Goal: Task Accomplishment & Management: Manage account settings

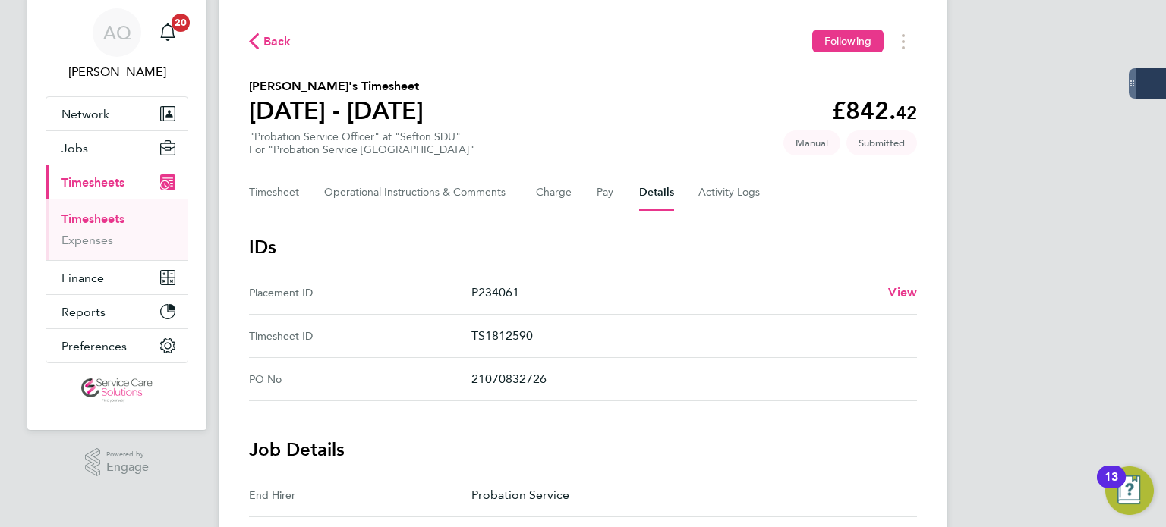
scroll to position [76, 0]
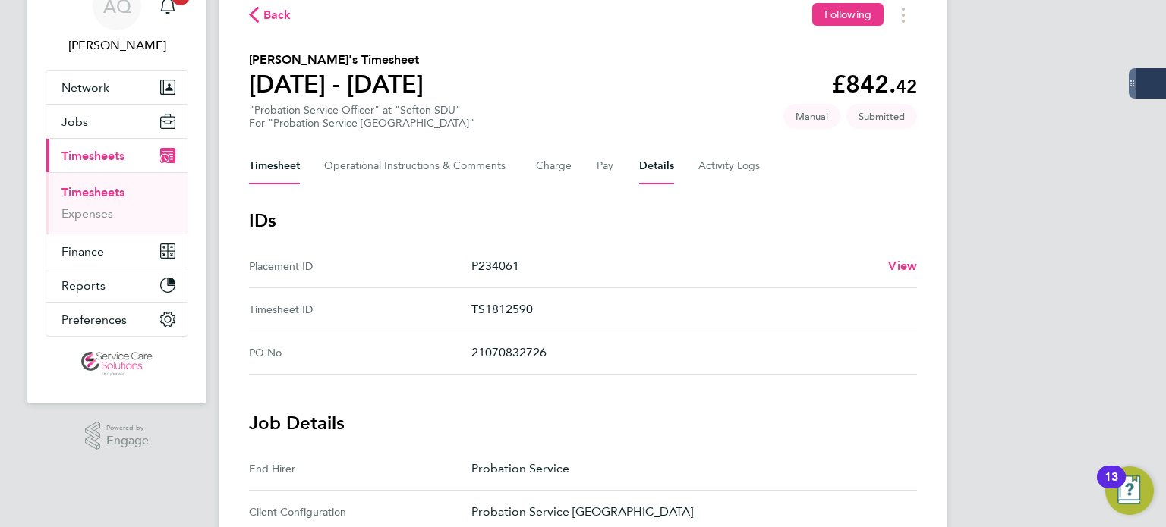
click at [265, 167] on button "Timesheet" at bounding box center [274, 166] width 51 height 36
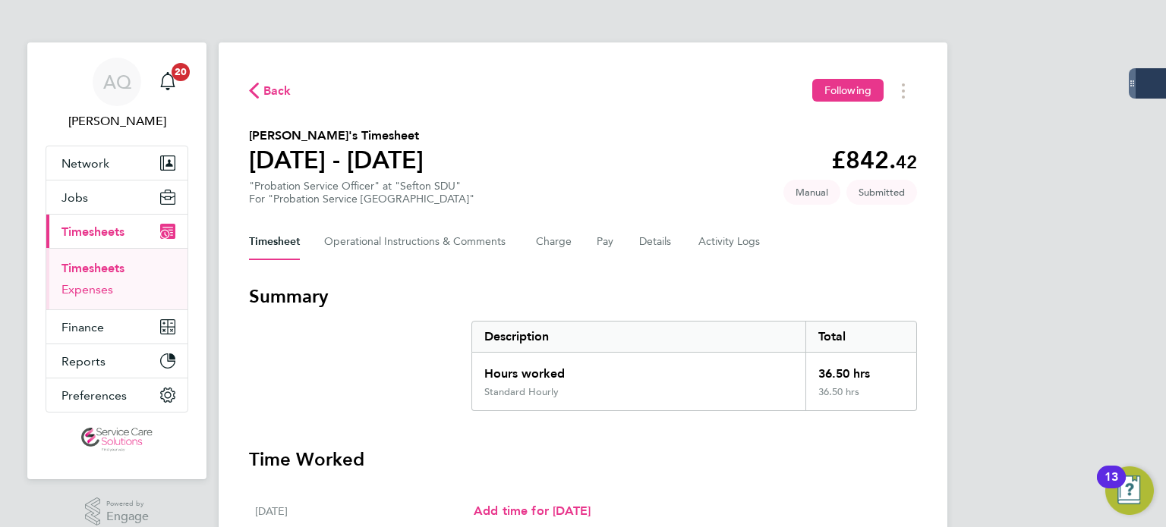
click at [94, 291] on link "Expenses" at bounding box center [87, 289] width 52 height 14
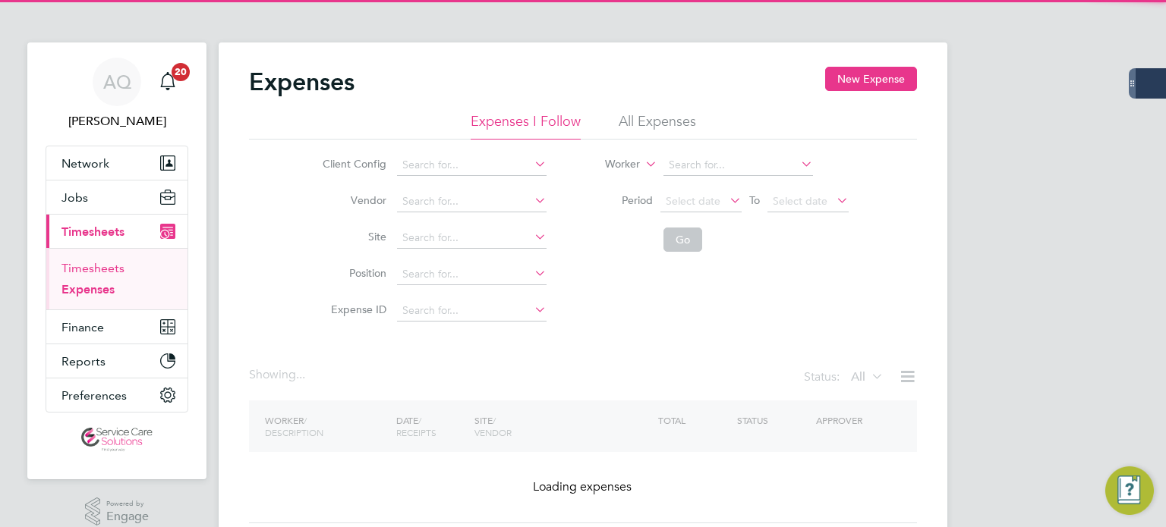
click at [92, 264] on link "Timesheets" at bounding box center [92, 268] width 63 height 14
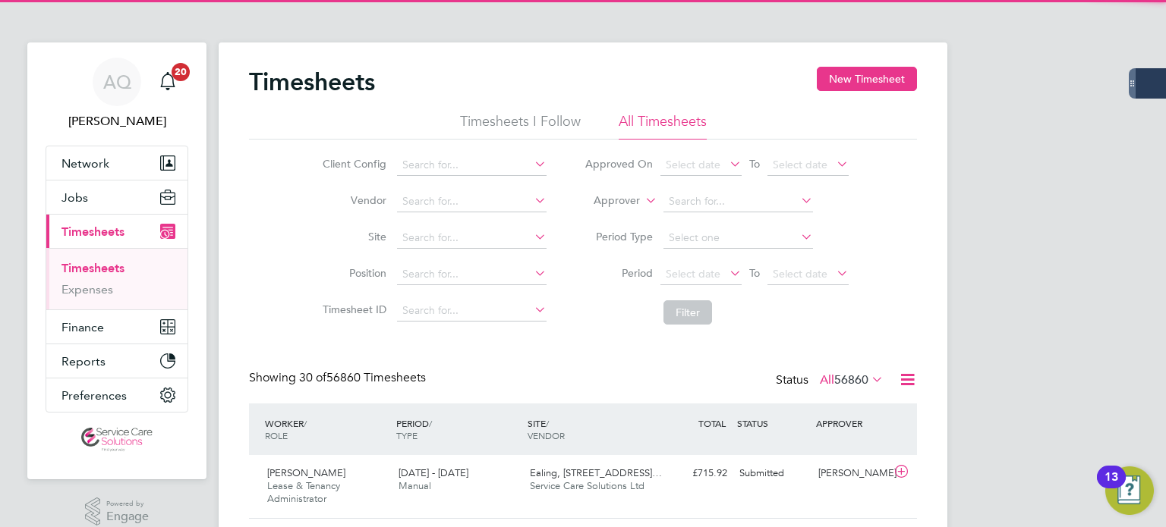
click at [604, 206] on label "Approver" at bounding box center [605, 201] width 68 height 15
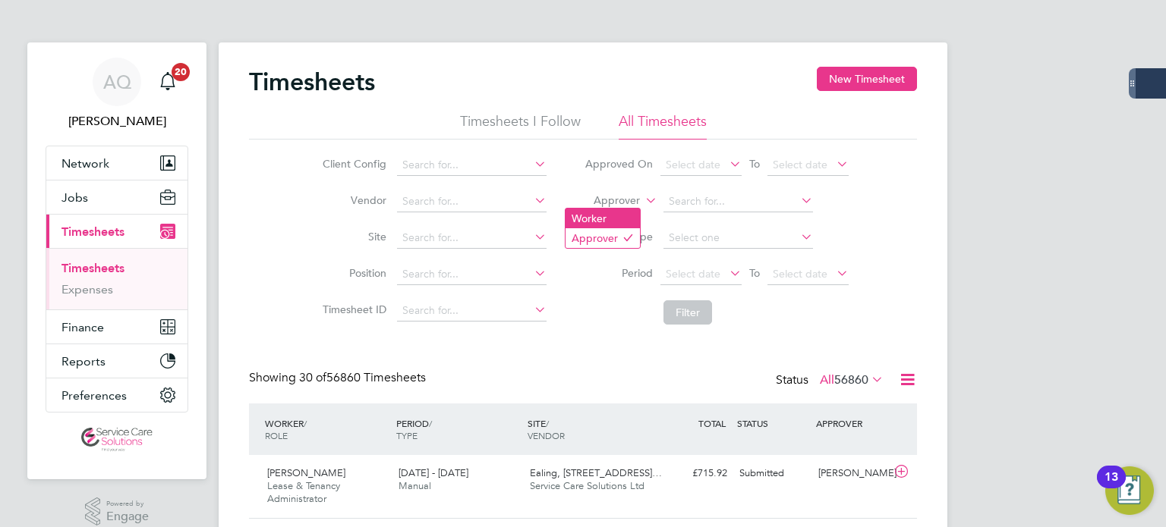
click at [608, 216] on li "Worker" at bounding box center [602, 219] width 74 height 20
click at [707, 203] on input at bounding box center [738, 201] width 150 height 21
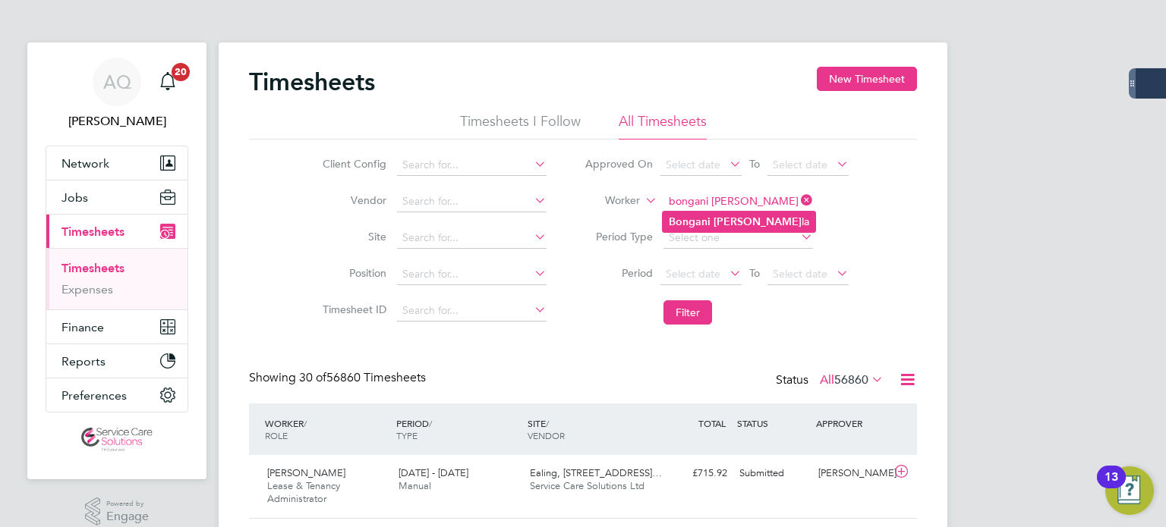
click at [742, 212] on li "Bongani Rabe la" at bounding box center [739, 222] width 153 height 20
type input "Bongani Rabela"
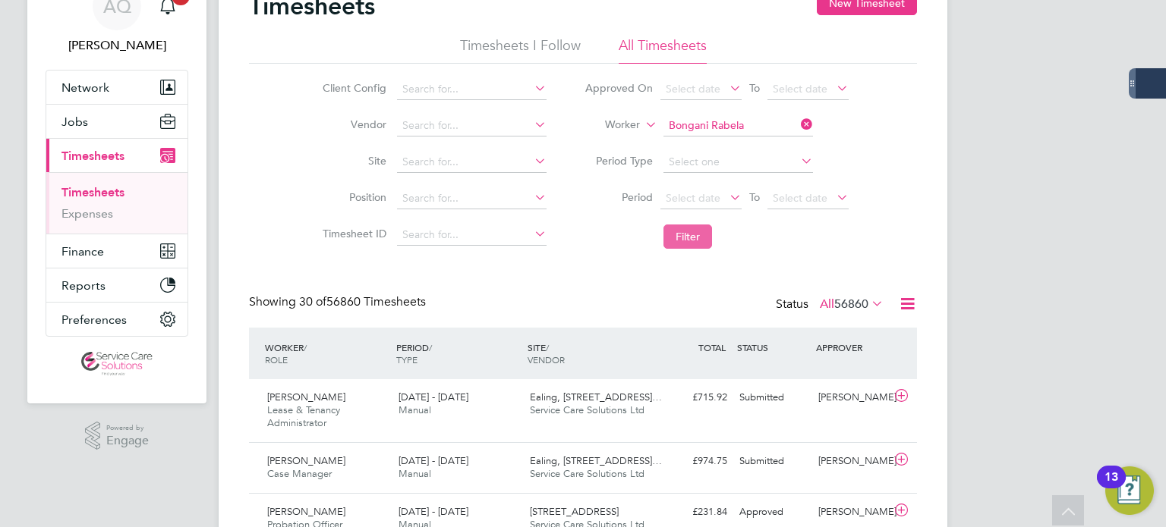
click at [700, 234] on button "Filter" at bounding box center [687, 237] width 49 height 24
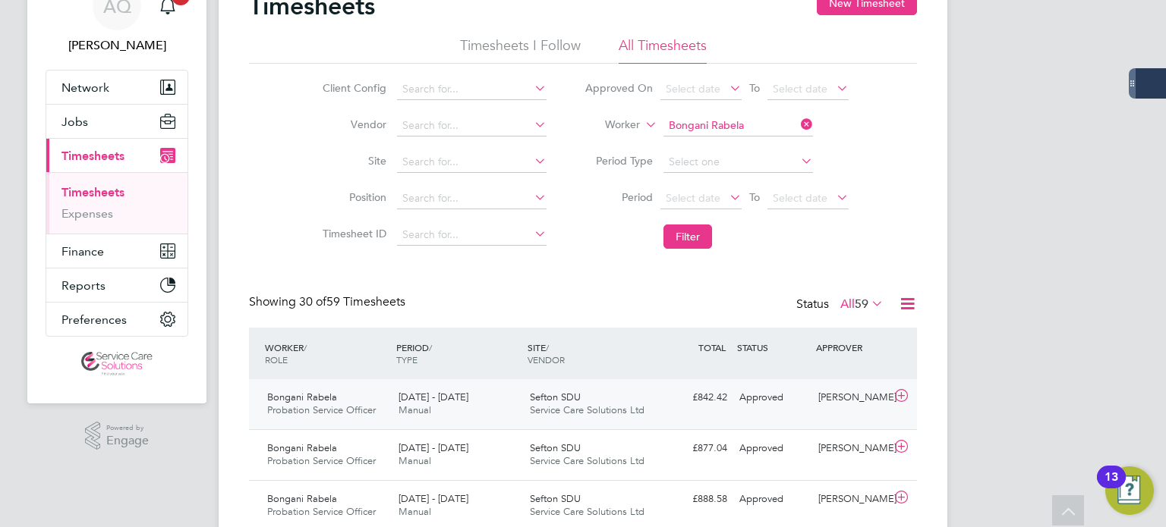
click at [785, 409] on div "Approved" at bounding box center [772, 398] width 79 height 25
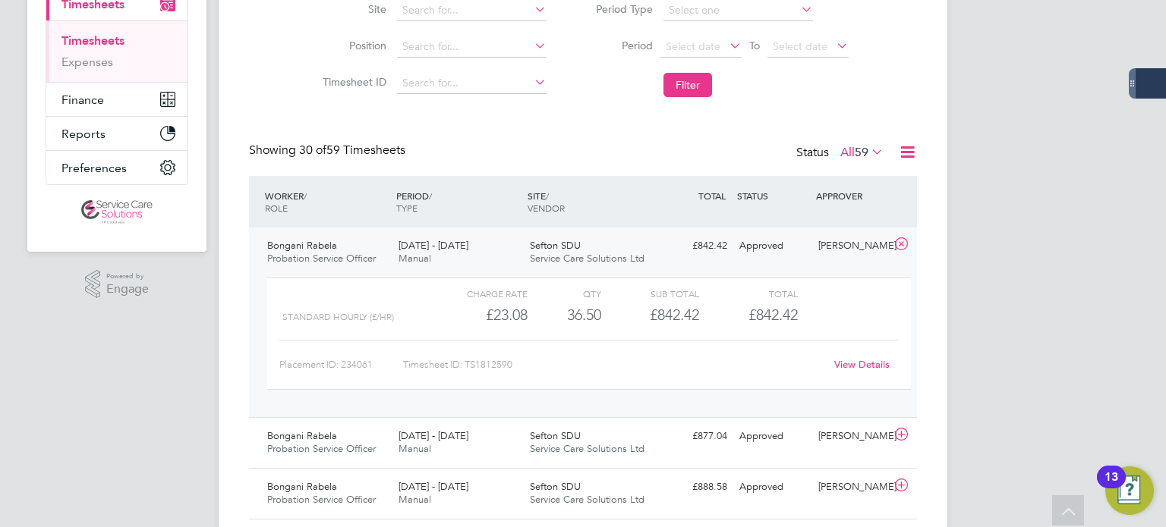
click at [853, 364] on link "View Details" at bounding box center [861, 364] width 55 height 13
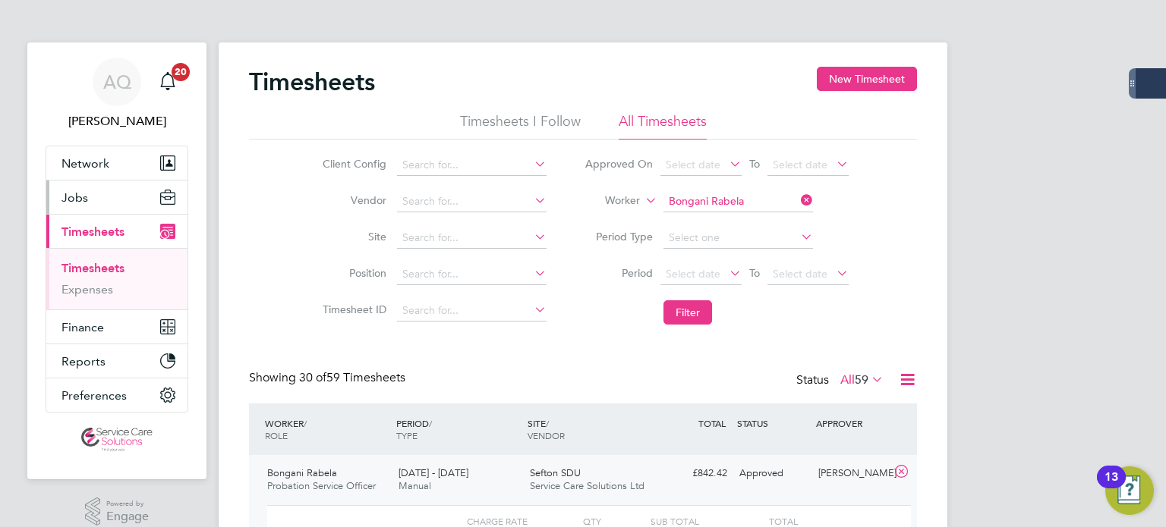
click at [85, 200] on span "Jobs" at bounding box center [74, 197] width 27 height 14
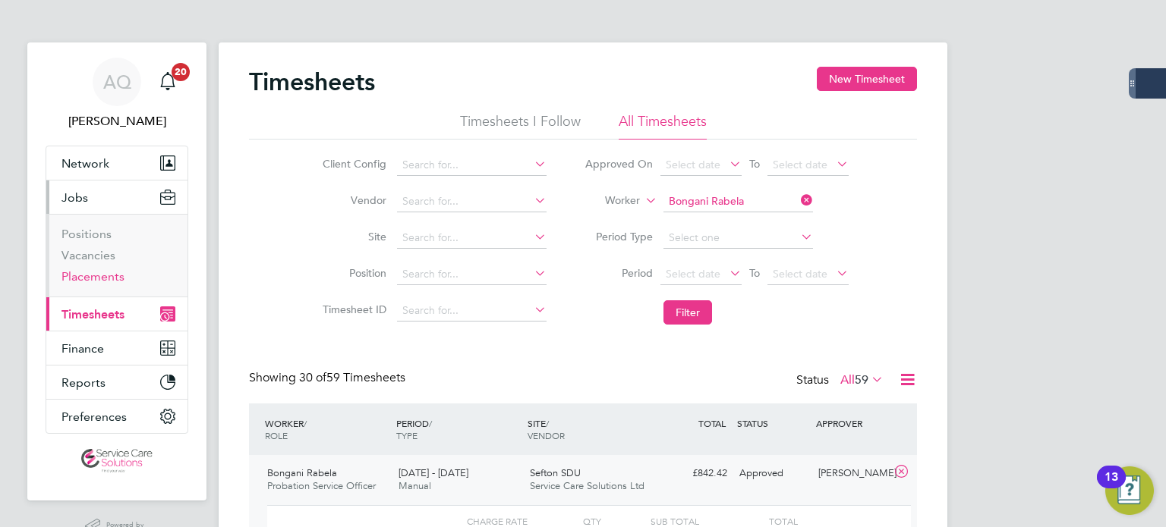
drag, startPoint x: 105, startPoint y: 274, endPoint x: 143, endPoint y: 273, distance: 38.0
click at [105, 274] on link "Placements" at bounding box center [92, 276] width 63 height 14
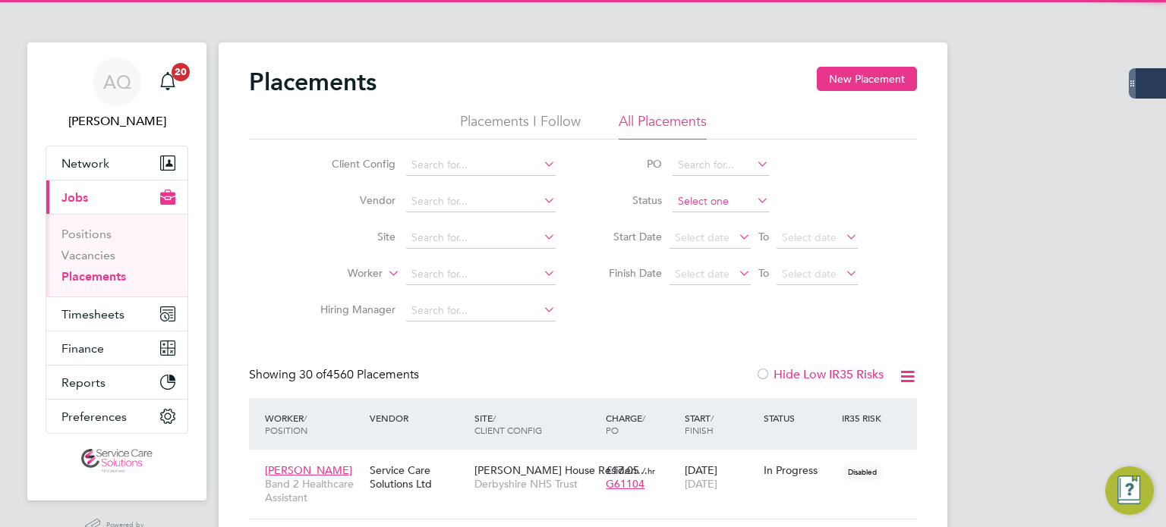
scroll to position [43, 132]
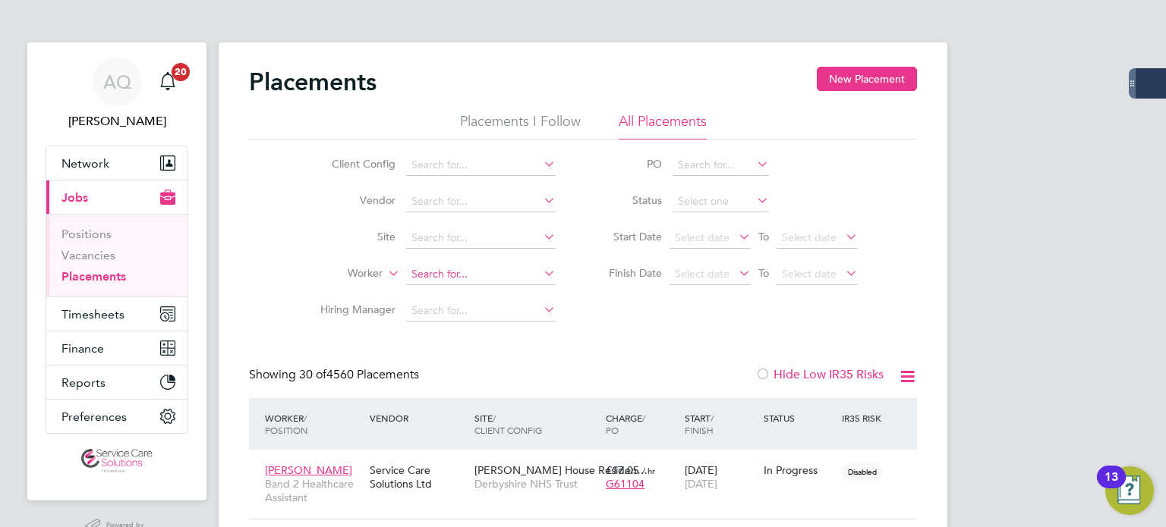
click at [432, 272] on input at bounding box center [481, 274] width 150 height 21
click at [698, 205] on input at bounding box center [720, 201] width 96 height 21
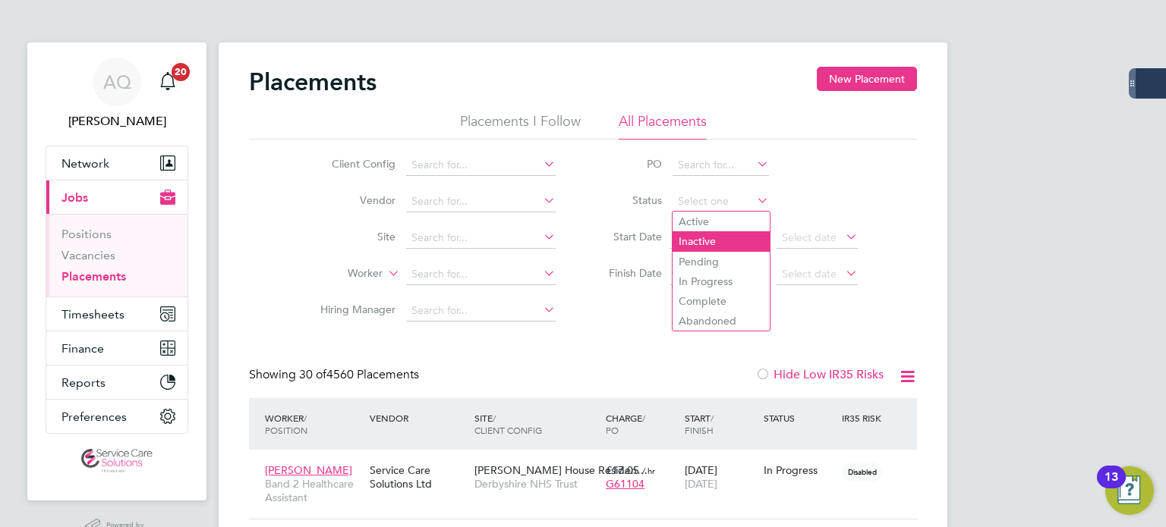
click at [703, 245] on li "Inactive" at bounding box center [720, 241] width 97 height 20
type input "Inactive"
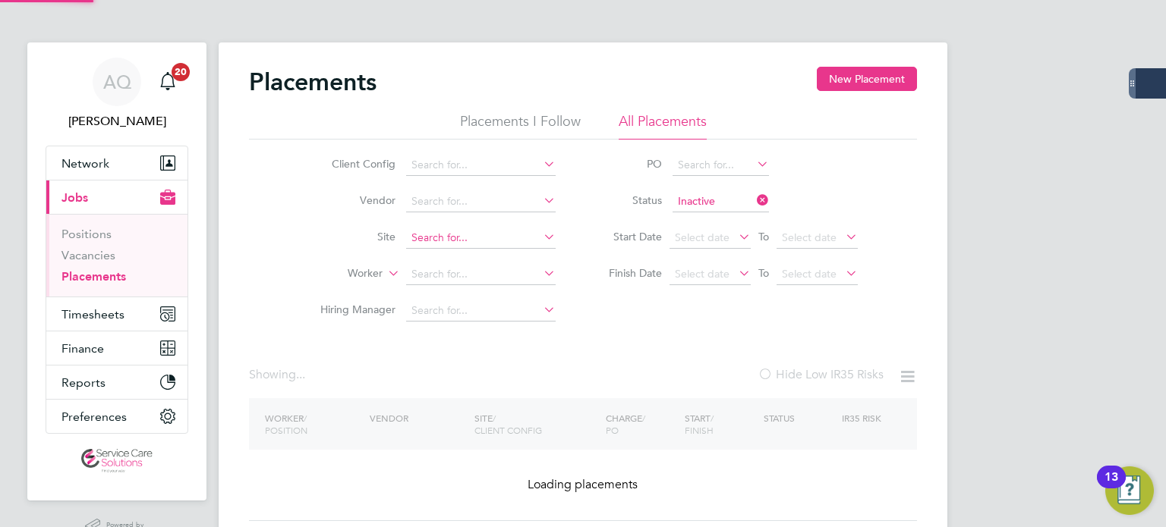
click at [469, 238] on input at bounding box center [481, 238] width 150 height 21
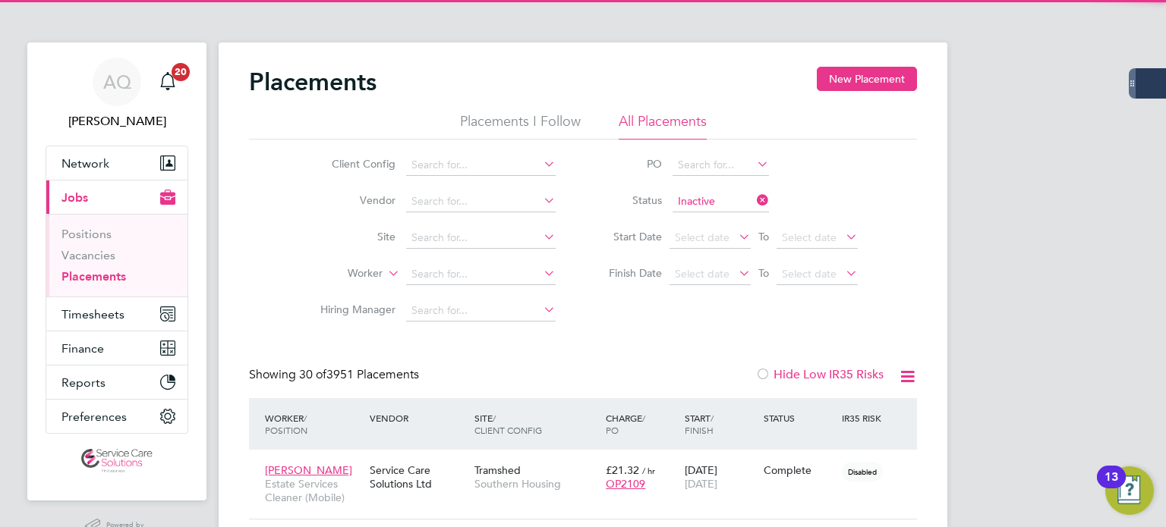
click at [461, 264] on li "Loading data" at bounding box center [481, 258] width 150 height 20
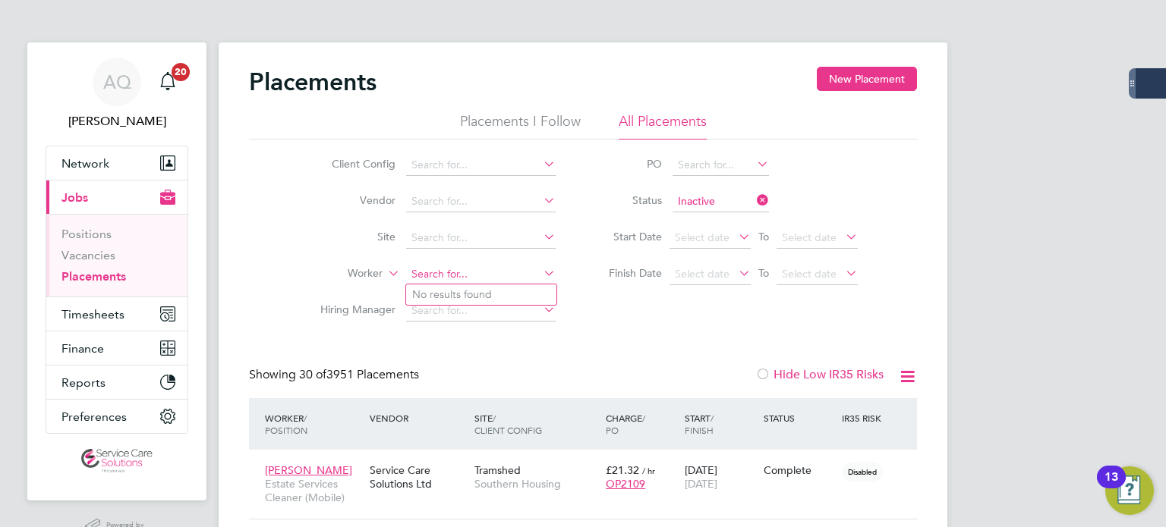
click at [493, 266] on input at bounding box center [481, 274] width 150 height 21
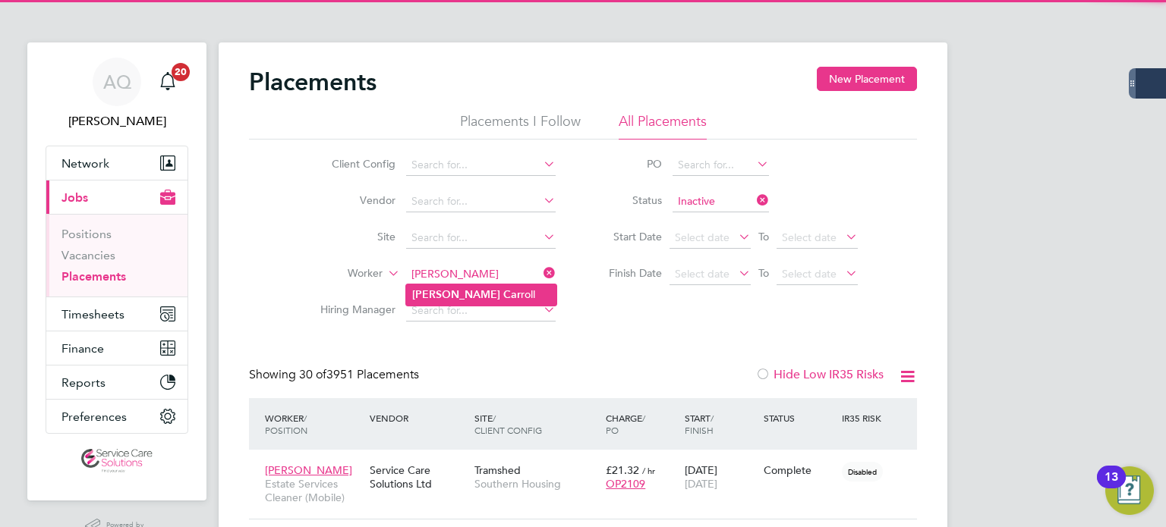
click at [489, 294] on li "Joanne Car roll" at bounding box center [481, 295] width 150 height 20
type input "Joanne Carroll"
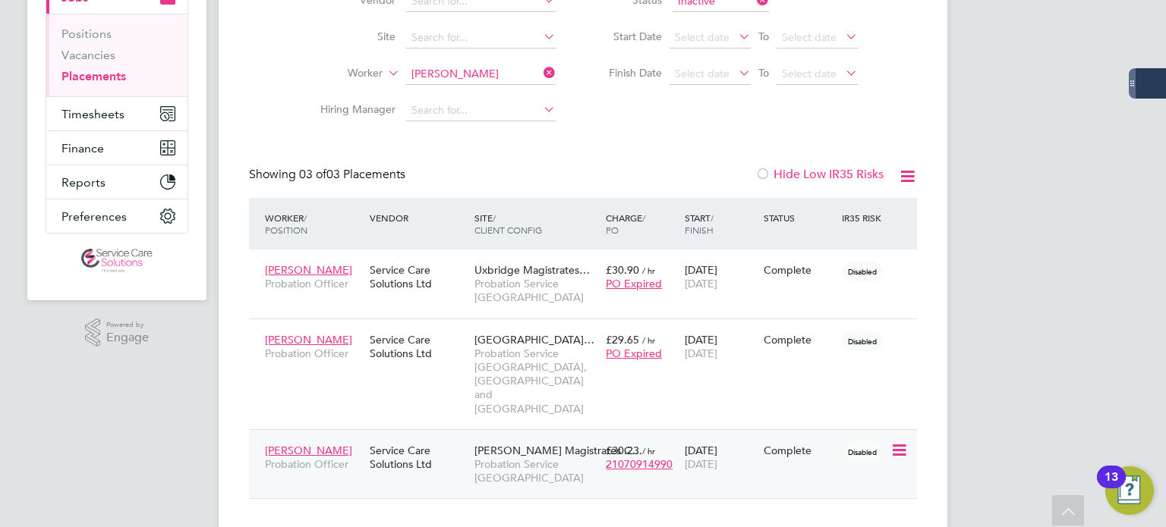
click at [794, 444] on div "Complete" at bounding box center [798, 451] width 71 height 14
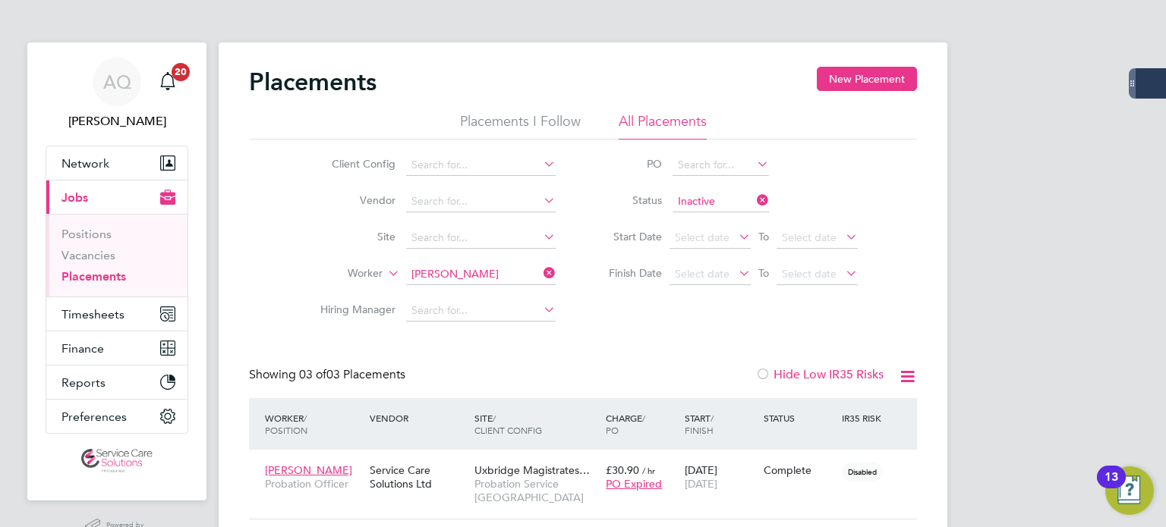
click at [452, 279] on input "Joanne Carroll" at bounding box center [481, 274] width 150 height 21
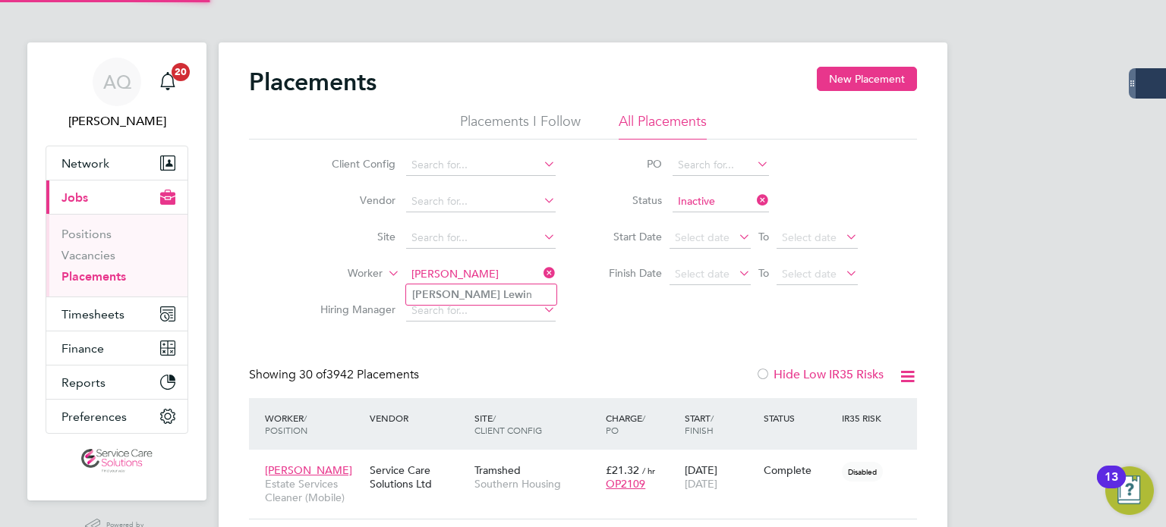
click at [443, 299] on b "Wendy" at bounding box center [456, 294] width 88 height 13
type input "Wendy Lewin"
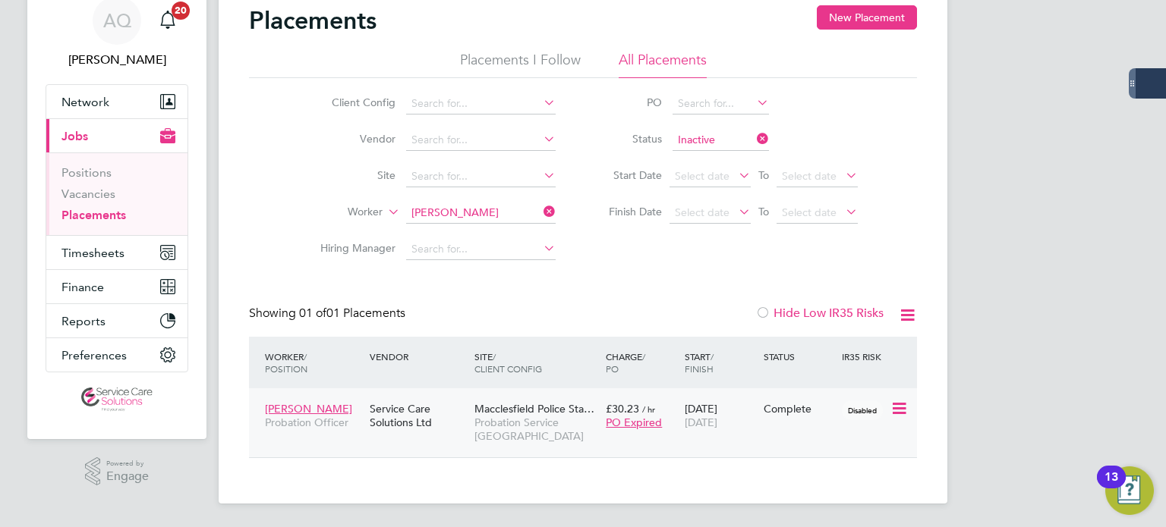
click at [792, 426] on div "Wendy Lewin Probation Officer Service Care Solutions Ltd Macclesfield Police St…" at bounding box center [583, 423] width 668 height 69
click at [795, 408] on div "Complete" at bounding box center [798, 409] width 71 height 14
click at [511, 211] on input at bounding box center [481, 213] width 150 height 21
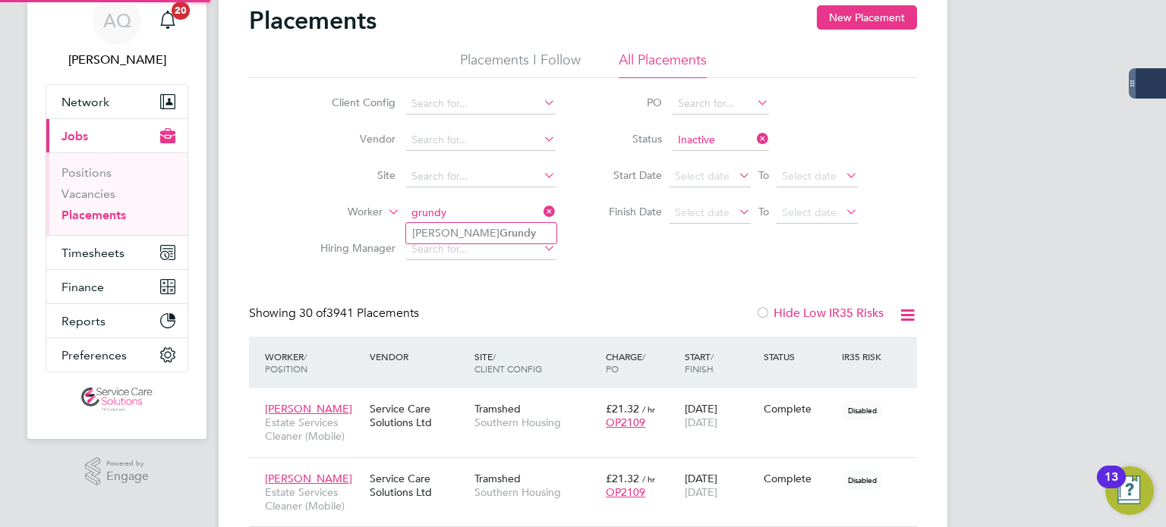
click at [476, 240] on li "Beth Grundy" at bounding box center [481, 233] width 150 height 20
type input "Beth Grundy"
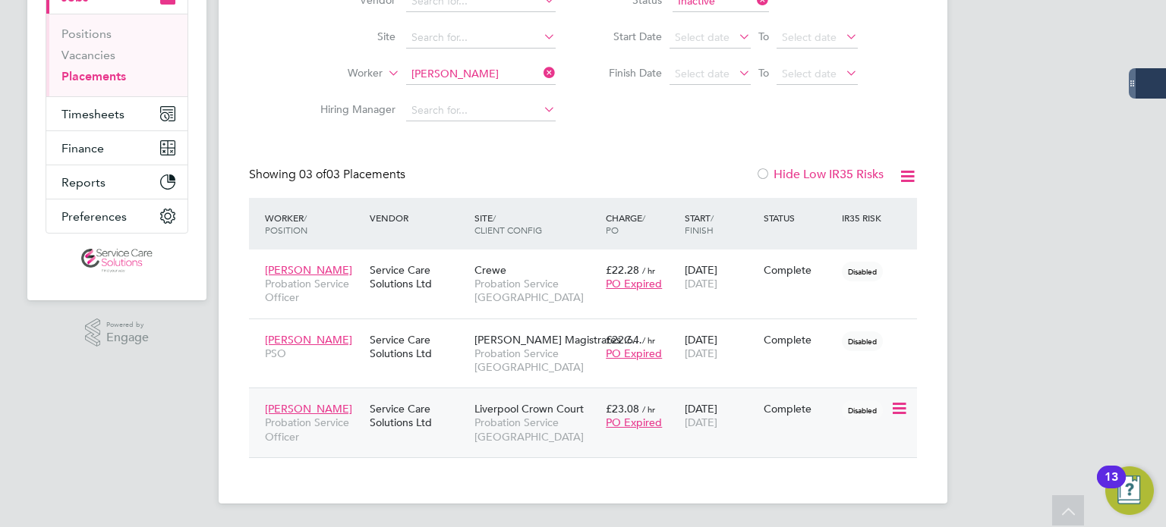
click at [807, 424] on div "Beth Grundy Probation Service Officer Service Care Solutions Ltd Liverpool Crow…" at bounding box center [583, 423] width 668 height 70
click at [801, 414] on div "Complete" at bounding box center [798, 409] width 71 height 14
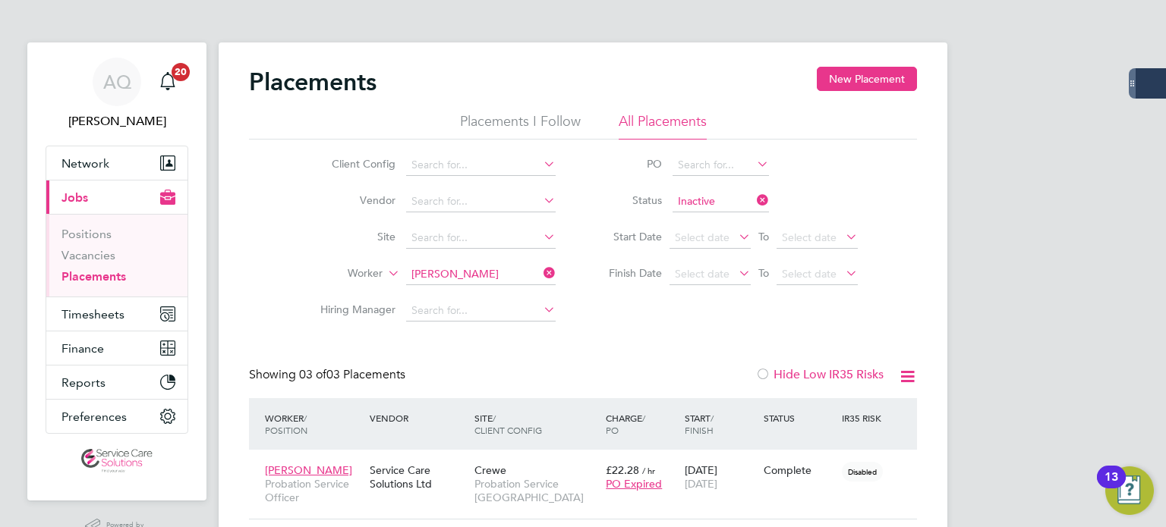
drag, startPoint x: 453, startPoint y: 275, endPoint x: 467, endPoint y: 184, distance: 92.8
click at [455, 275] on input "Beth Grundy" at bounding box center [481, 274] width 150 height 21
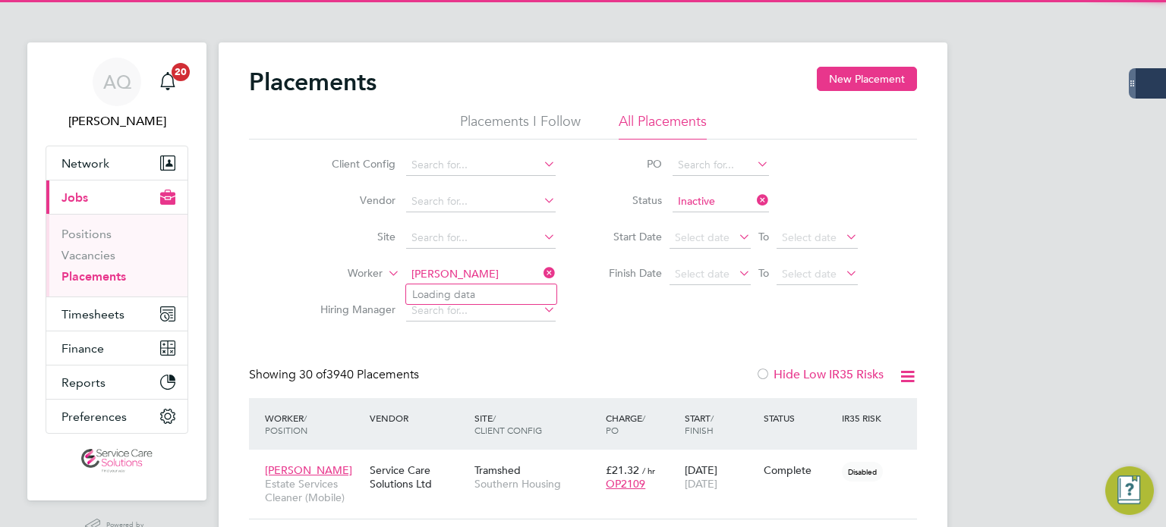
scroll to position [43, 132]
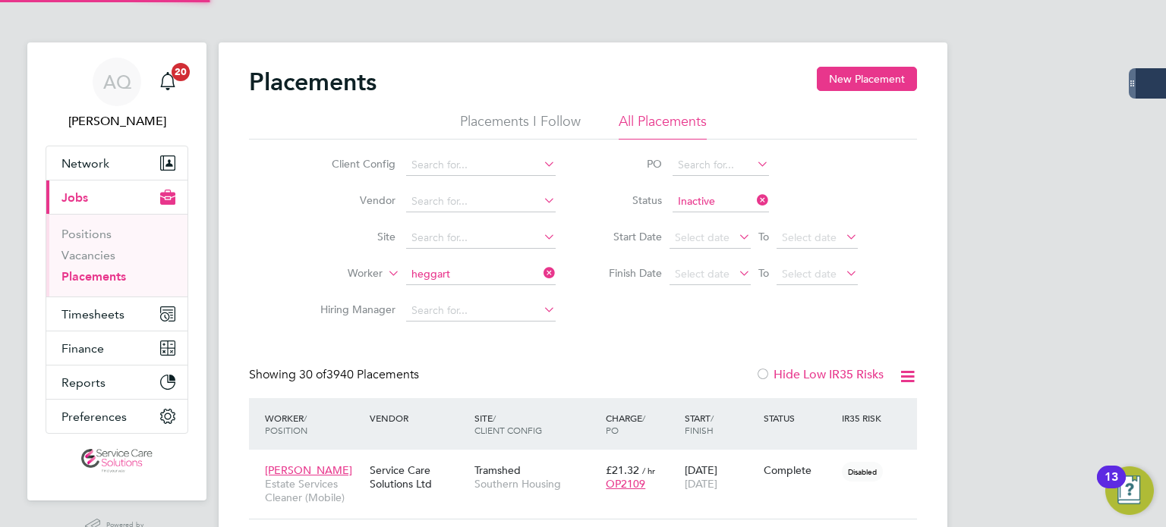
drag, startPoint x: 462, startPoint y: 297, endPoint x: 639, endPoint y: 394, distance: 201.4
click at [499, 297] on b "Heggart" at bounding box center [519, 294] width 41 height 13
type input "Rachel Heggarty"
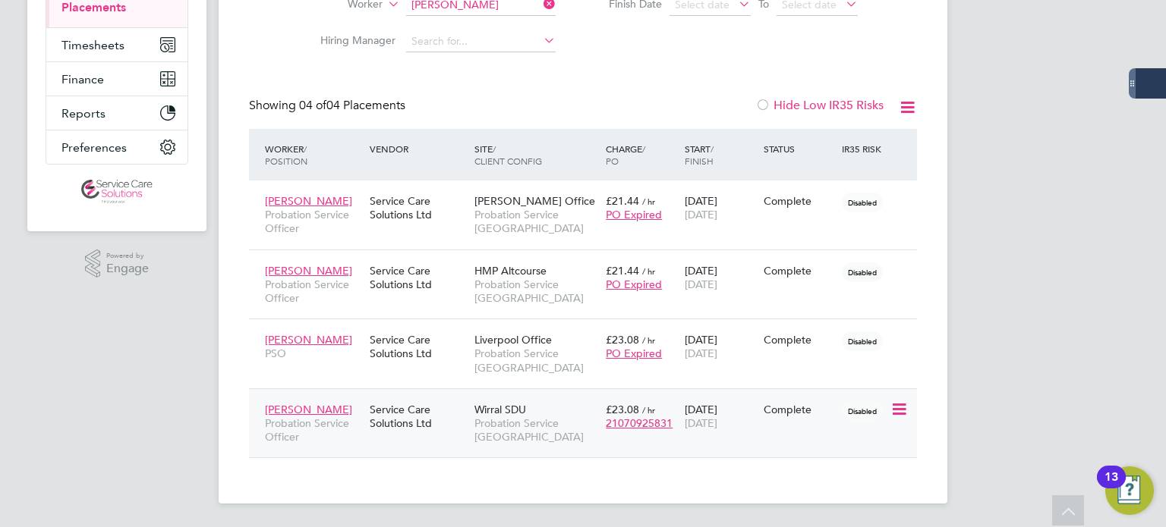
click at [788, 417] on div "Complete" at bounding box center [799, 409] width 79 height 29
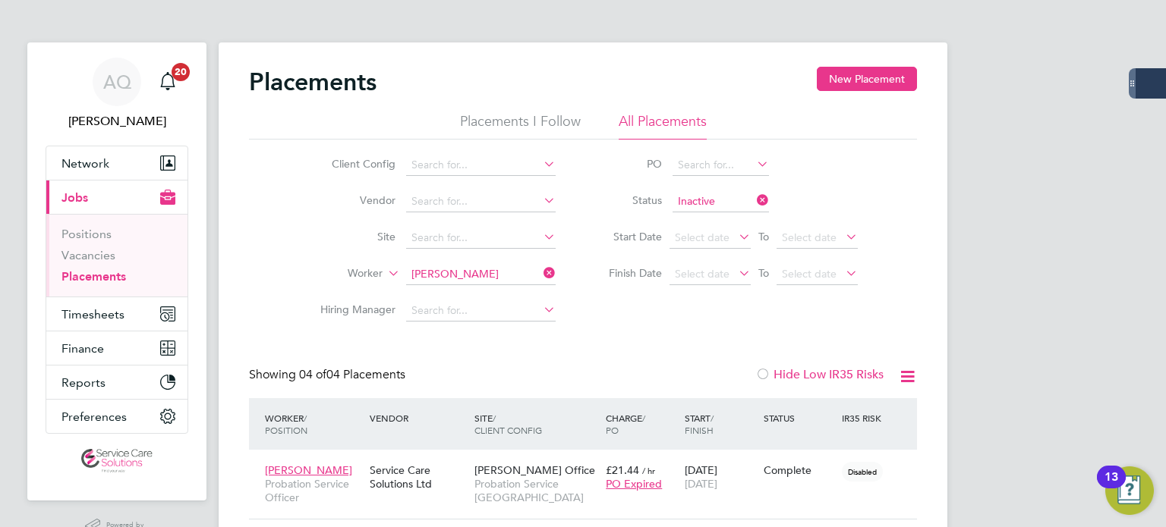
click at [440, 270] on input "Rachel Heggarty" at bounding box center [481, 274] width 150 height 21
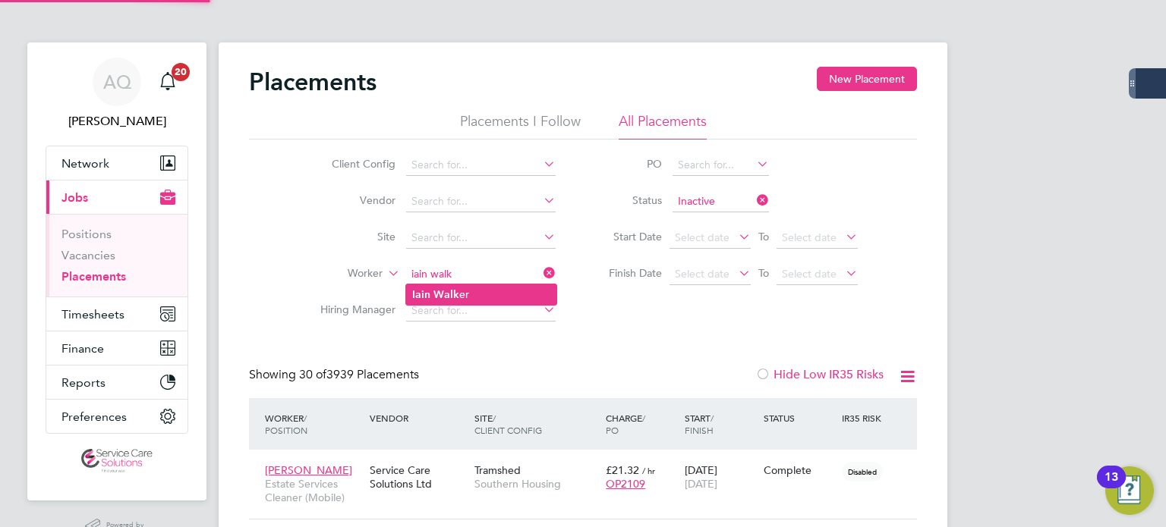
click at [445, 294] on b "Walk" at bounding box center [446, 294] width 26 height 13
type input "Iain Walker"
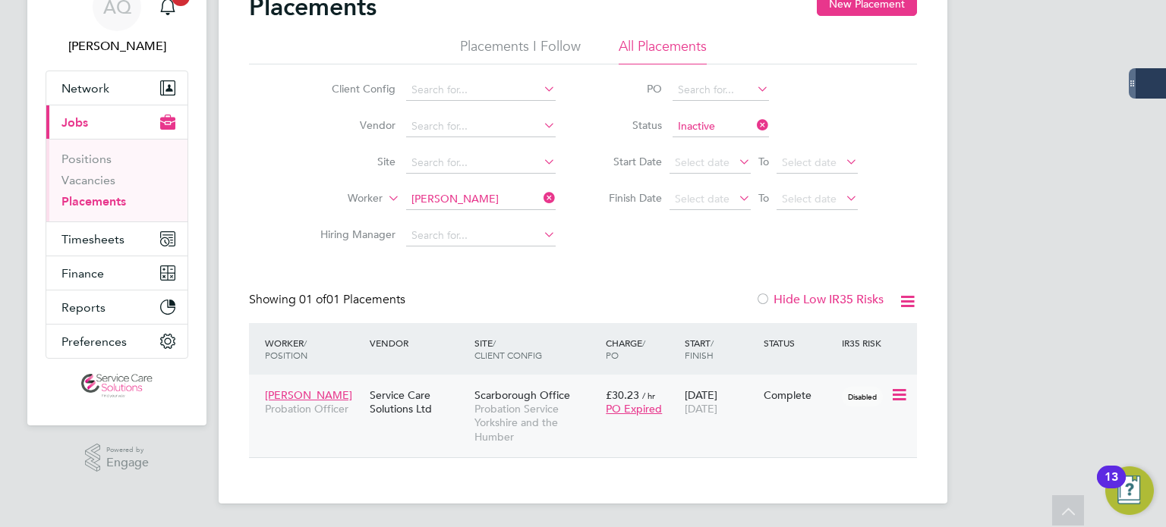
click at [798, 410] on div "Iain Walker Probation Officer Service Care Solutions Ltd Scarborough Office Pro…" at bounding box center [583, 416] width 668 height 83
click at [775, 386] on div "Complete" at bounding box center [799, 395] width 79 height 29
click at [511, 191] on ul "Client Config Vendor Site Worker Hiring Manager" at bounding box center [431, 163] width 285 height 182
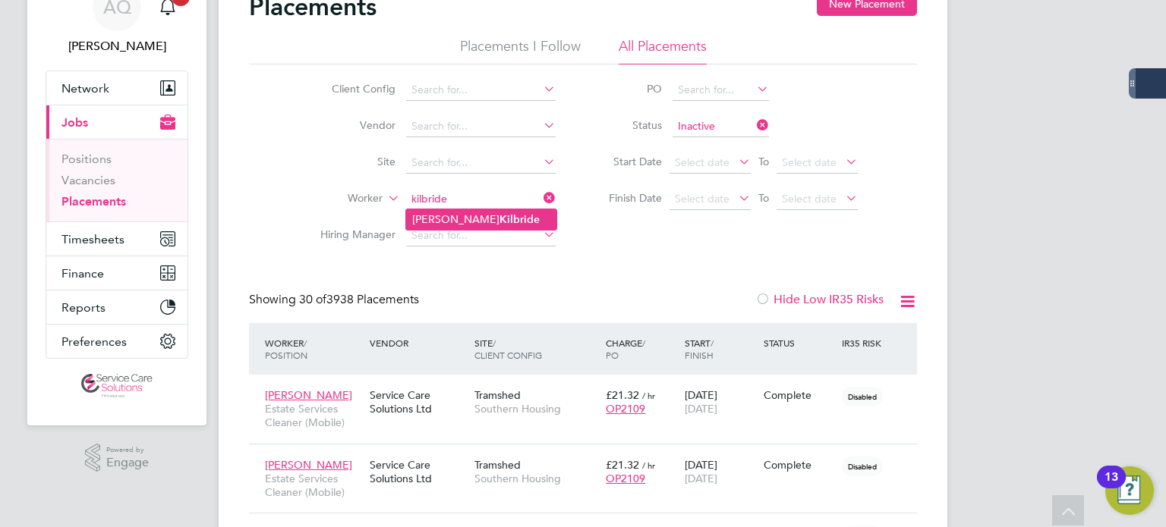
click at [488, 225] on li "Gary Kilbride" at bounding box center [481, 219] width 150 height 20
type input "Gary Kilbride"
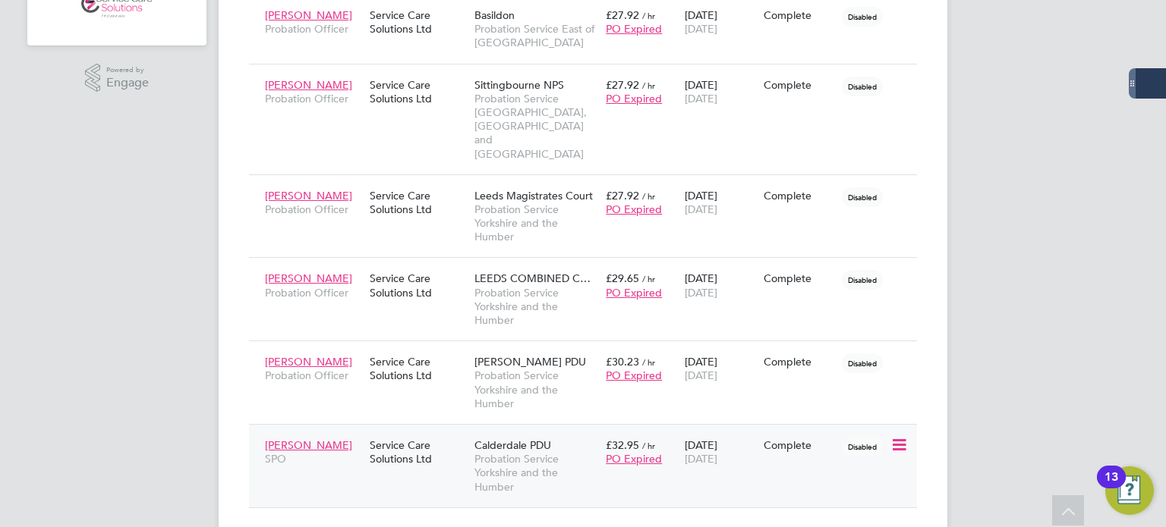
click at [776, 439] on div "Complete" at bounding box center [798, 446] width 71 height 14
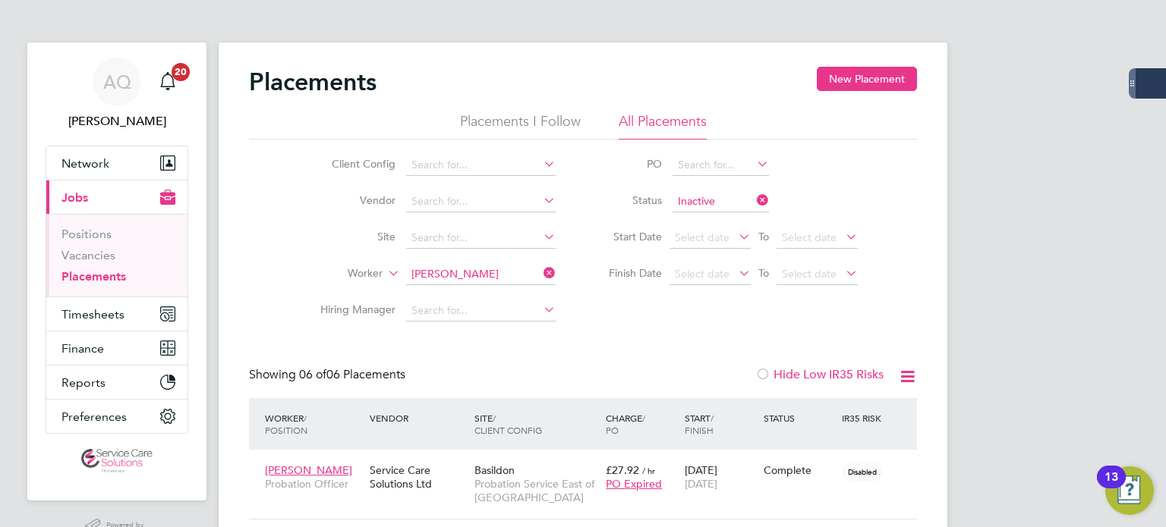
click at [452, 279] on input "Gary Kilbride" at bounding box center [481, 274] width 150 height 21
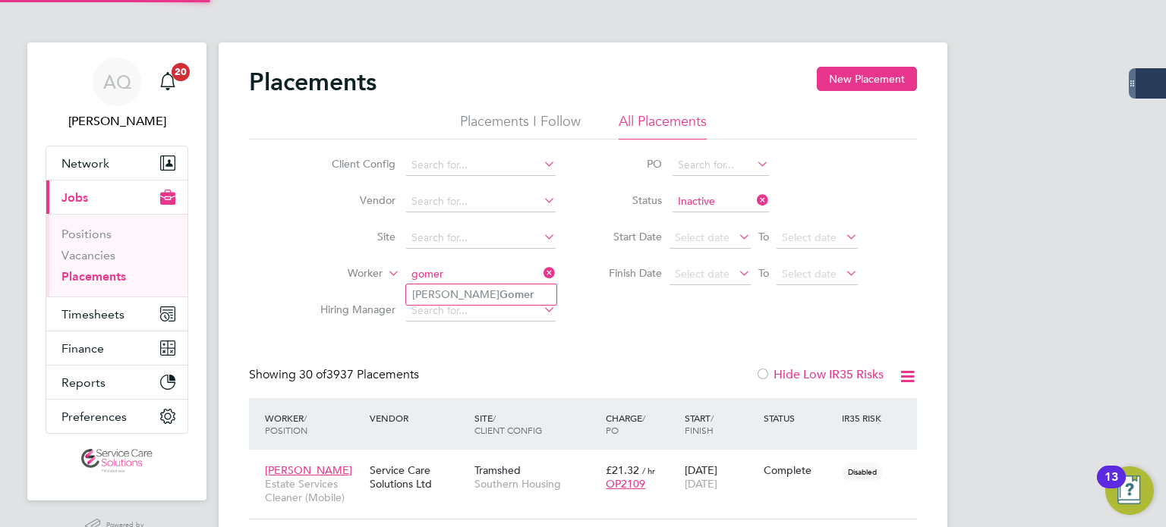
drag, startPoint x: 452, startPoint y: 293, endPoint x: 625, endPoint y: 317, distance: 174.7
click at [499, 293] on b "Gomer" at bounding box center [516, 294] width 34 height 13
type input "Oliver Gomer"
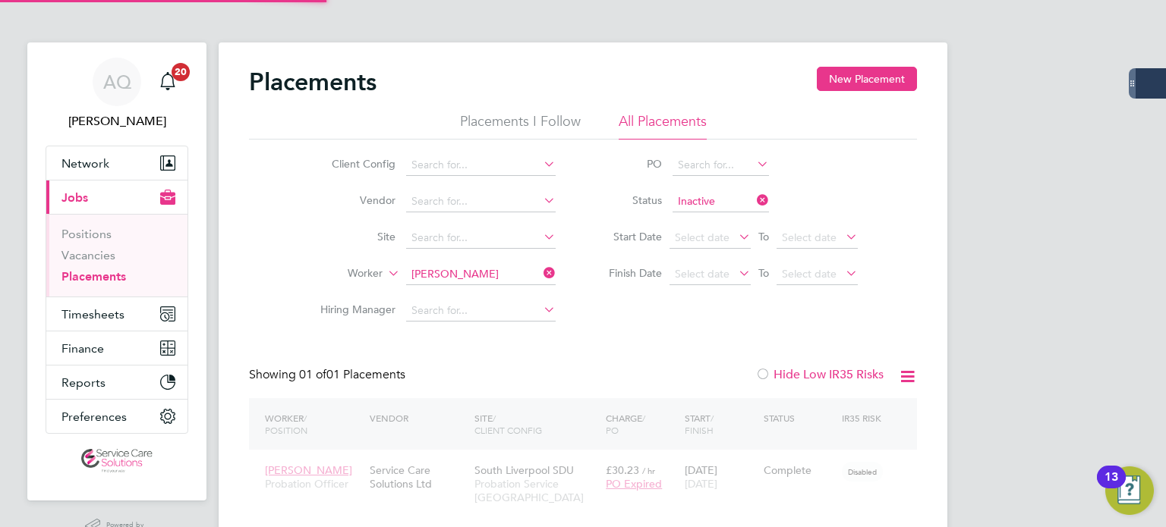
click at [624, 316] on div "Client Config Vendor Site Worker Oliver Gomer Hiring Manager PO Status Inactive…" at bounding box center [583, 235] width 668 height 190
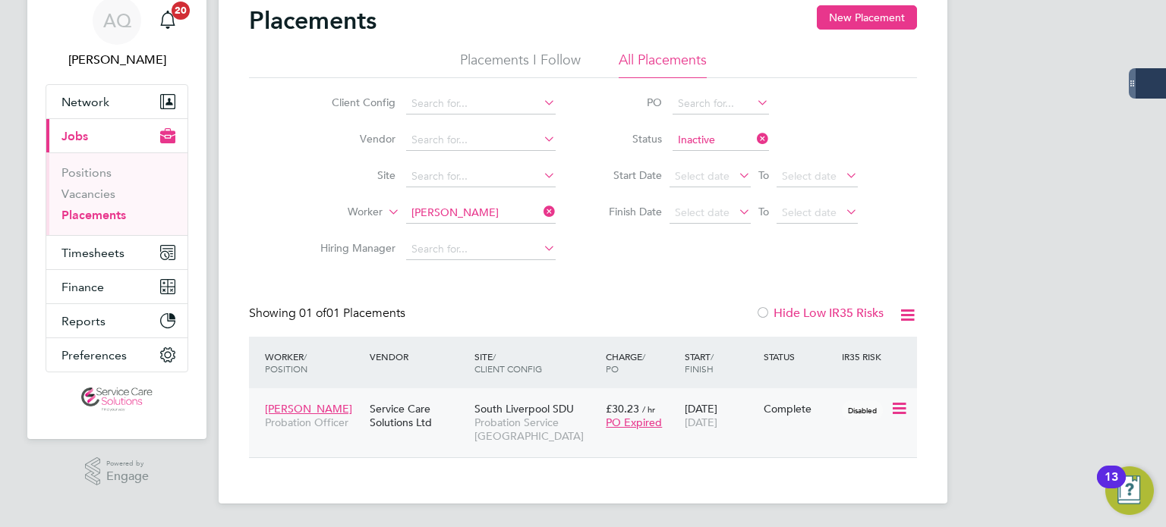
click at [748, 422] on div "06 Jan 2025 31 Aug 2025" at bounding box center [720, 416] width 79 height 42
click at [480, 207] on input "Oliver Gomer" at bounding box center [481, 213] width 150 height 21
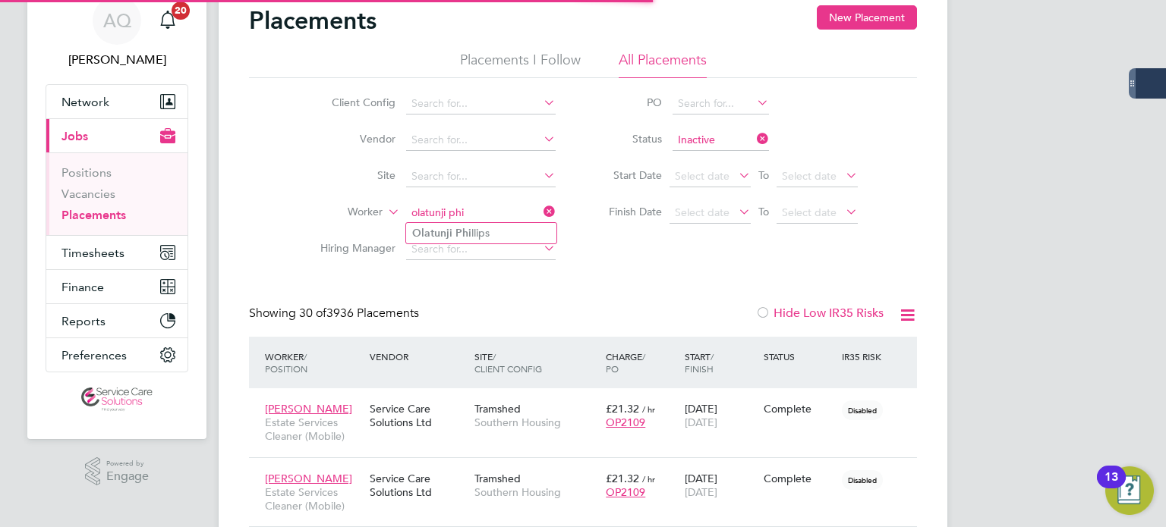
click at [488, 232] on li "Olatunji Phi llips" at bounding box center [481, 233] width 150 height 20
type input "Olatunji Phillips"
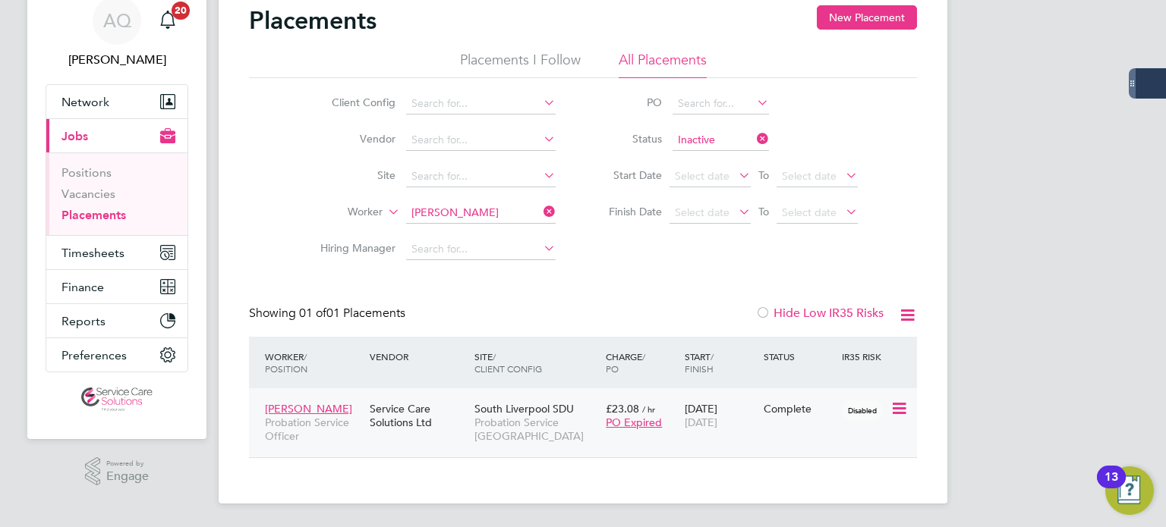
click at [717, 419] on span "[DATE]" at bounding box center [701, 423] width 33 height 14
drag, startPoint x: 492, startPoint y: 200, endPoint x: 489, endPoint y: 209, distance: 10.3
click at [491, 203] on li "Worker Olatunji Phillips" at bounding box center [431, 213] width 285 height 36
drag, startPoint x: 494, startPoint y: 214, endPoint x: 494, endPoint y: 162, distance: 52.4
click at [495, 214] on input at bounding box center [481, 213] width 150 height 21
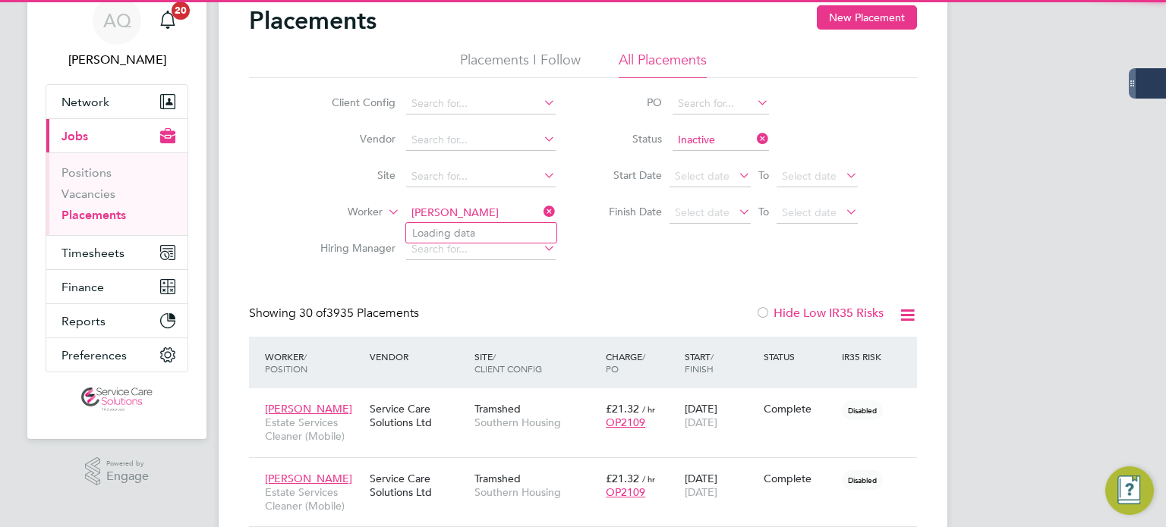
scroll to position [43, 132]
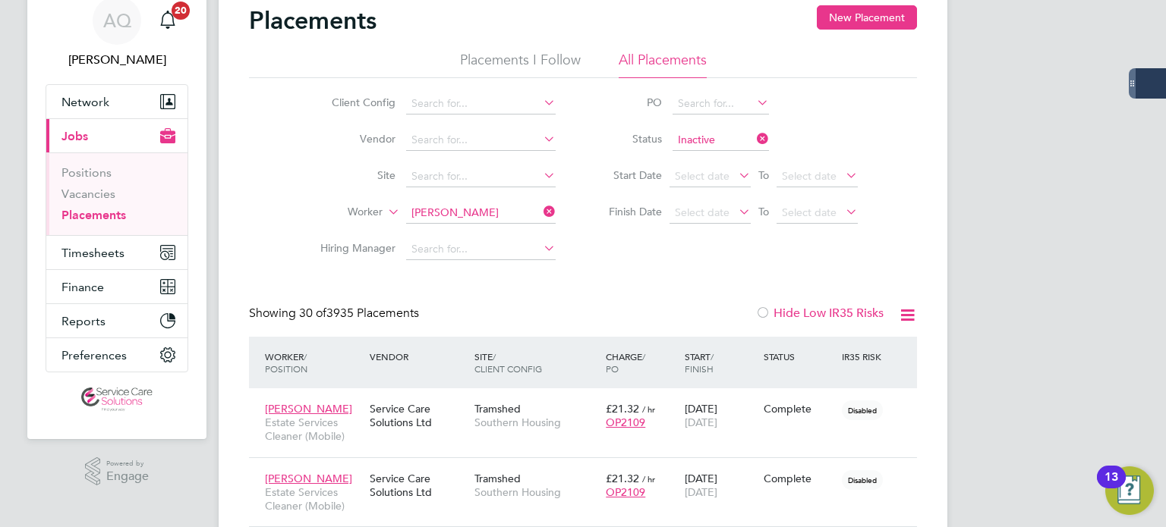
click at [507, 262] on li "Ian Williams" at bounding box center [501, 254] width 191 height 20
type input "[PERSON_NAME]"
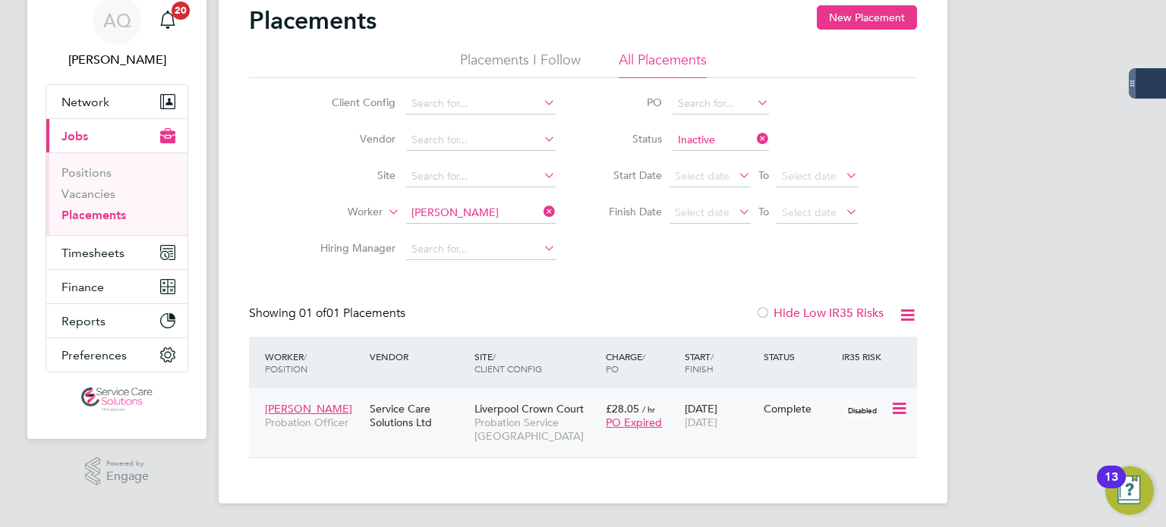
click at [788, 424] on div "Ian Williams Probation Officer Service Care Solutions Ltd Liverpool Crown Court…" at bounding box center [583, 423] width 668 height 69
click at [445, 206] on input "[PERSON_NAME]" at bounding box center [481, 213] width 150 height 21
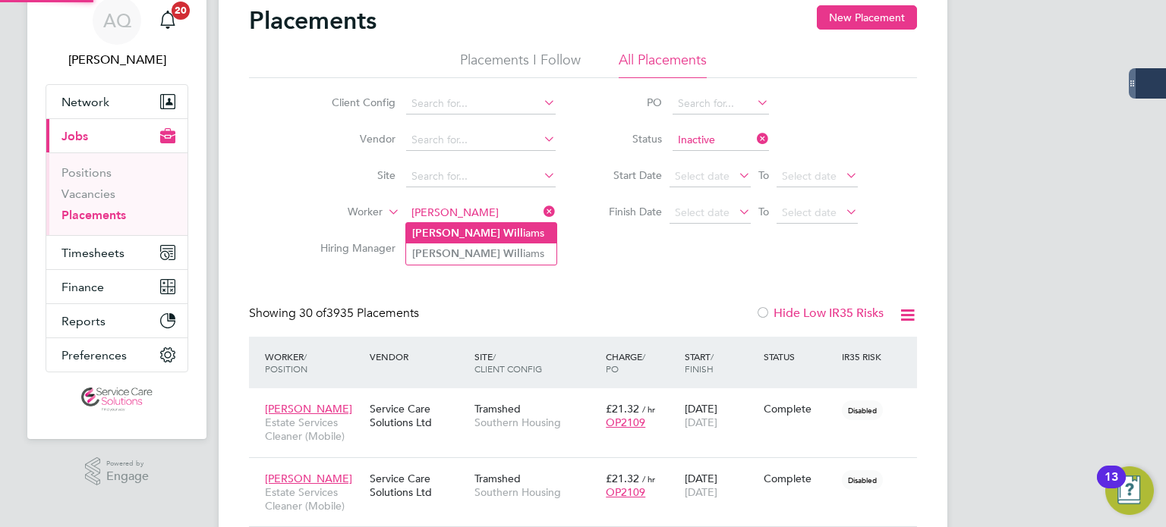
click at [419, 225] on li "Ian Will iams" at bounding box center [481, 233] width 150 height 20
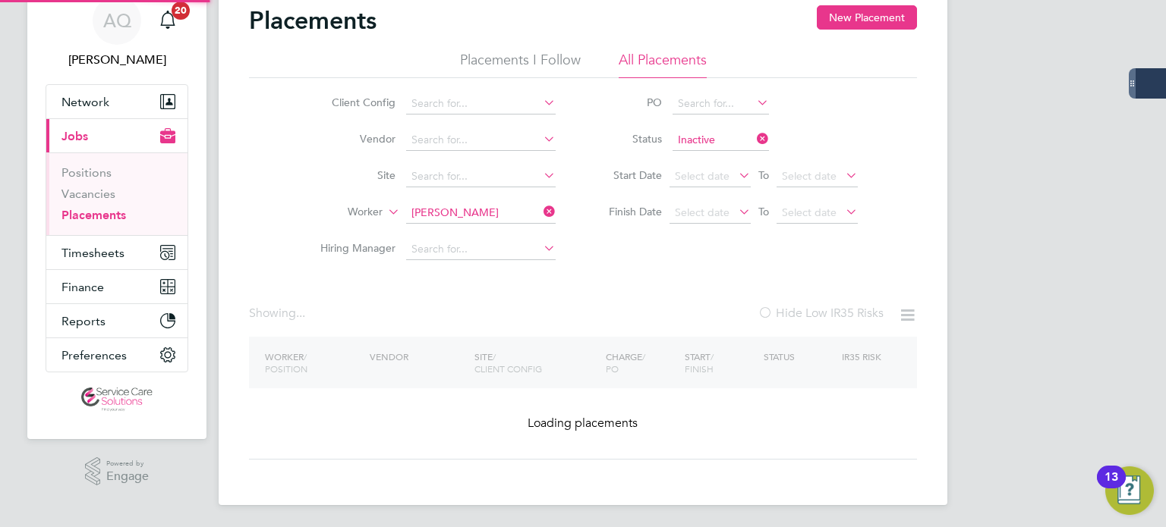
type input "[PERSON_NAME]"
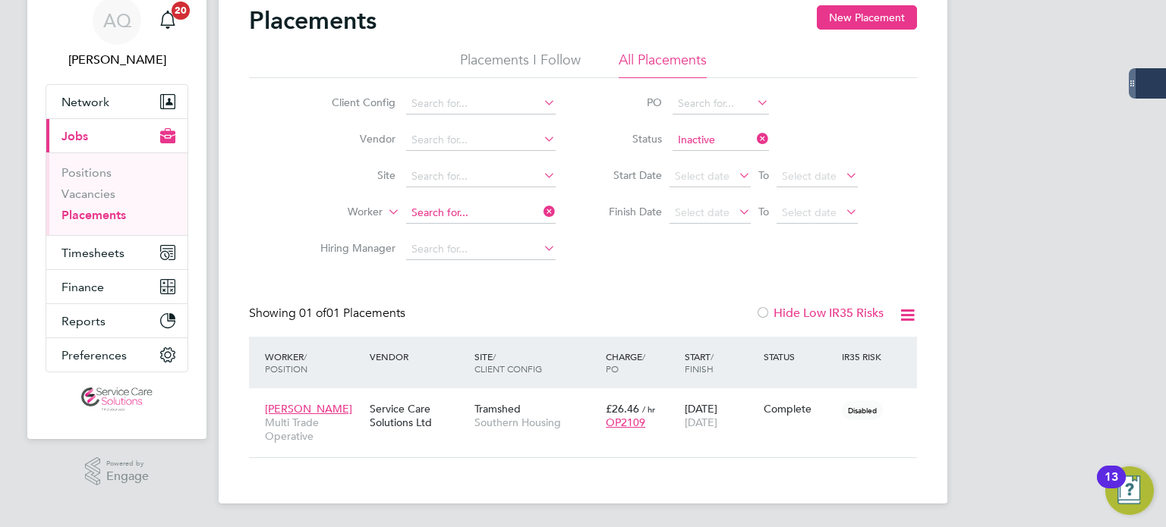
click at [506, 215] on input at bounding box center [481, 213] width 150 height 21
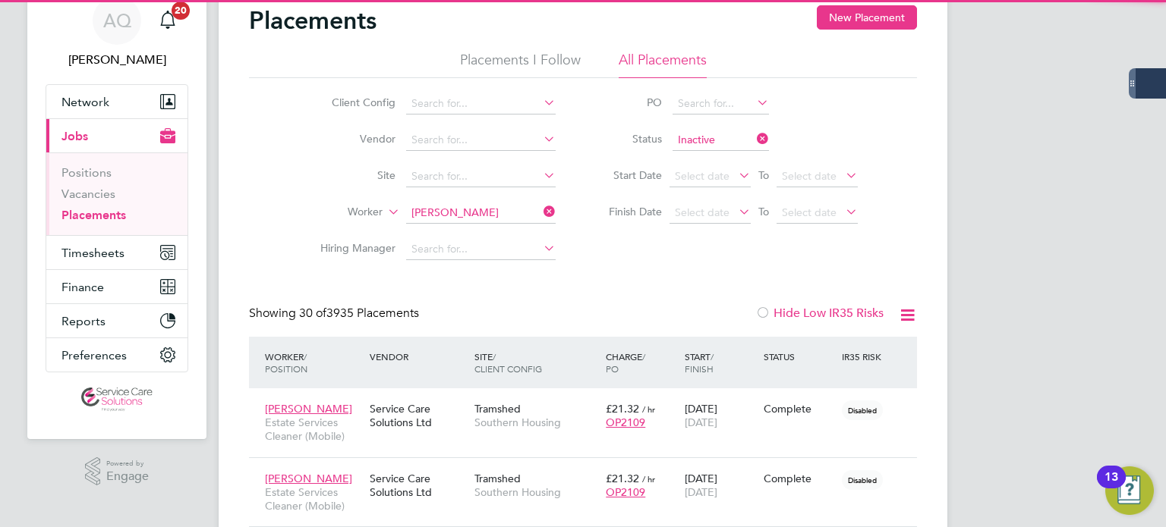
click at [486, 254] on li "Ian Williams" at bounding box center [501, 254] width 191 height 20
type input "[PERSON_NAME]"
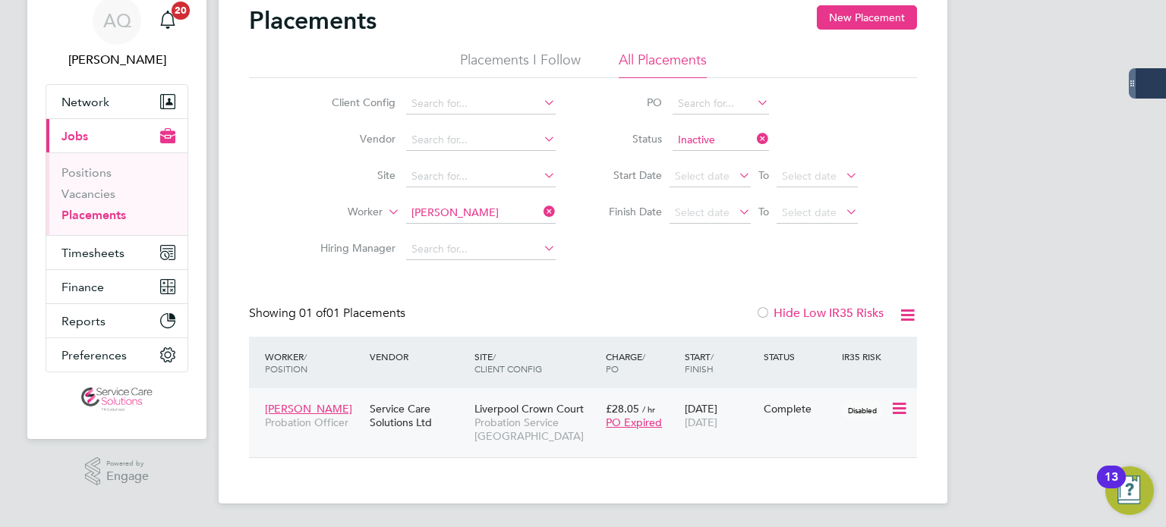
click at [748, 413] on div "08 Jul 2024 31 Aug 2025" at bounding box center [720, 416] width 79 height 42
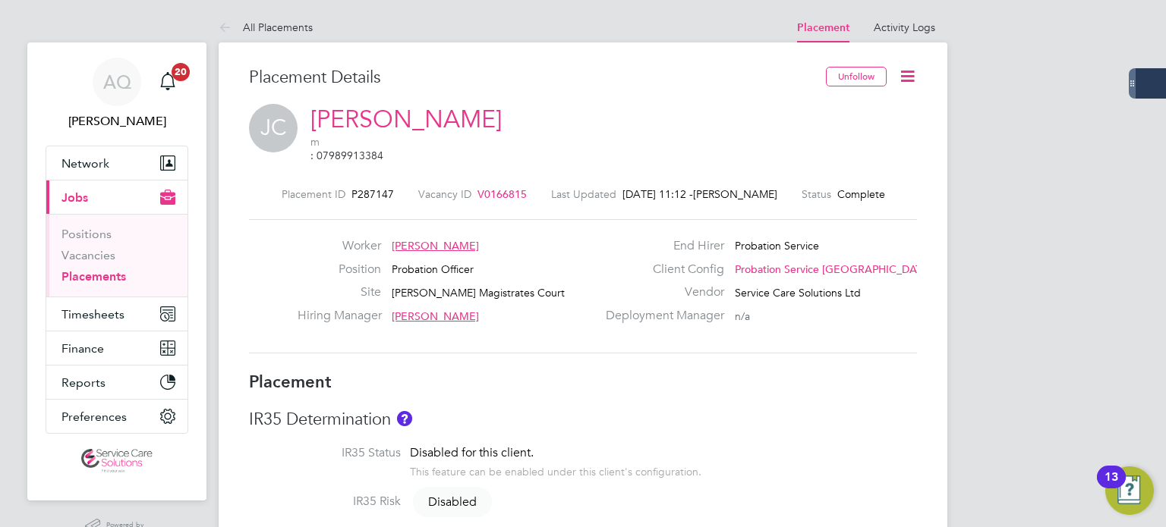
click at [908, 72] on icon at bounding box center [907, 76] width 19 height 19
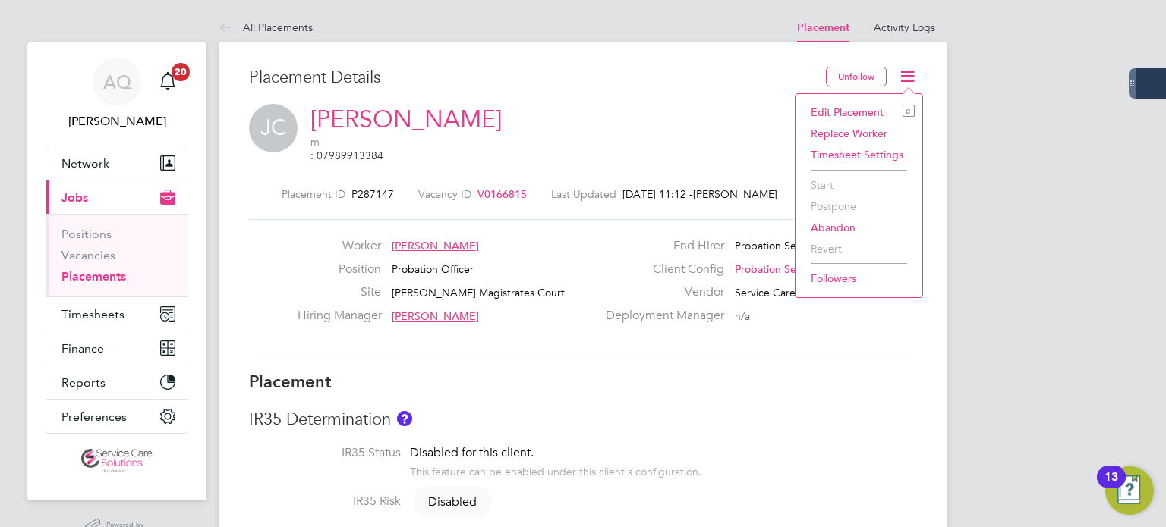
click at [866, 104] on li "Edit Placement e" at bounding box center [859, 112] width 112 height 21
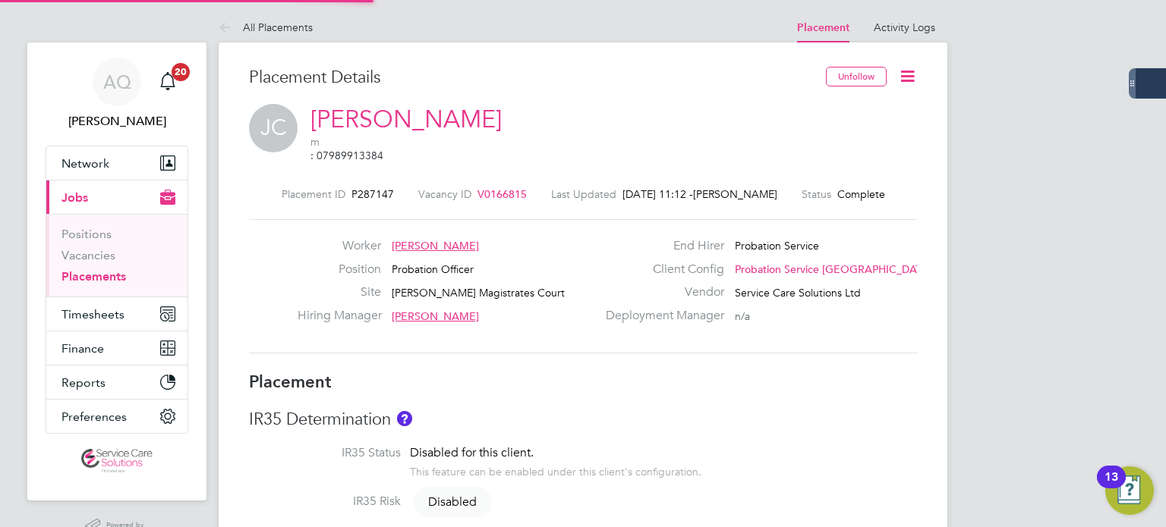
type input "Anthony Fisher"
type input "Aleena Mahmood"
type input "28 Apr 2025"
type input "[DATE]"
type input "08:00"
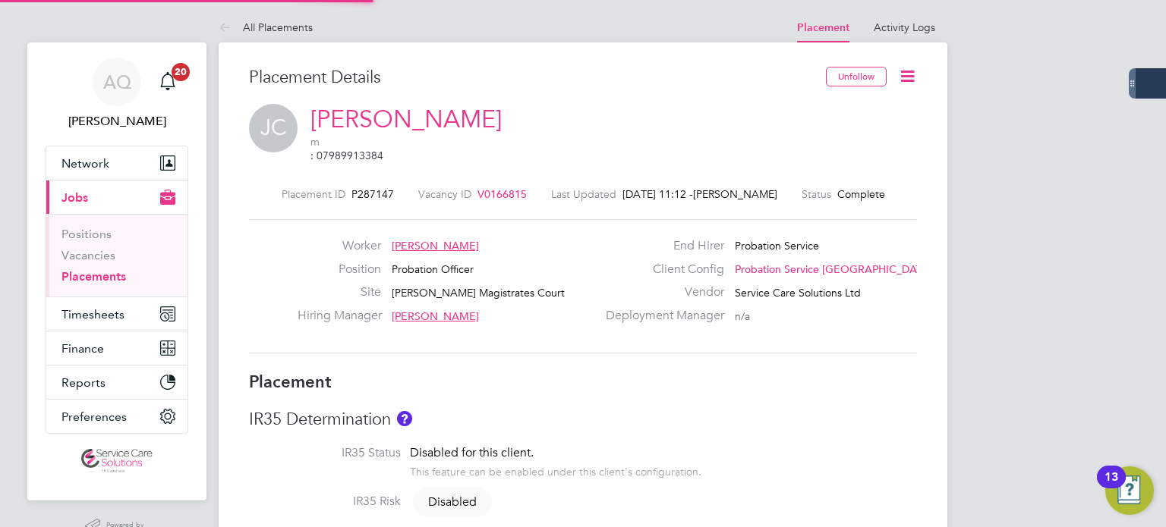
type input "18:00"
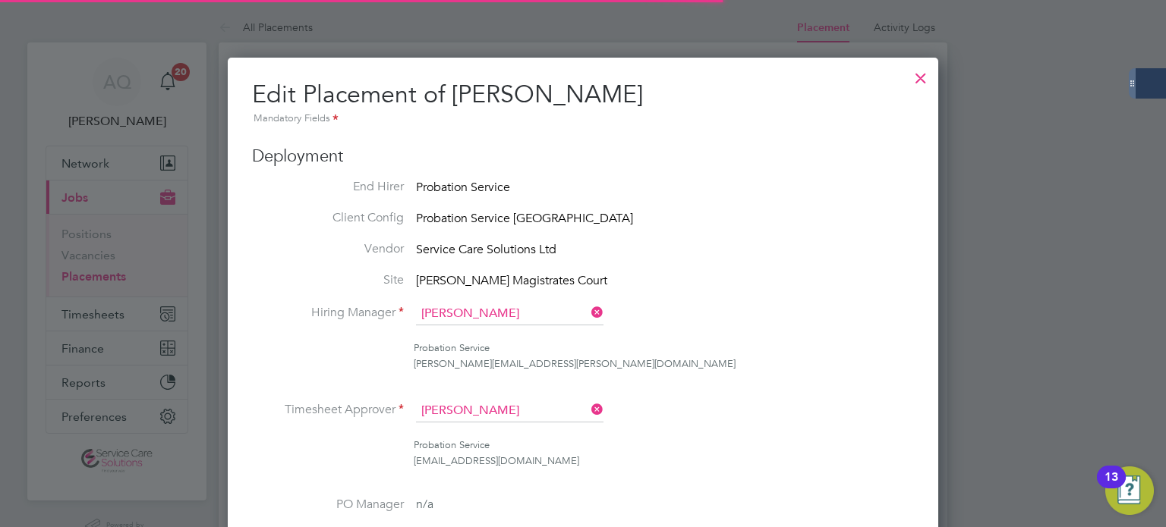
scroll to position [32, 663]
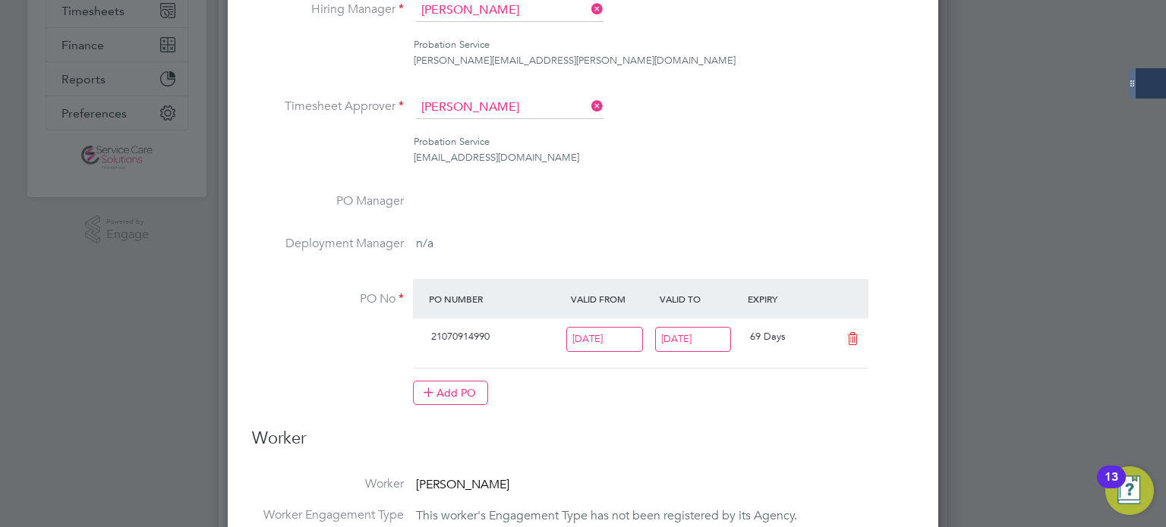
click at [687, 343] on input "[DATE]" at bounding box center [693, 339] width 77 height 25
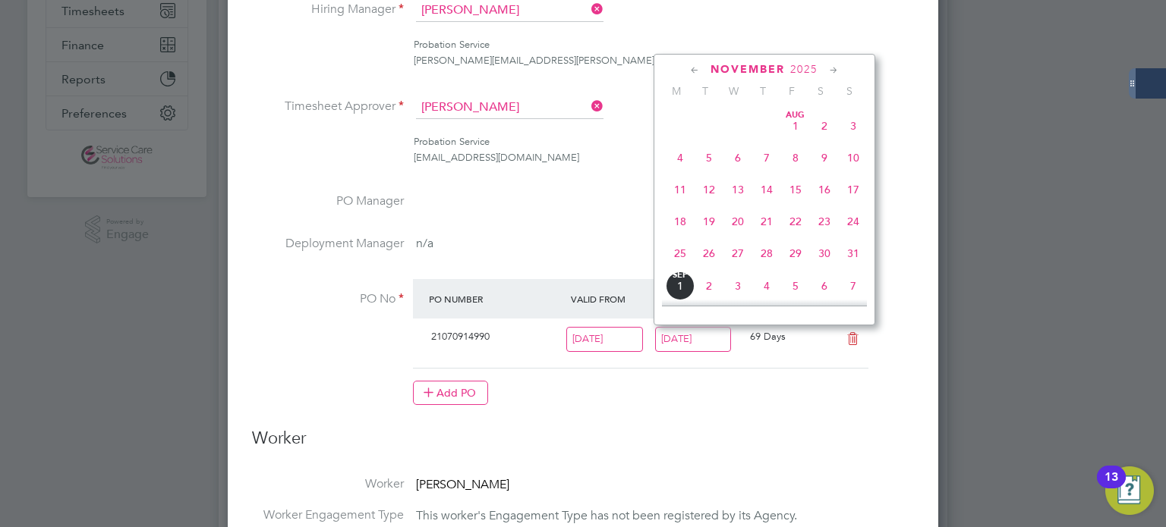
scroll to position [462, 0]
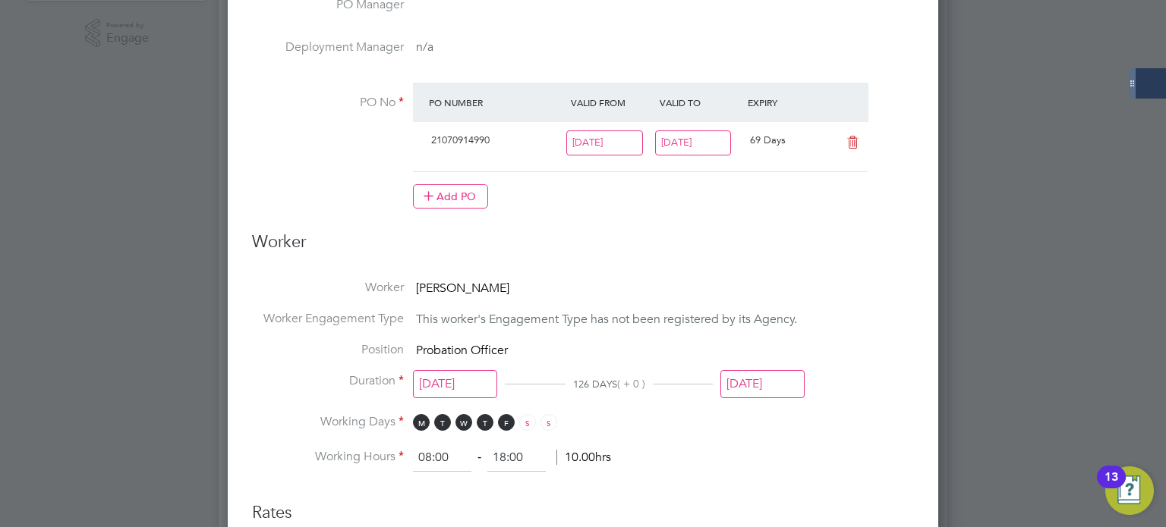
scroll to position [607, 0]
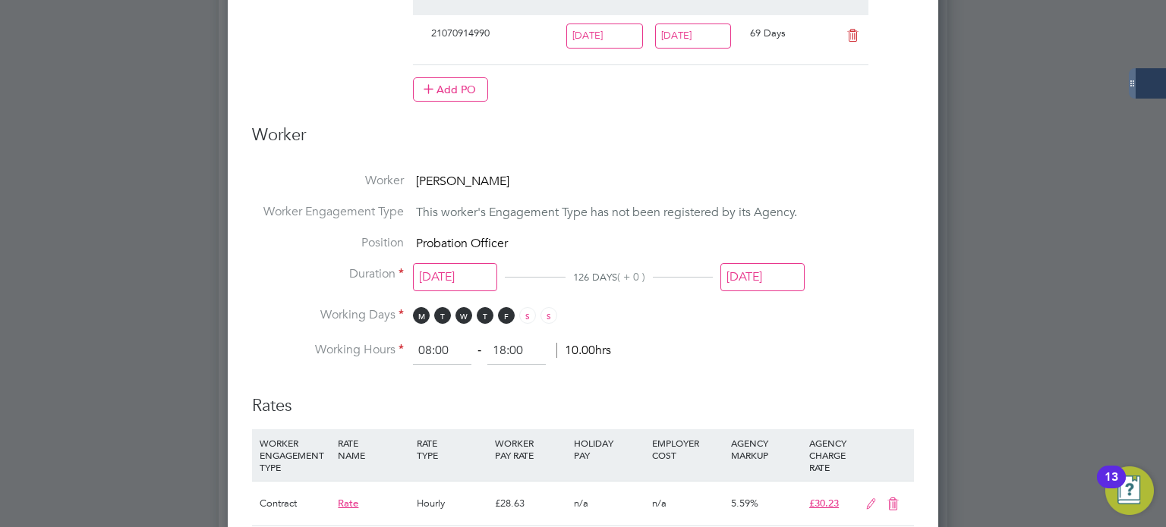
click at [792, 282] on input "[DATE]" at bounding box center [762, 277] width 84 height 28
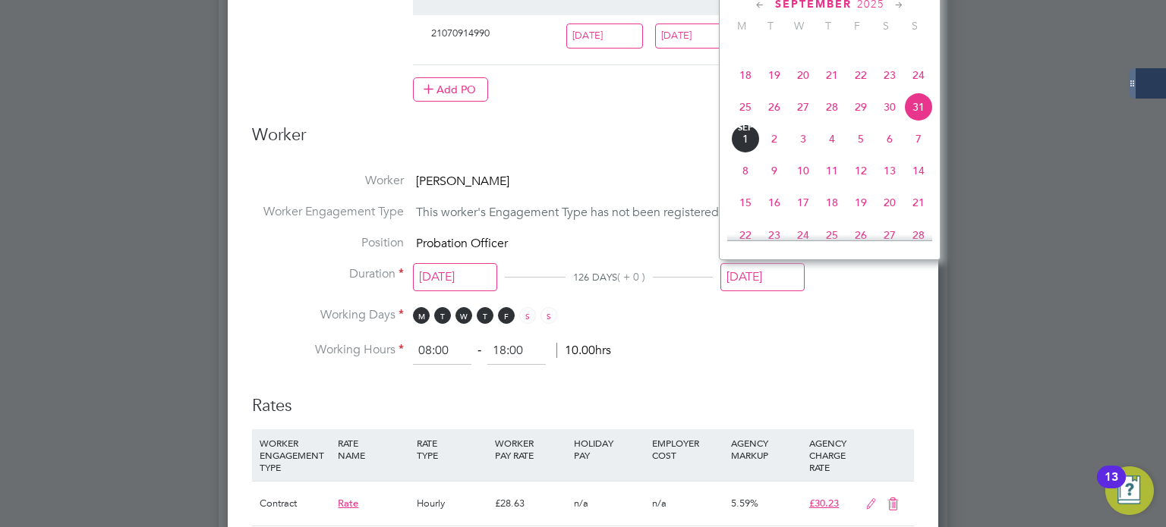
scroll to position [974, 0]
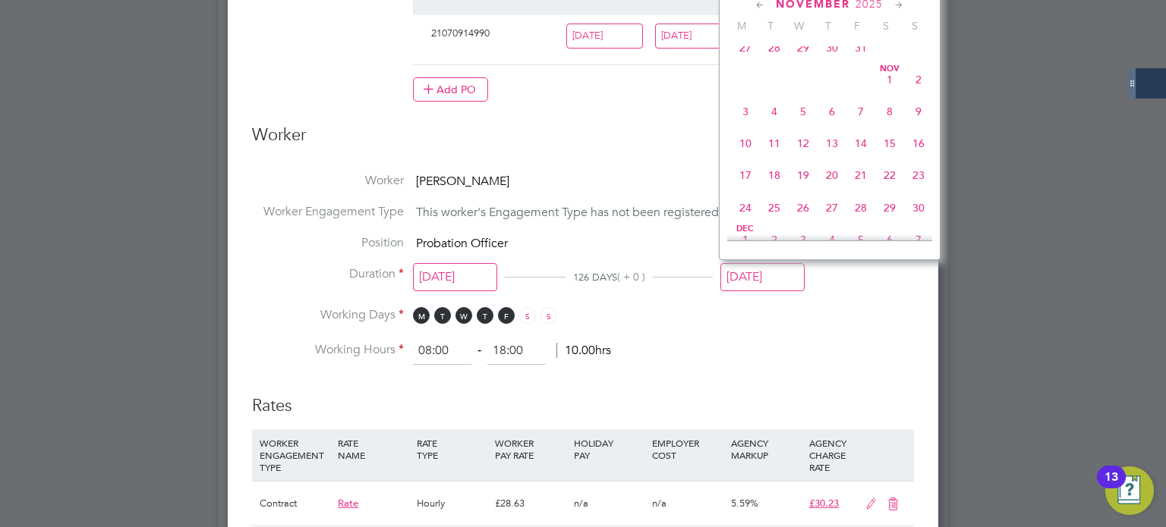
click at [914, 126] on span "9" at bounding box center [918, 111] width 29 height 29
type input "[DATE]"
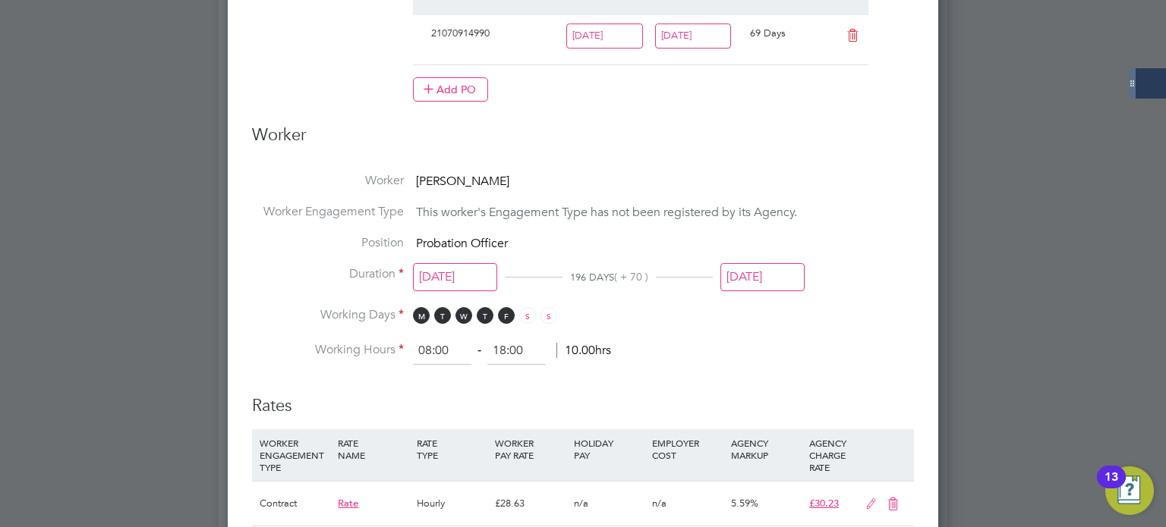
click at [905, 338] on li "Working Hours 08:00 ‐ 18:00 10.00hrs" at bounding box center [583, 351] width 662 height 27
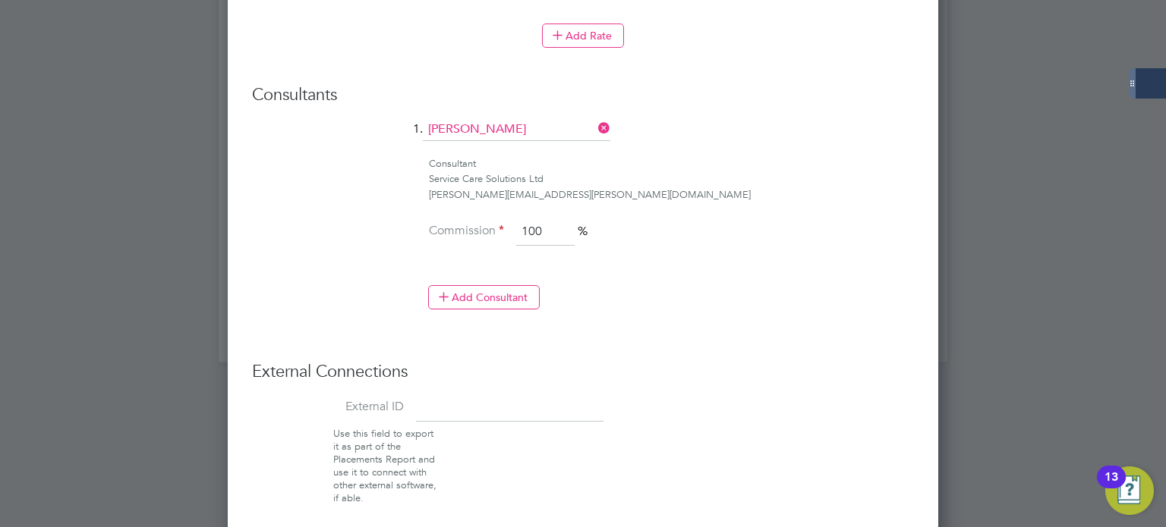
scroll to position [1214, 0]
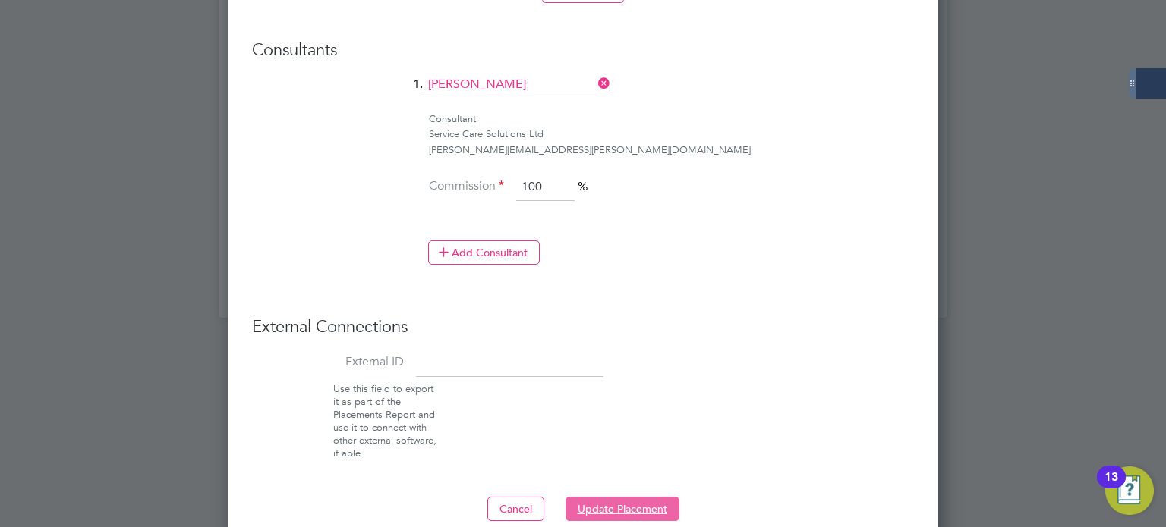
click at [587, 512] on button "Update Placement" at bounding box center [622, 509] width 114 height 24
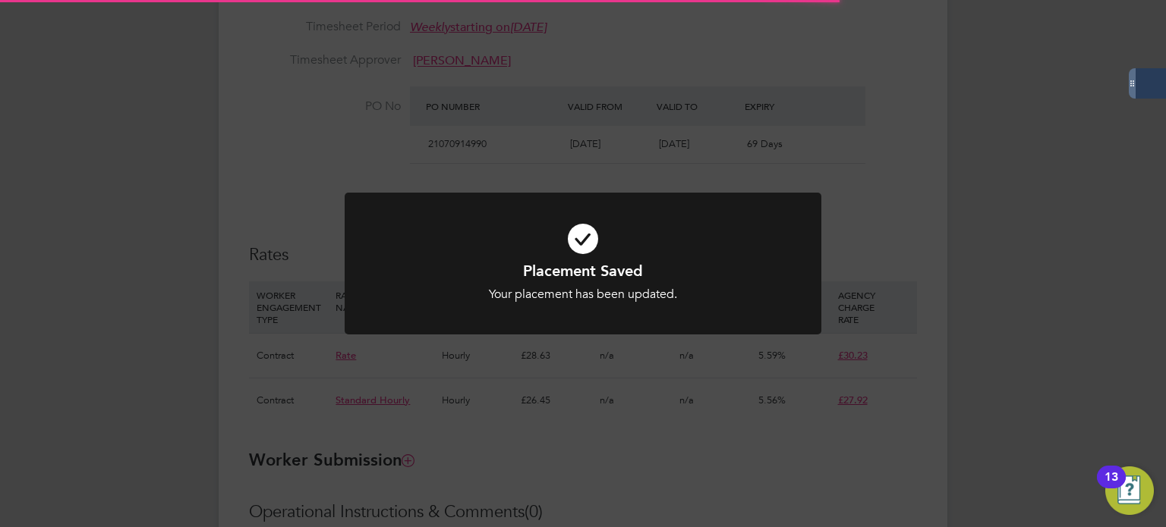
scroll to position [0, 0]
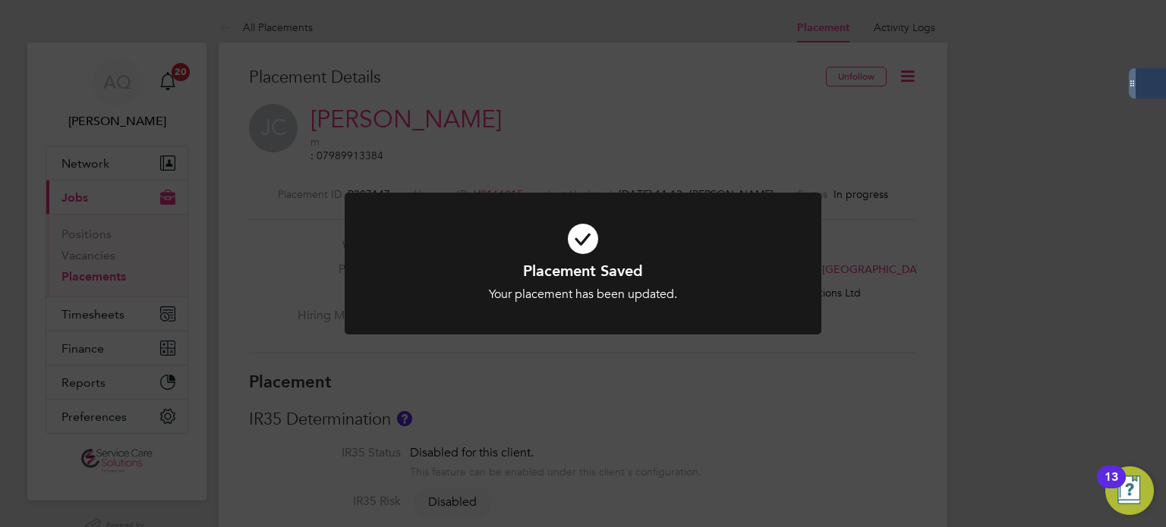
click at [540, 375] on div "Placement Saved Your placement has been updated. Cancel Okay" at bounding box center [583, 263] width 1166 height 527
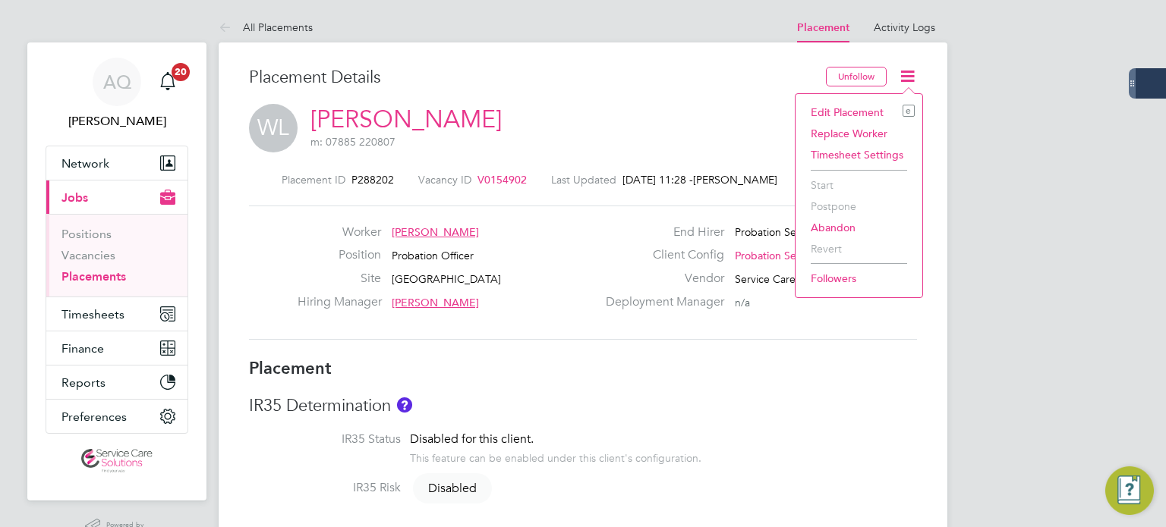
click at [823, 106] on li "Edit Placement e" at bounding box center [859, 112] width 112 height 21
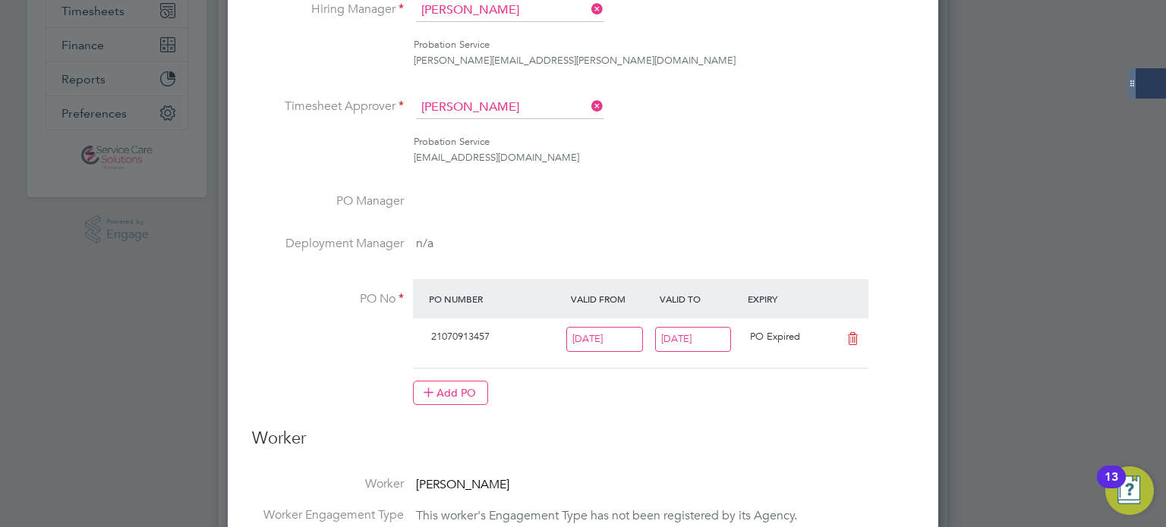
click at [700, 340] on input "[DATE]" at bounding box center [693, 339] width 77 height 25
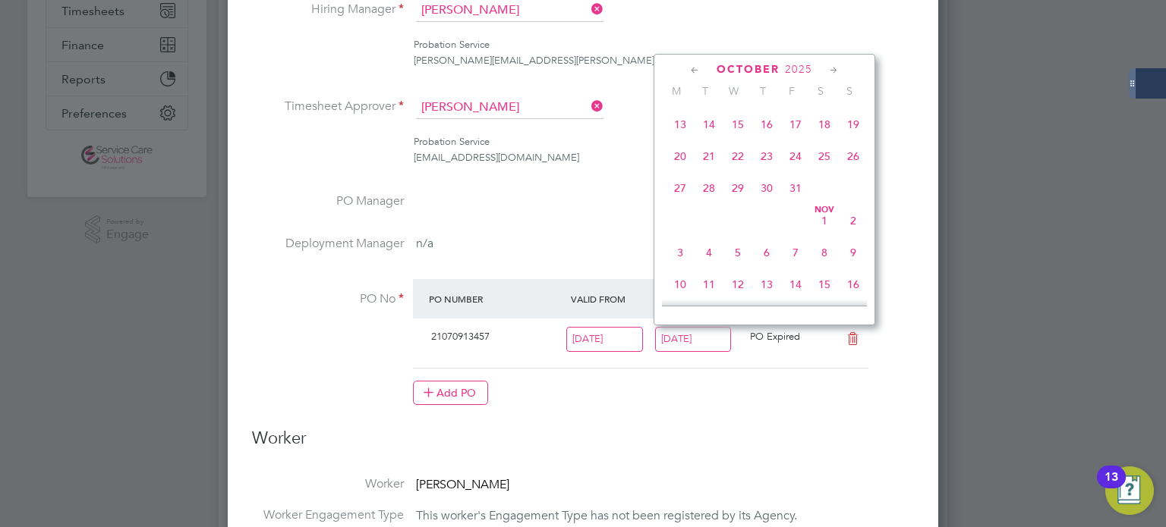
click at [854, 267] on span "9" at bounding box center [853, 252] width 29 height 29
type input "[DATE]"
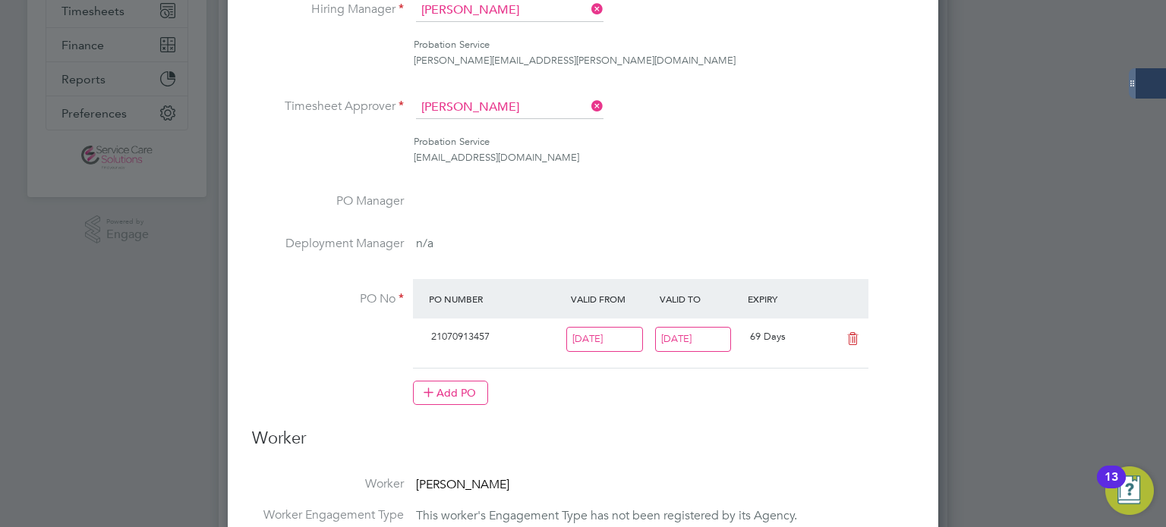
click at [907, 310] on li "PO No PO Number Valid From Valid To Expiry 21070913457 05 May 2025 09 Nov 2025 …" at bounding box center [583, 350] width 662 height 142
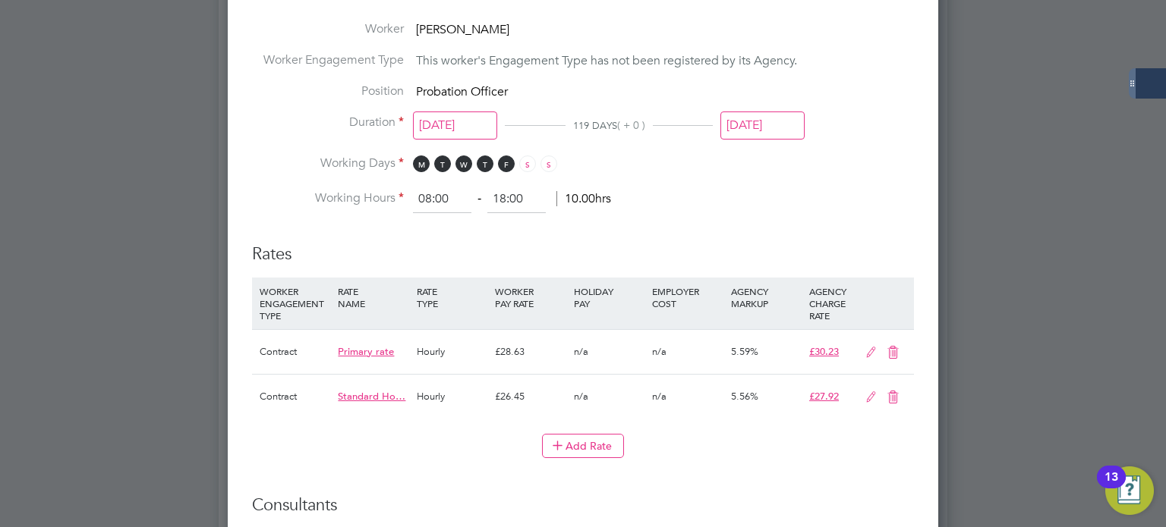
click at [780, 118] on input "[DATE]" at bounding box center [762, 126] width 84 height 28
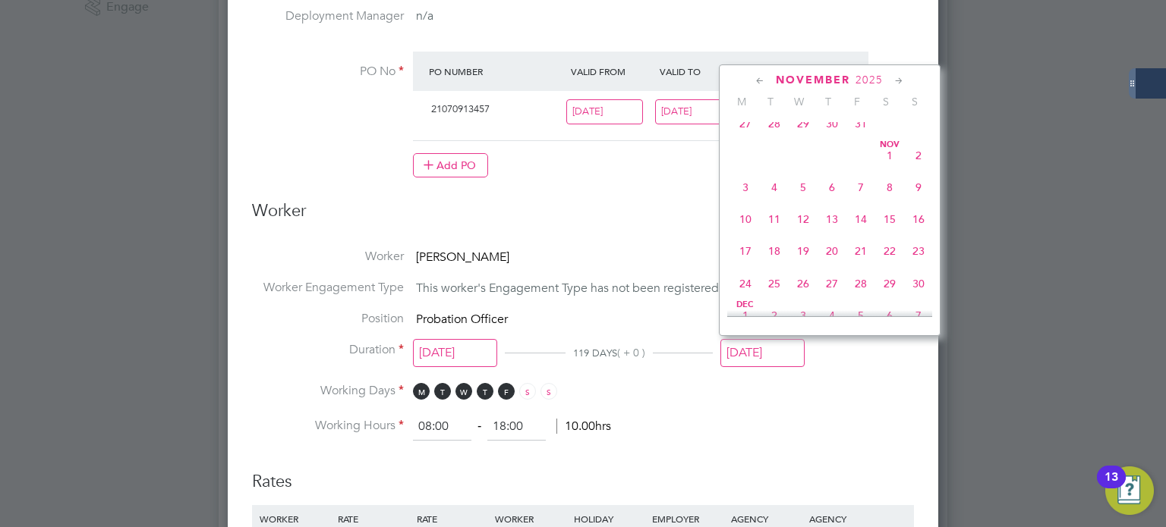
click at [914, 202] on span "9" at bounding box center [918, 187] width 29 height 29
type input "[DATE]"
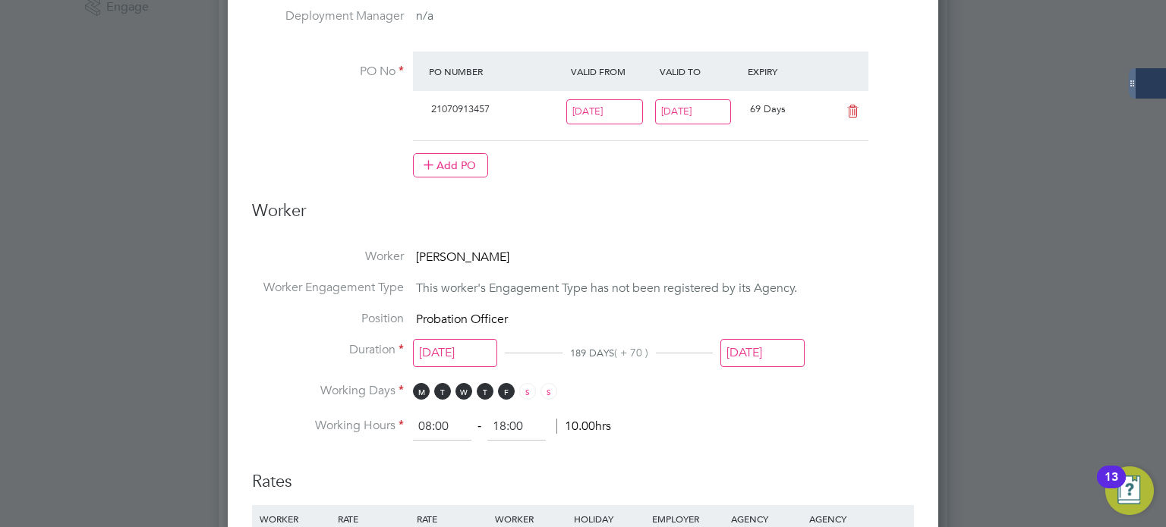
click at [899, 371] on li "Duration 05 May 2025 189 DAYS ( + 70 ) 09 Nov 2025" at bounding box center [583, 362] width 662 height 41
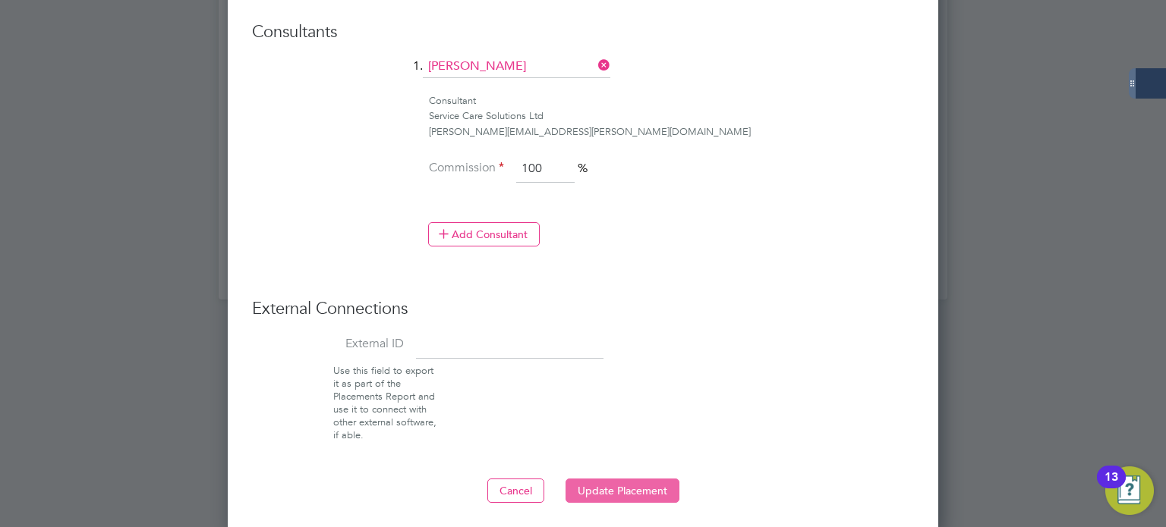
click at [618, 482] on button "Update Placement" at bounding box center [622, 491] width 114 height 24
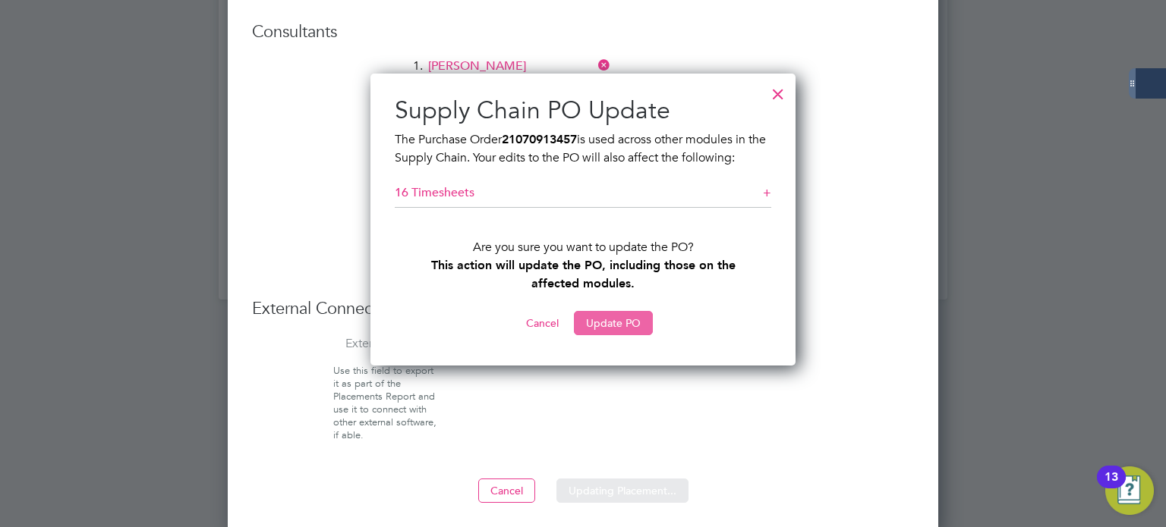
click at [615, 318] on button "Update PO" at bounding box center [613, 323] width 79 height 24
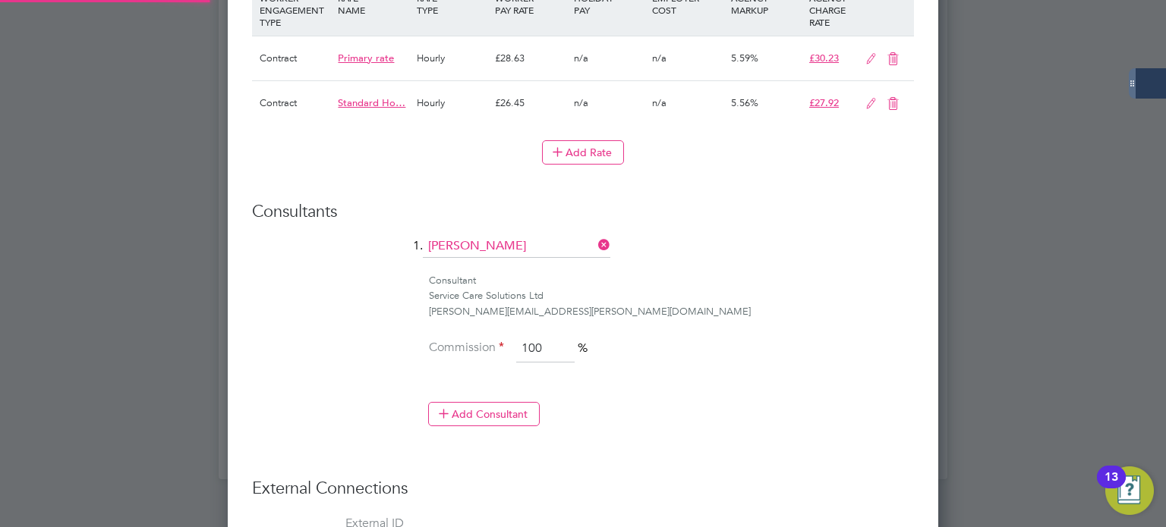
click at [0, 0] on div at bounding box center [0, 0] width 0 height 0
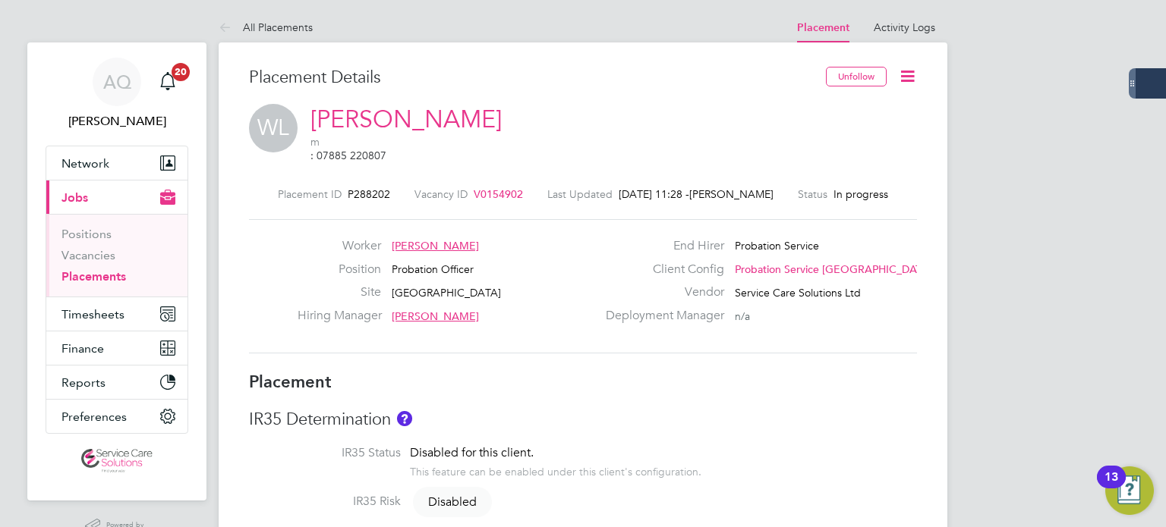
click at [916, 78] on icon at bounding box center [907, 76] width 19 height 19
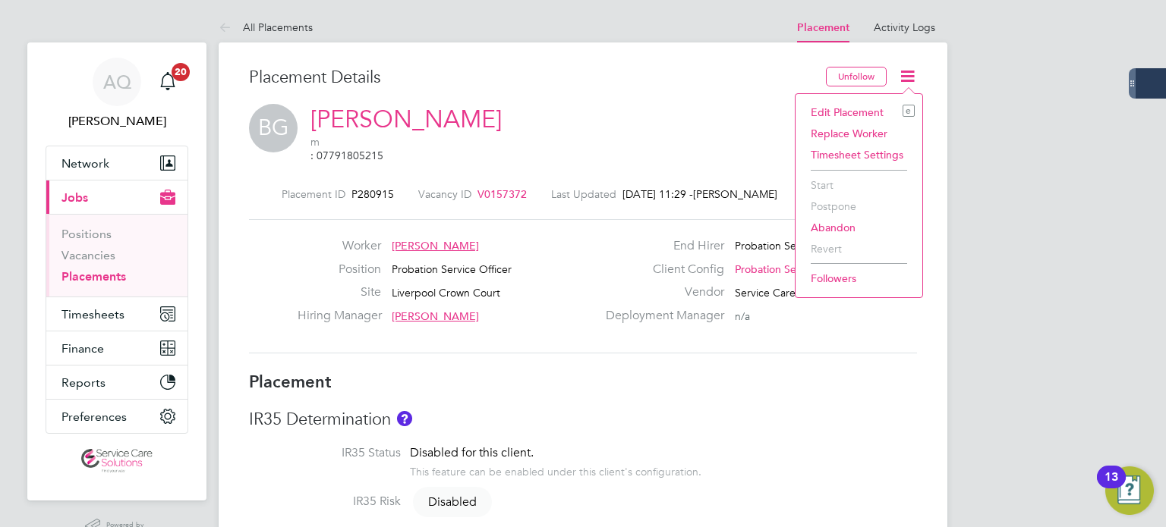
click at [864, 111] on li "Edit Placement e" at bounding box center [859, 112] width 112 height 21
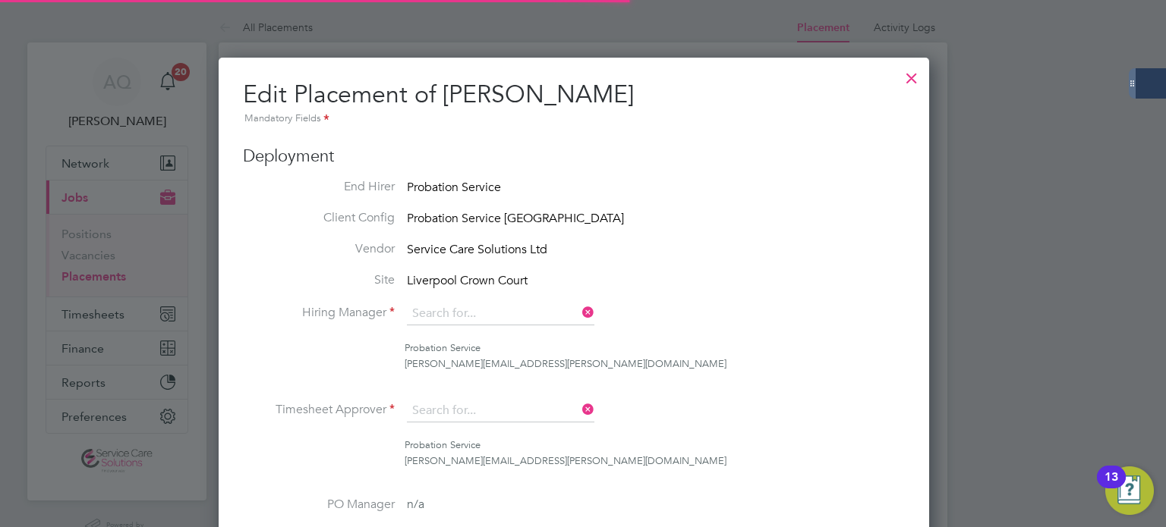
type input "[PERSON_NAME]"
type input "[DATE]"
type input "08:00"
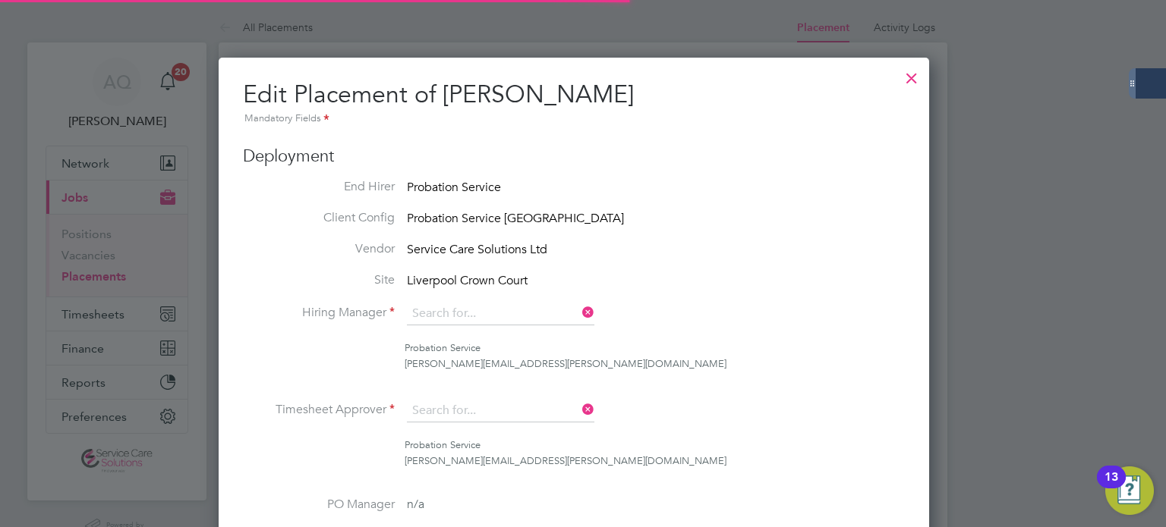
type input "18:00"
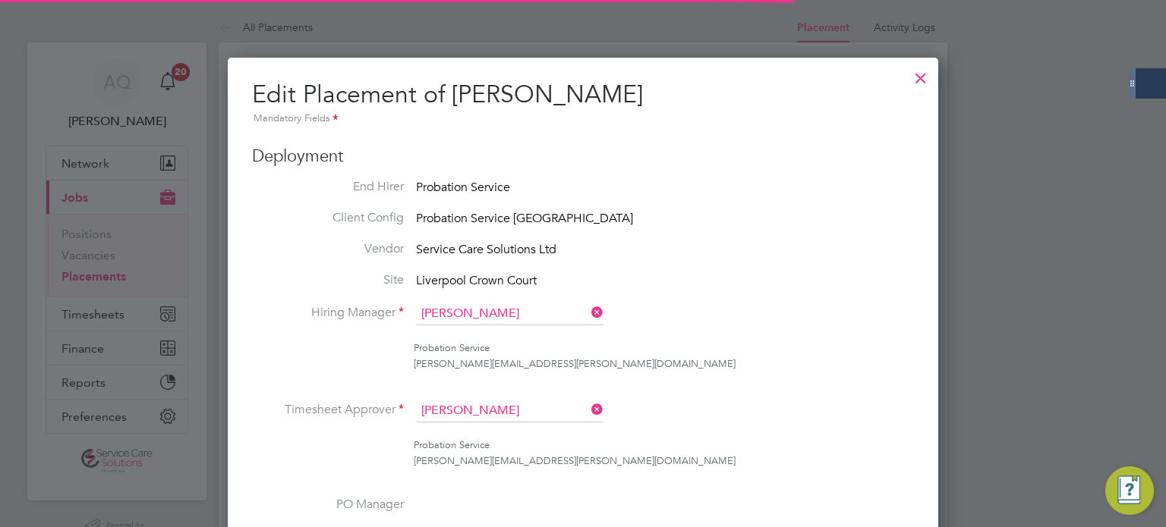
scroll to position [32, 663]
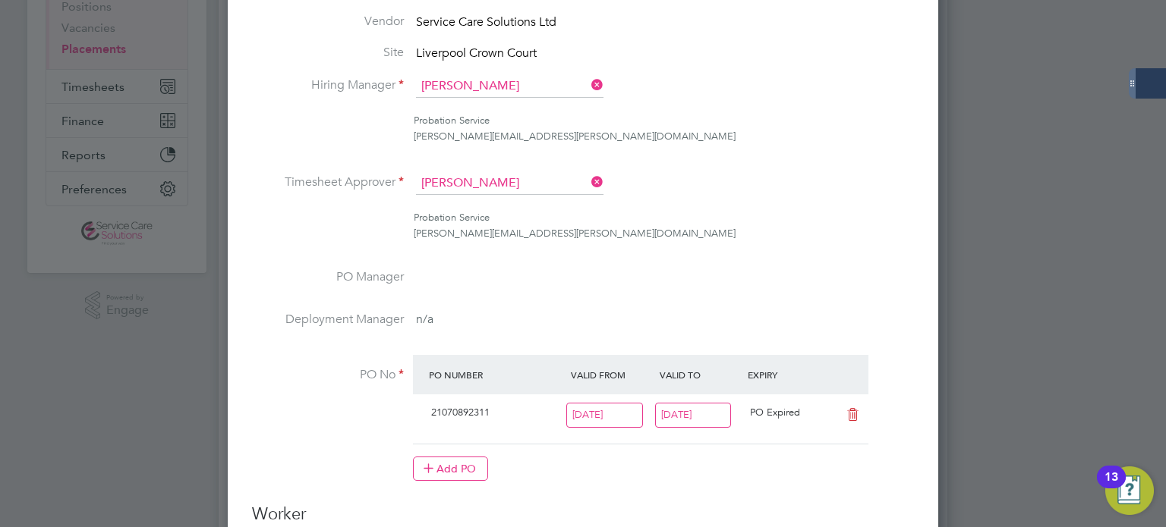
click at [704, 409] on input "[DATE]" at bounding box center [693, 415] width 77 height 25
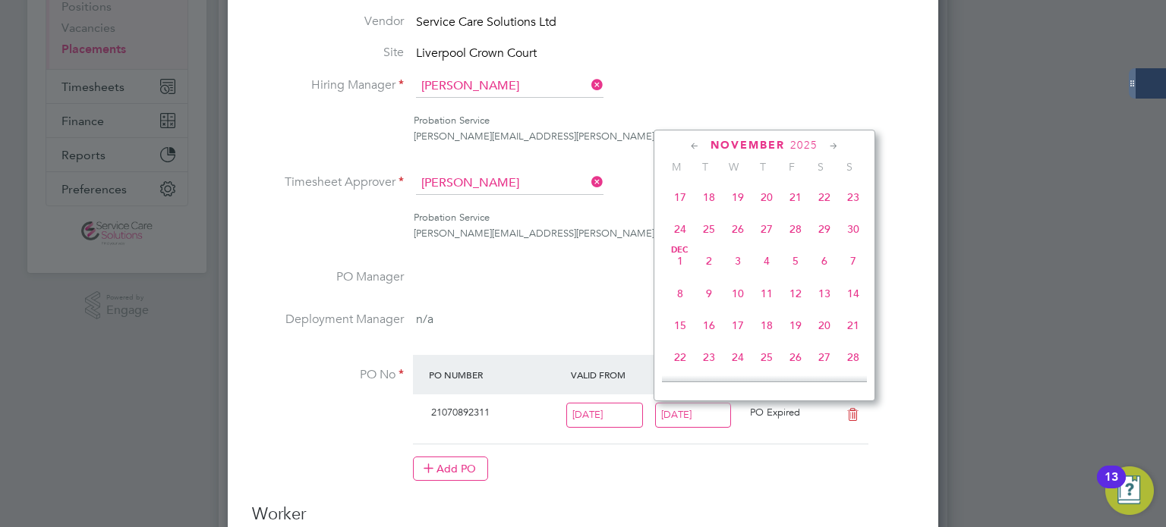
scroll to position [1017, 0]
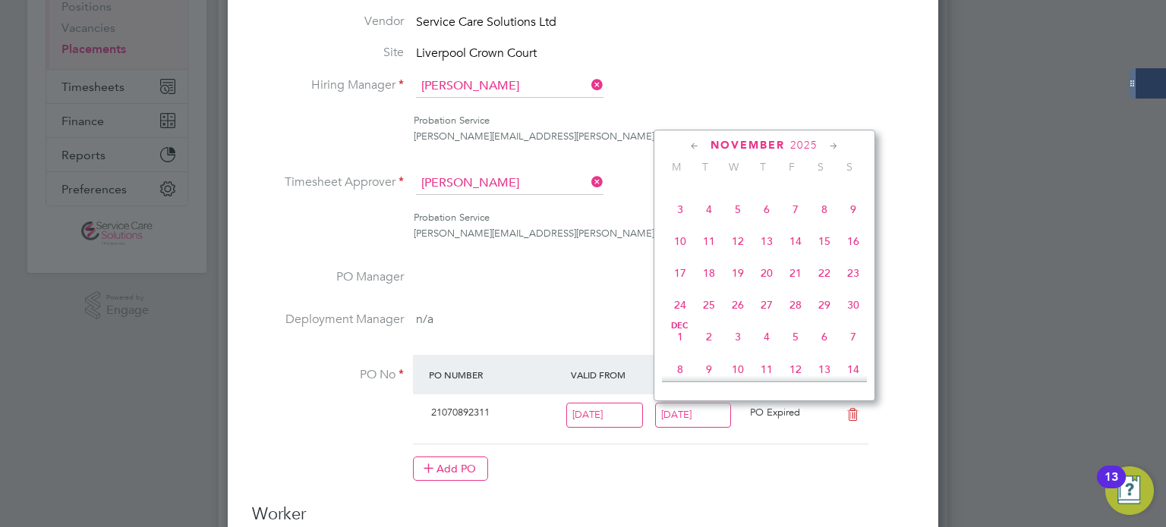
click at [857, 224] on span "9" at bounding box center [853, 209] width 29 height 29
type input "[DATE]"
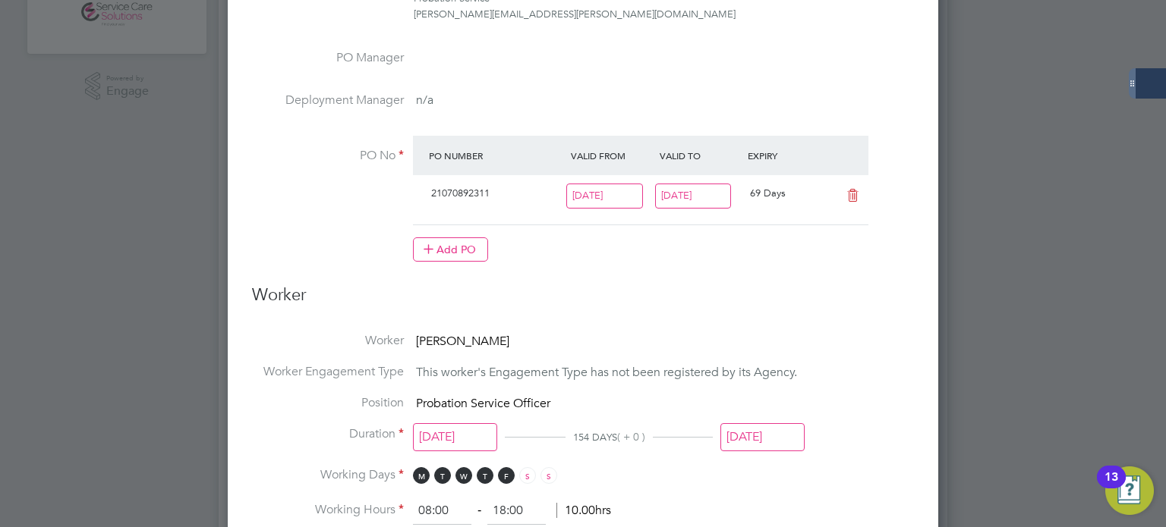
scroll to position [531, 0]
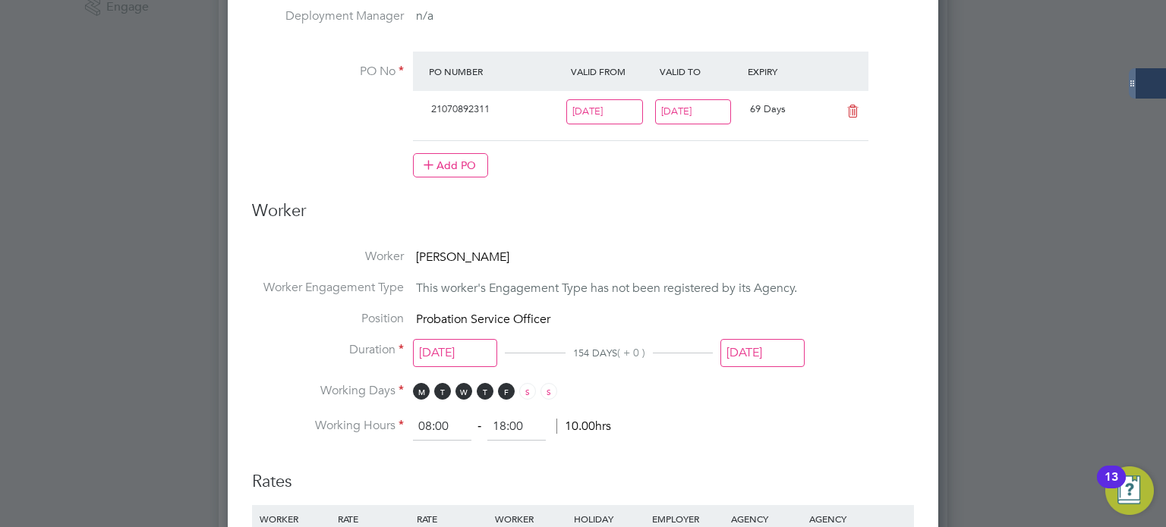
click at [767, 342] on input "[DATE]" at bounding box center [762, 353] width 84 height 28
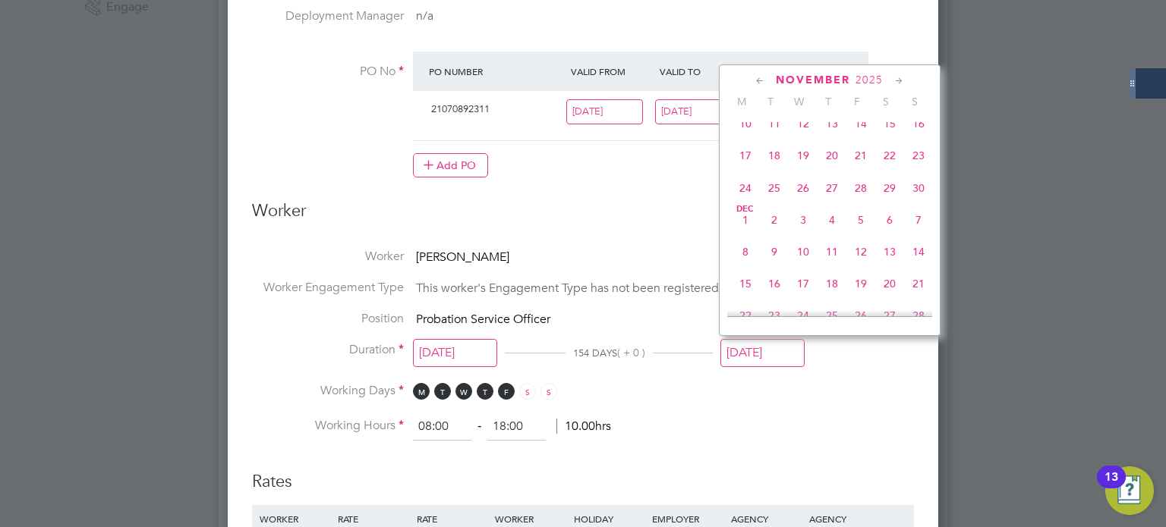
scroll to position [974, 0]
click at [919, 202] on span "9" at bounding box center [918, 187] width 29 height 29
type input "[DATE]"
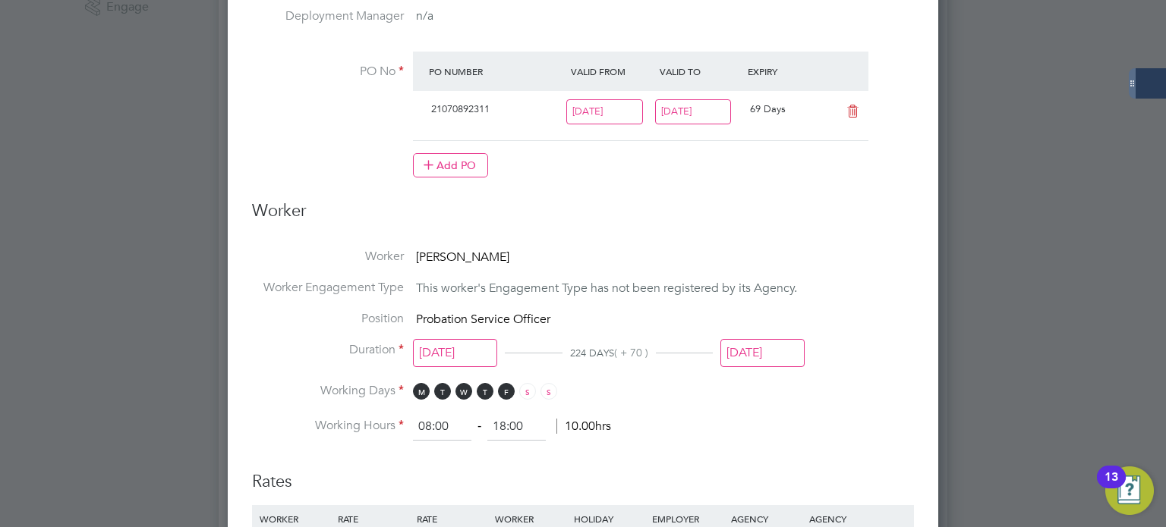
click at [849, 311] on li "Position Probation Service Officer" at bounding box center [583, 326] width 662 height 31
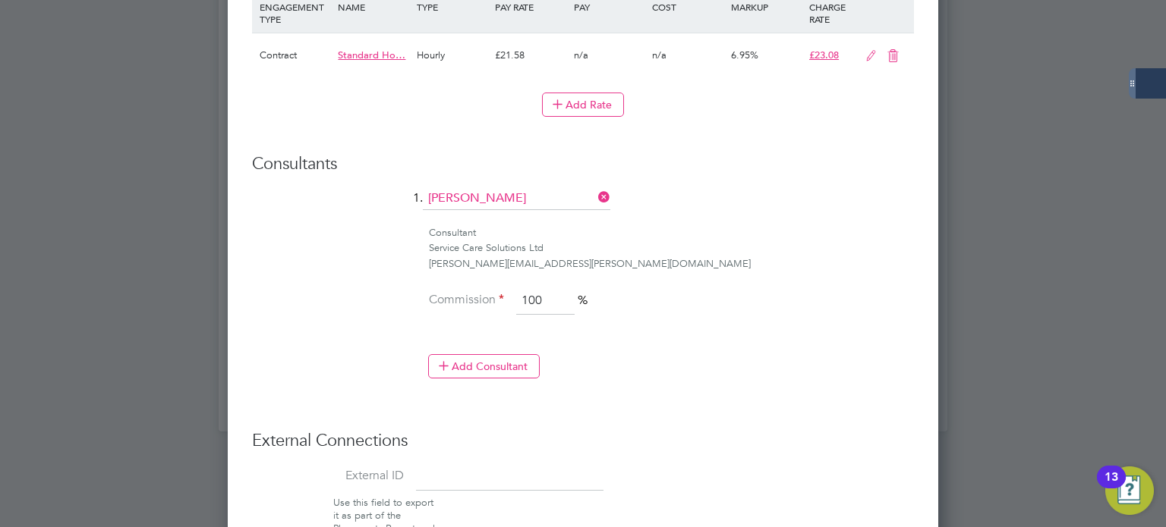
scroll to position [1188, 0]
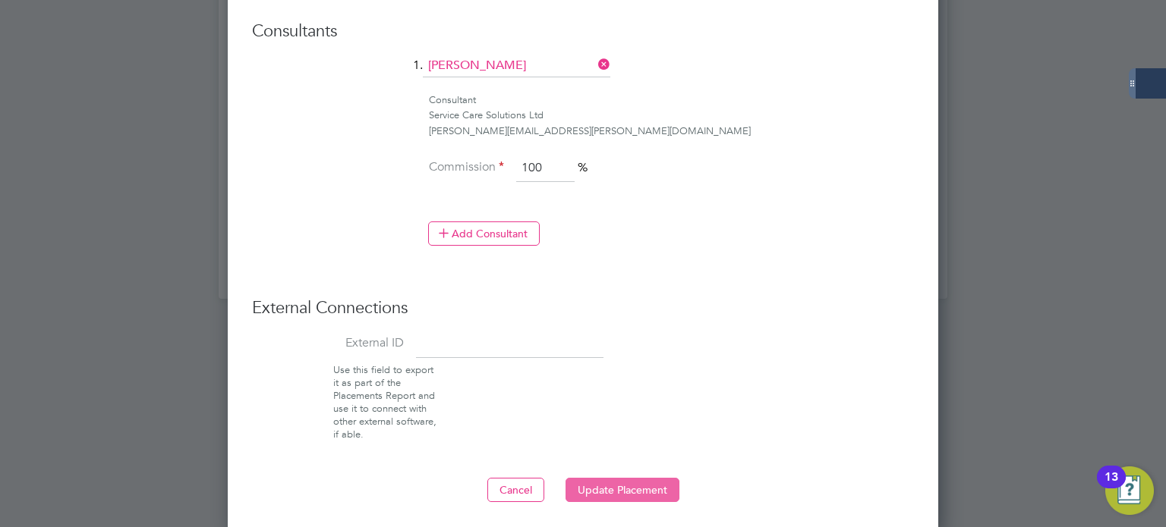
click at [660, 480] on button "Update Placement" at bounding box center [622, 490] width 114 height 24
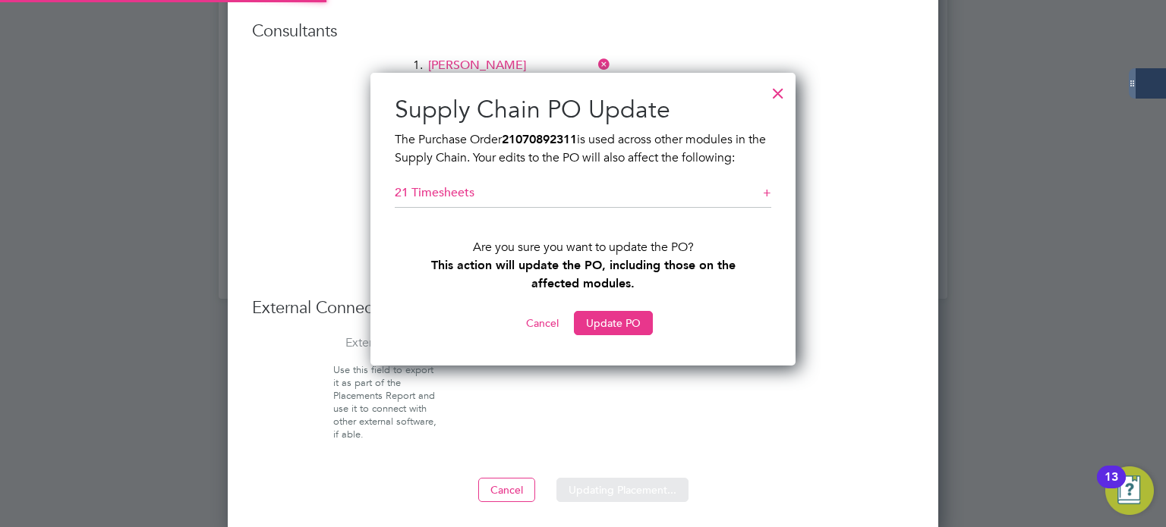
scroll to position [294, 426]
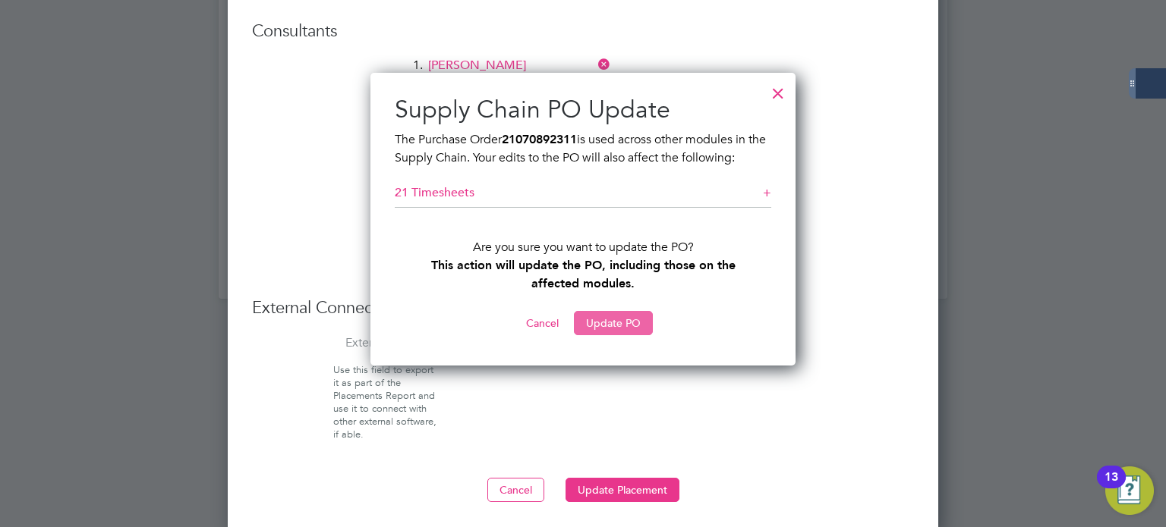
click at [609, 317] on button "Update PO" at bounding box center [613, 323] width 79 height 24
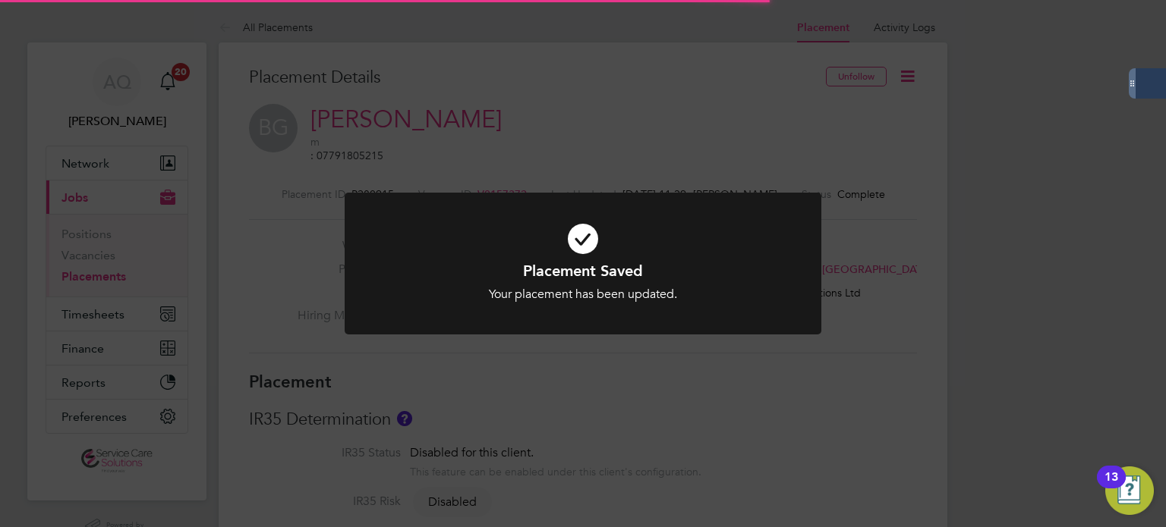
scroll to position [7, 8]
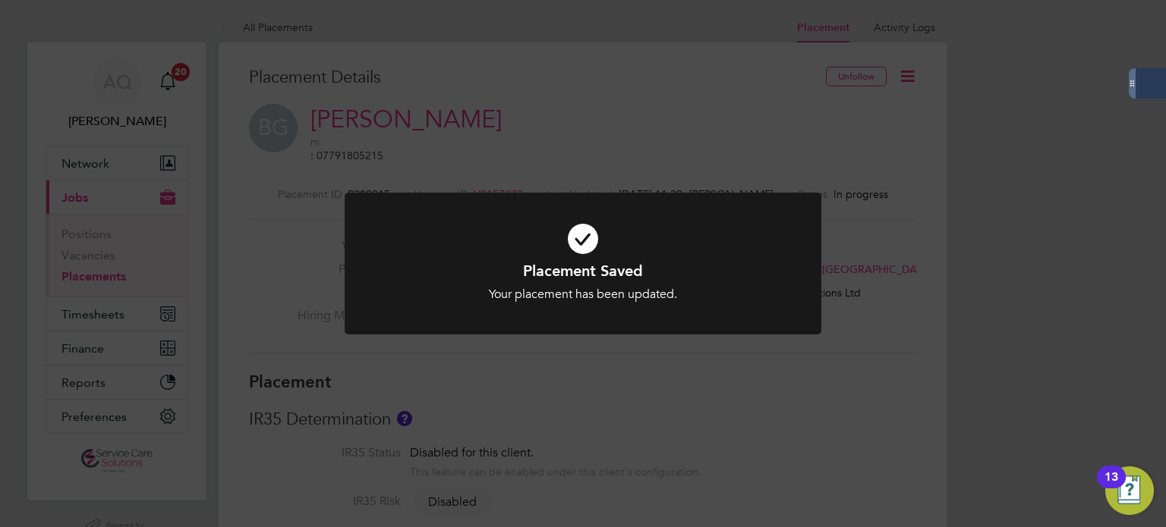
drag, startPoint x: 765, startPoint y: 385, endPoint x: 738, endPoint y: 376, distance: 28.8
click at [764, 384] on div "Placement Saved Your placement has been updated. Cancel Okay" at bounding box center [583, 263] width 1166 height 527
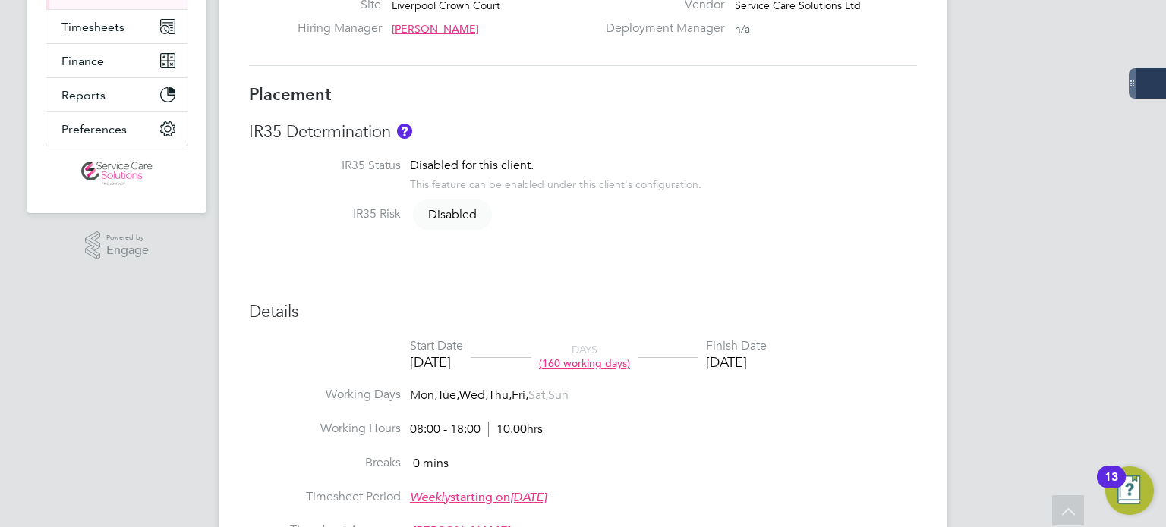
scroll to position [60, 0]
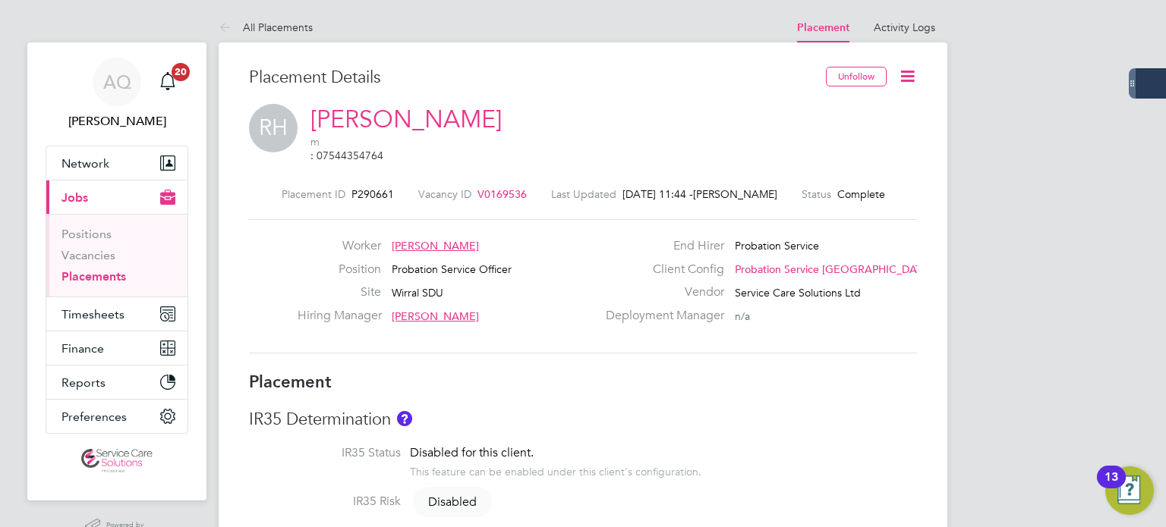
click at [908, 74] on icon at bounding box center [907, 76] width 19 height 19
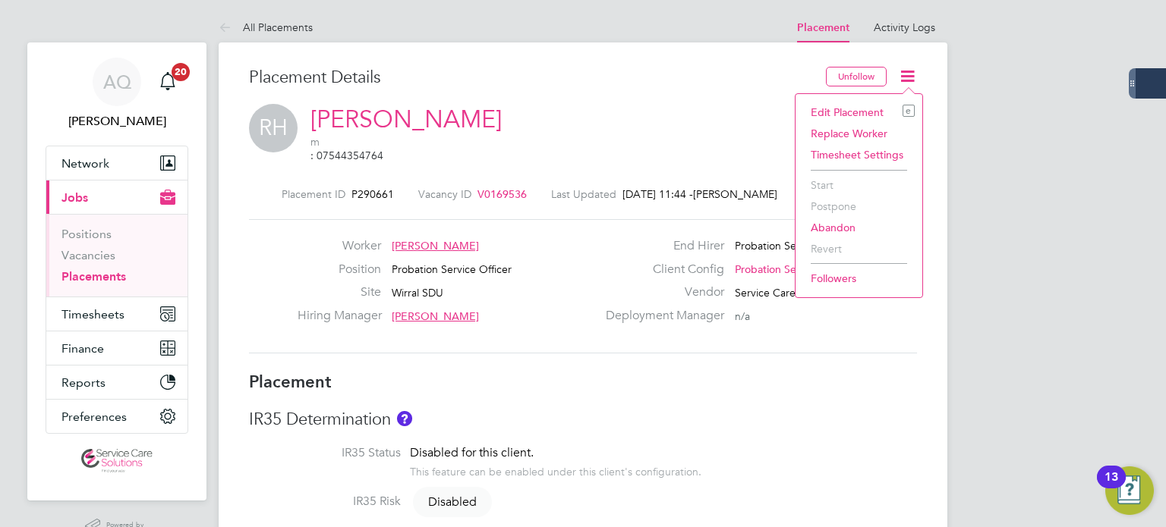
click at [850, 109] on li "Edit Placement e" at bounding box center [859, 112] width 112 height 21
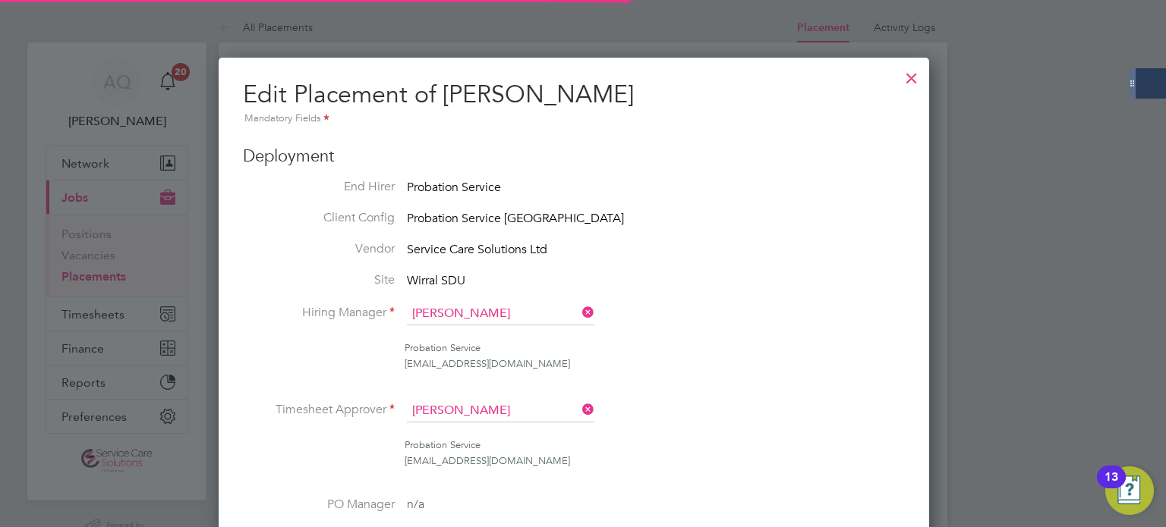
scroll to position [8, 8]
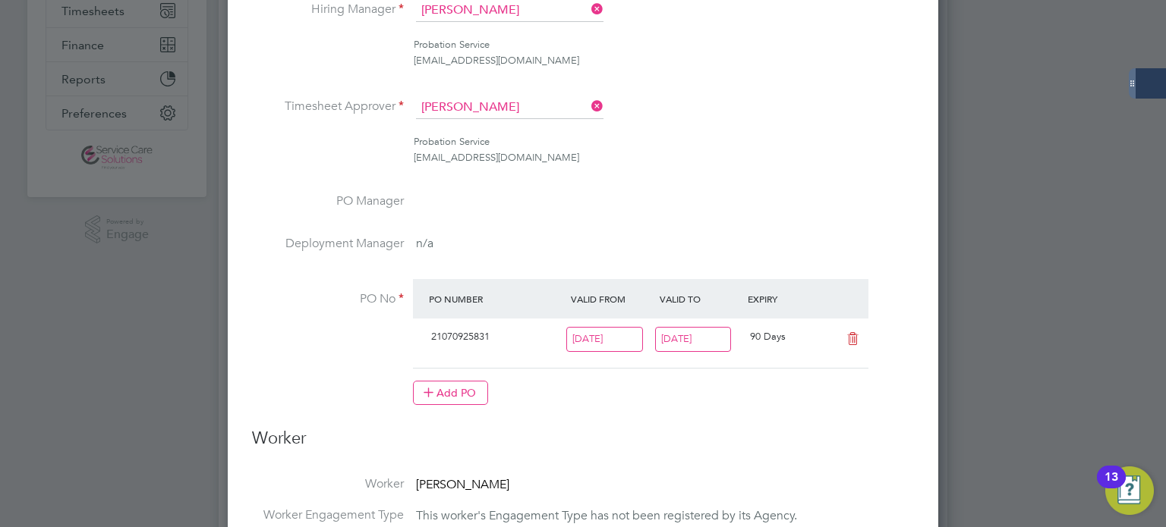
click at [719, 342] on input "30 Nov 2025" at bounding box center [693, 339] width 77 height 25
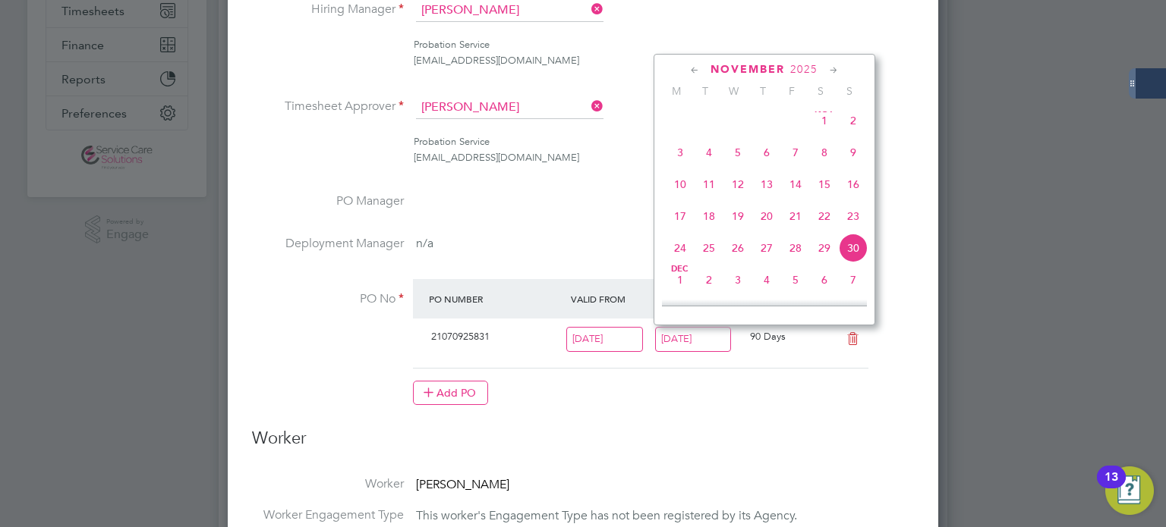
click at [886, 442] on h3 "Worker" at bounding box center [583, 445] width 662 height 34
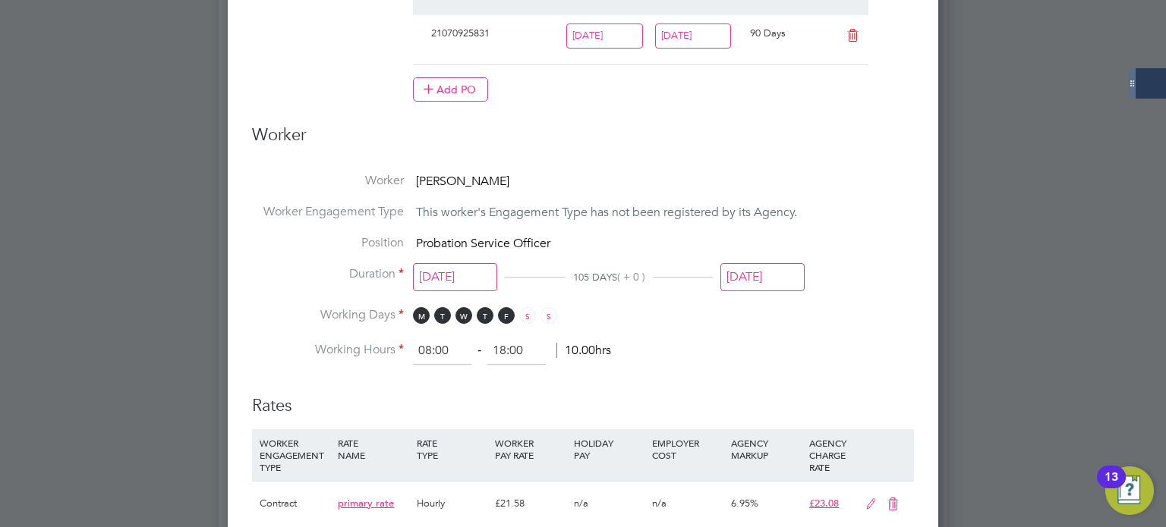
click at [777, 272] on input "[DATE]" at bounding box center [762, 277] width 84 height 28
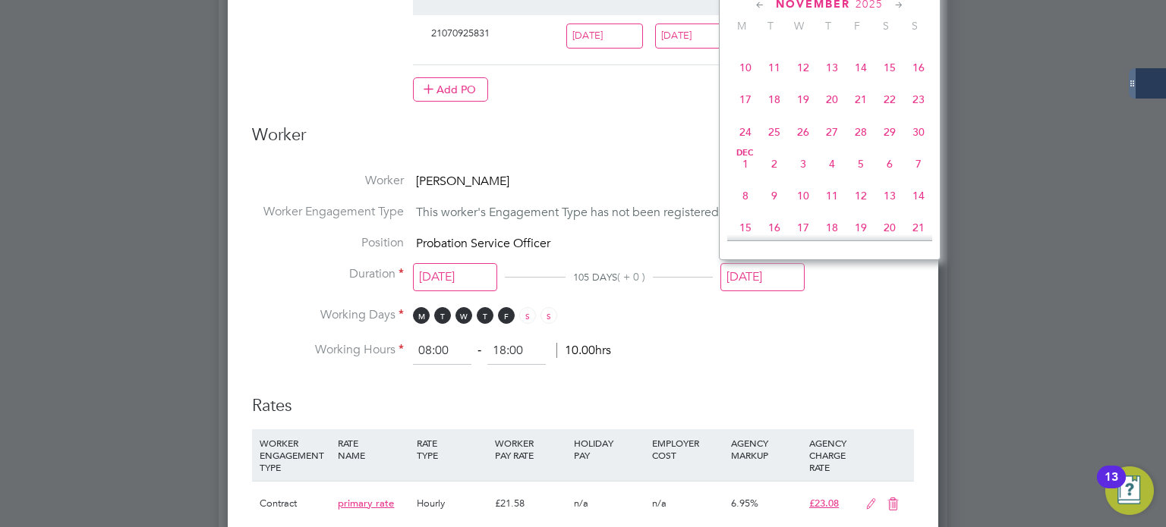
click at [915, 146] on span "30" at bounding box center [918, 132] width 29 height 29
type input "30 Nov 2025"
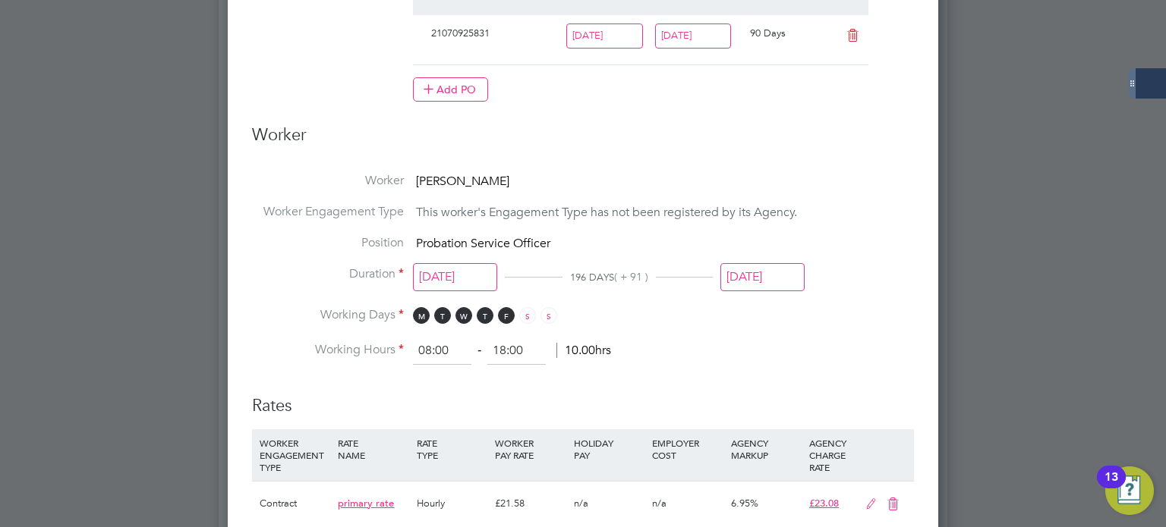
click at [866, 338] on li "Working Hours 08:00 ‐ 18:00 10.00hrs" at bounding box center [583, 351] width 662 height 27
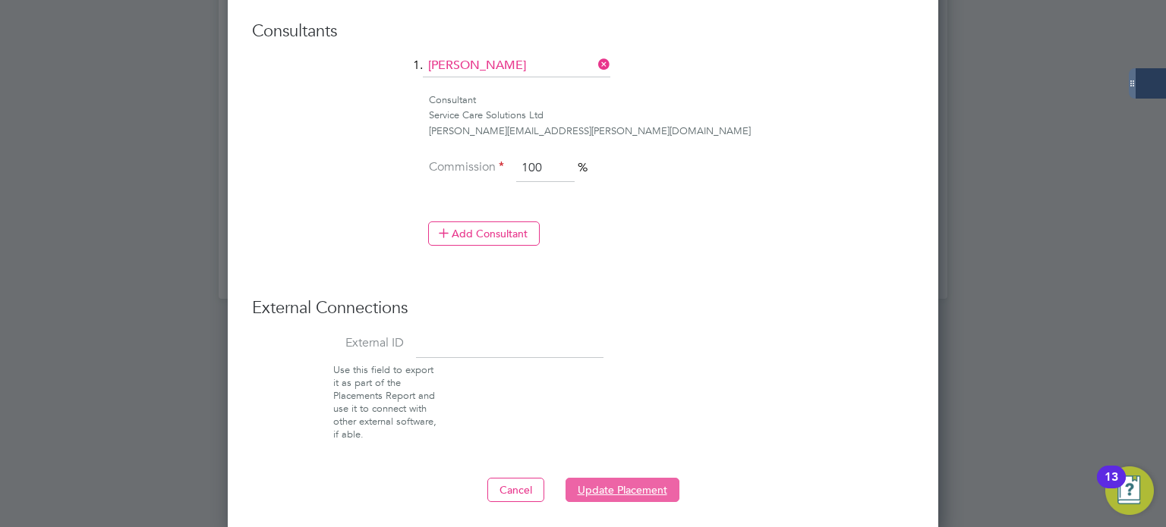
click at [638, 492] on button "Update Placement" at bounding box center [622, 490] width 114 height 24
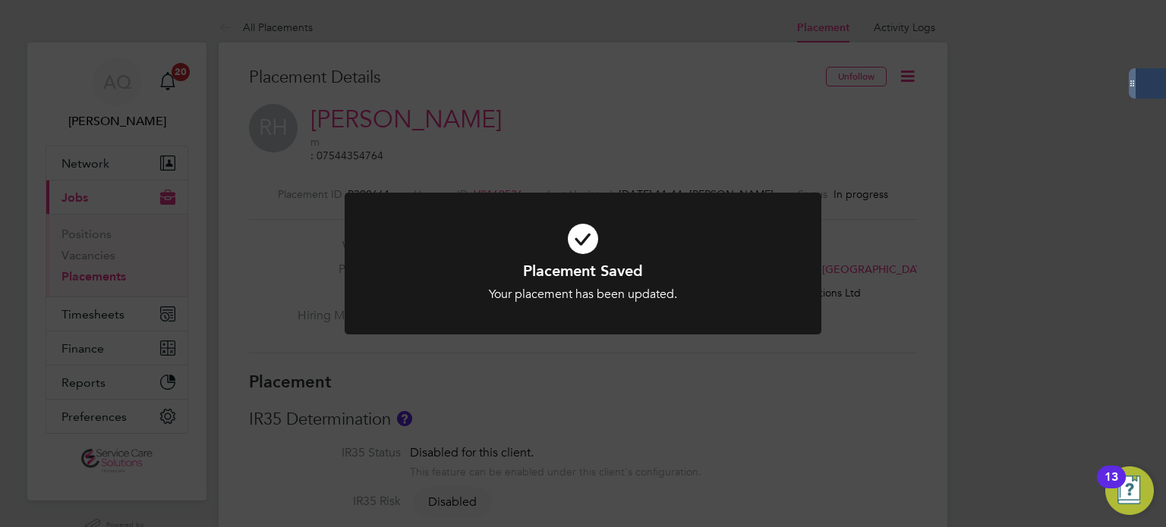
click at [738, 438] on div "Placement Saved Your placement has been updated. Cancel Okay" at bounding box center [583, 263] width 1166 height 527
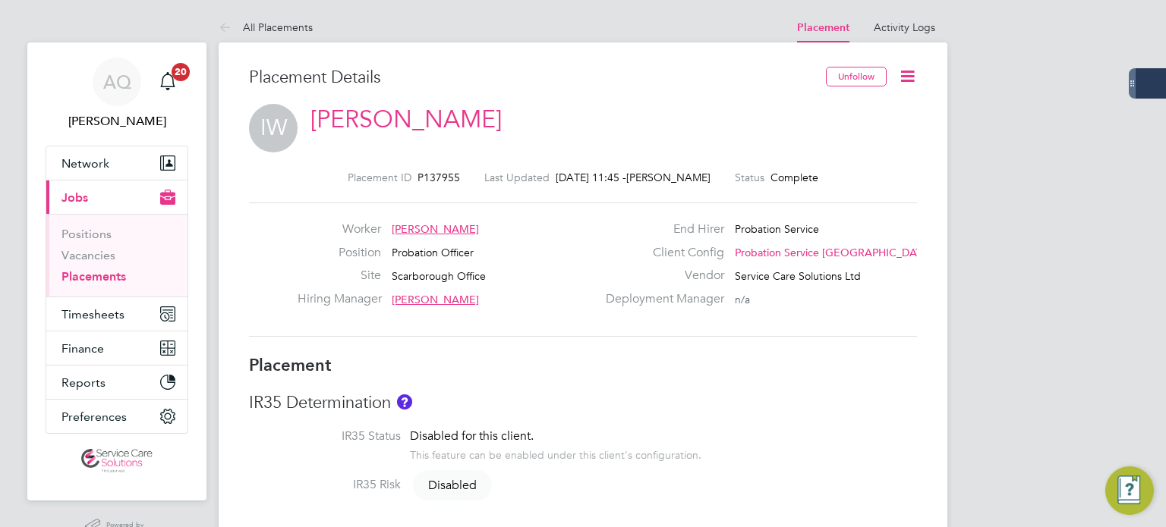
click at [911, 77] on icon at bounding box center [907, 76] width 19 height 19
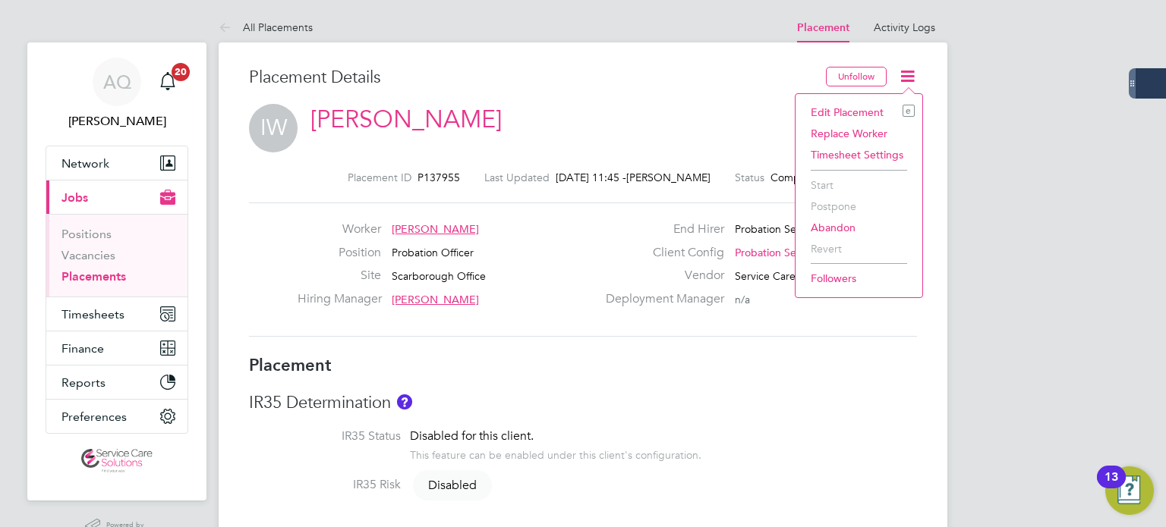
click at [856, 110] on li "Edit Placement e" at bounding box center [859, 112] width 112 height 21
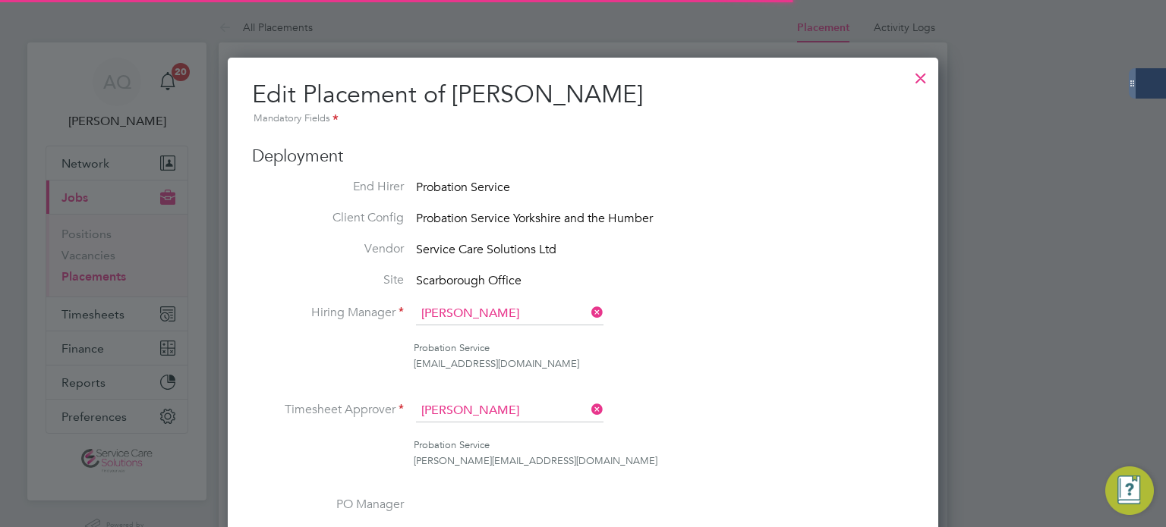
scroll to position [8, 8]
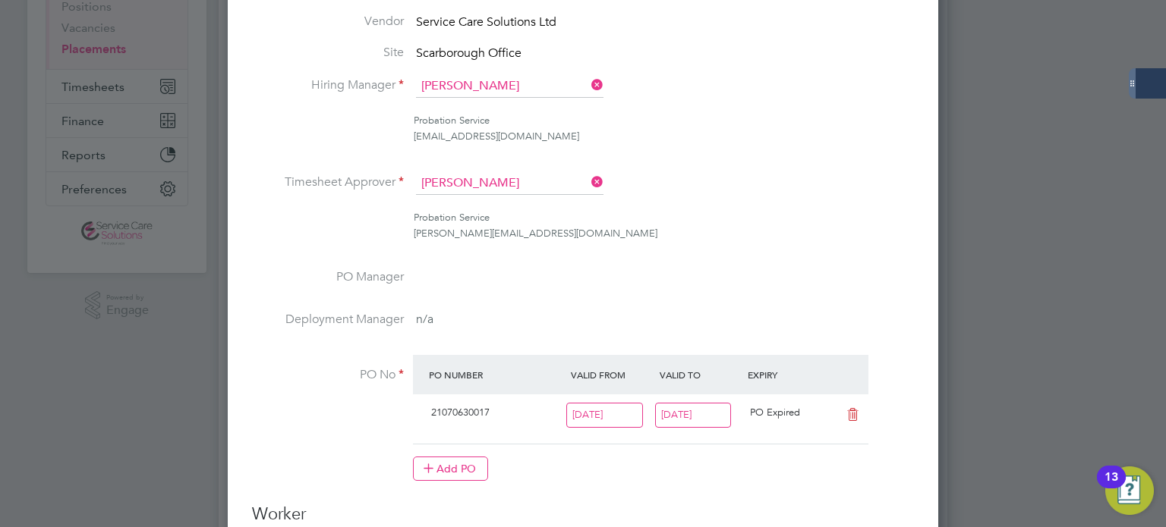
click at [660, 407] on input "[DATE]" at bounding box center [693, 415] width 77 height 25
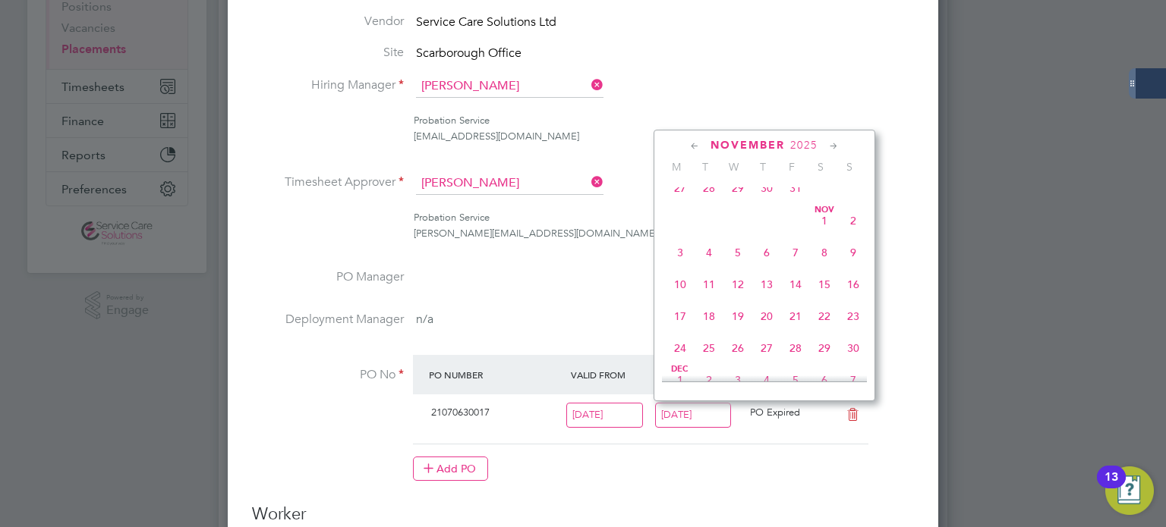
click at [854, 267] on span "9" at bounding box center [853, 252] width 29 height 29
type input "[DATE]"
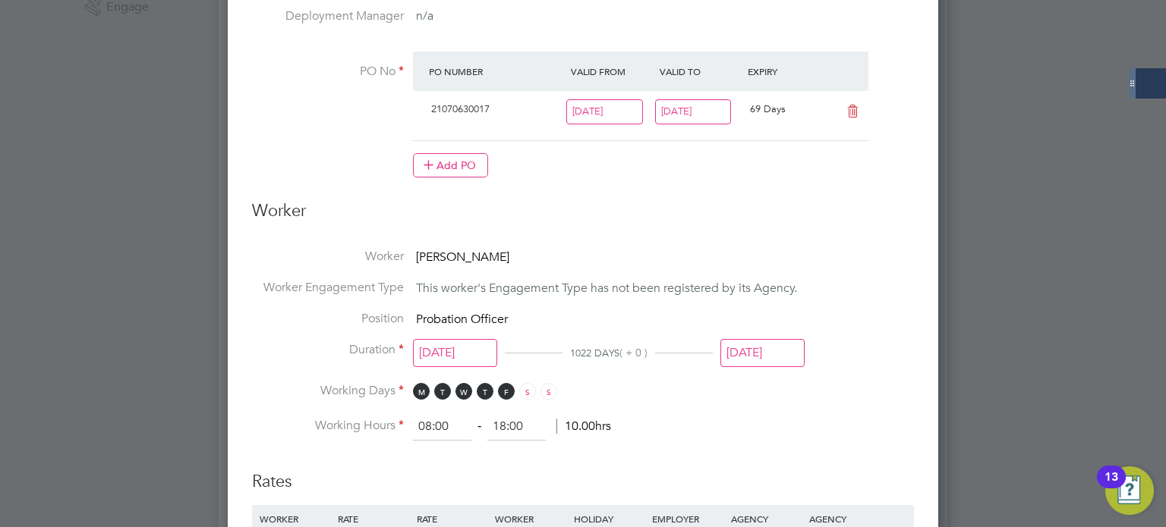
click at [765, 354] on input "[DATE]" at bounding box center [762, 353] width 84 height 28
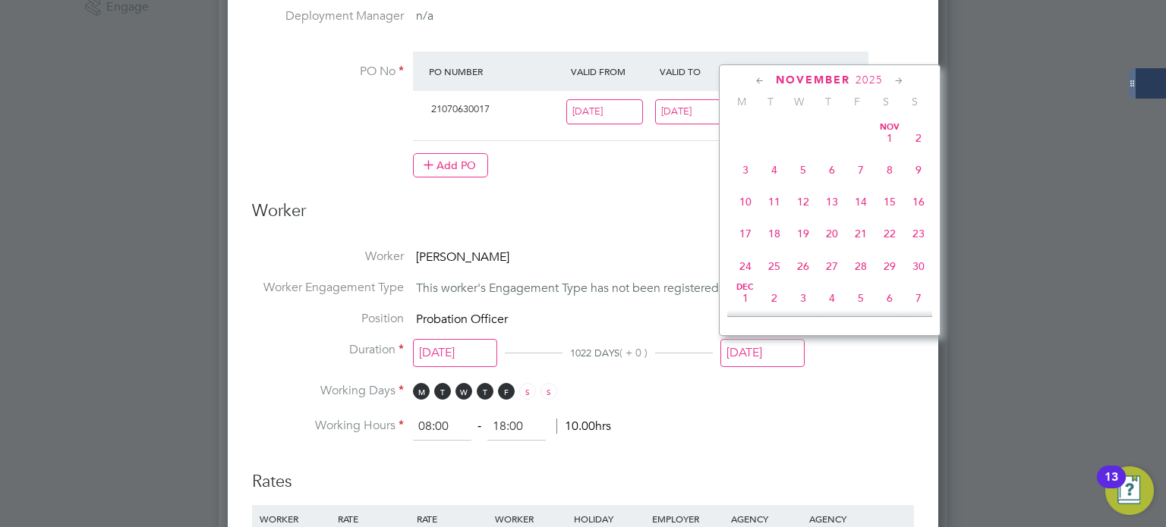
click at [919, 184] on span "9" at bounding box center [918, 170] width 29 height 29
type input "[DATE]"
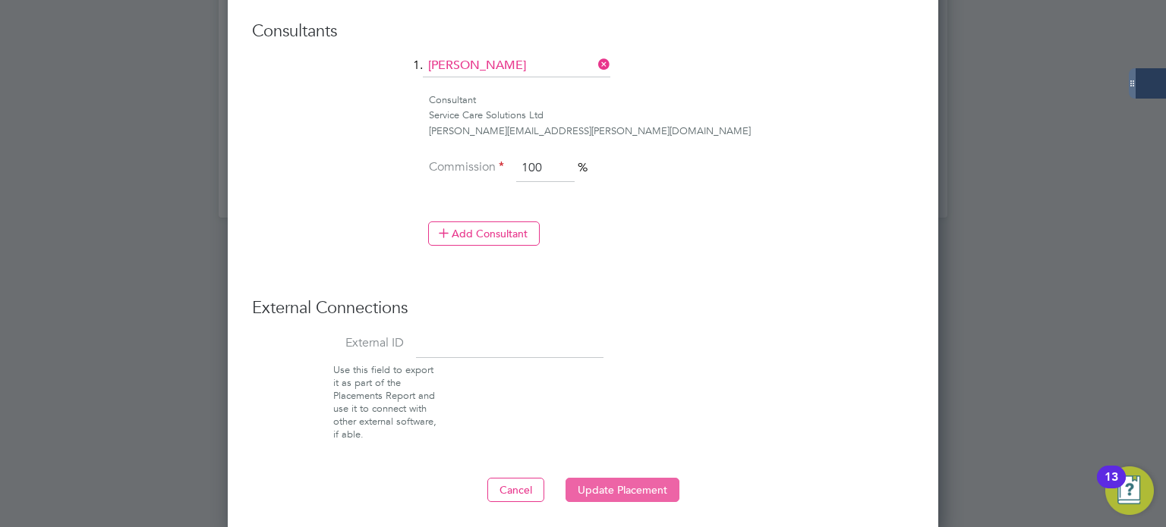
click at [644, 486] on button "Update Placement" at bounding box center [622, 490] width 114 height 24
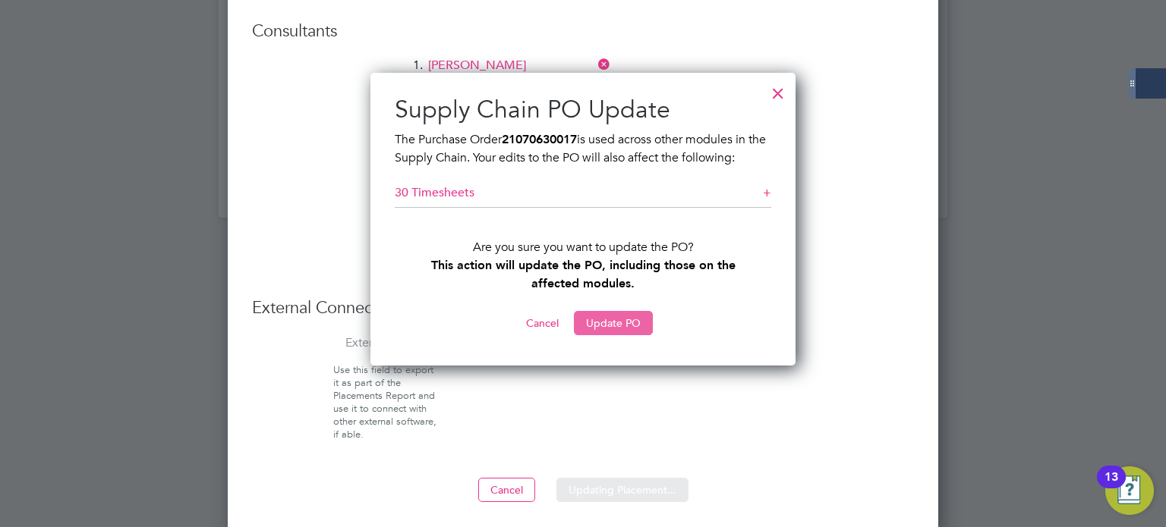
click at [600, 318] on button "Update PO" at bounding box center [613, 323] width 79 height 24
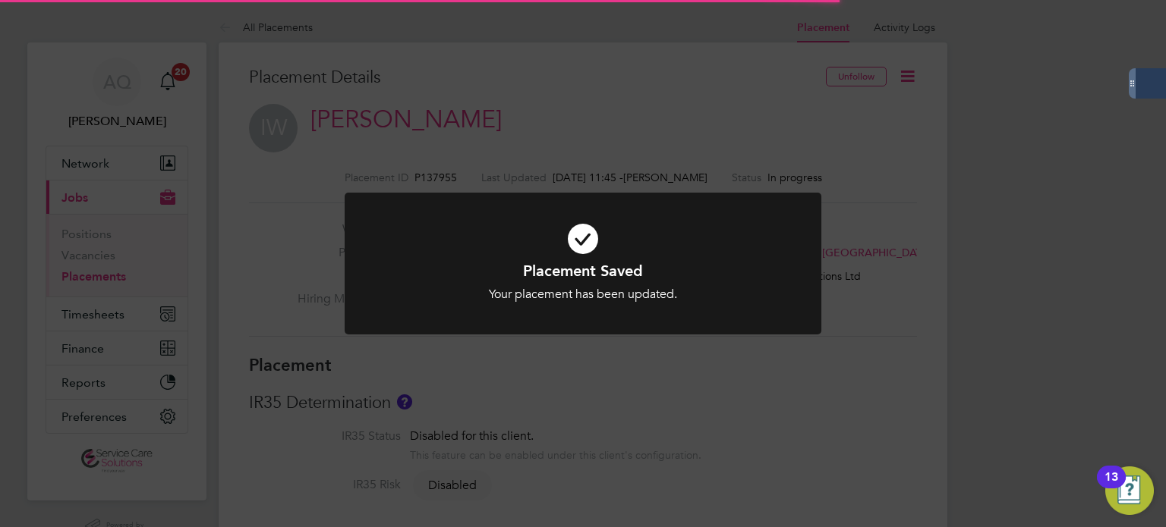
click at [921, 208] on div "Placement Saved Your placement has been updated. Cancel Okay" at bounding box center [583, 263] width 1166 height 527
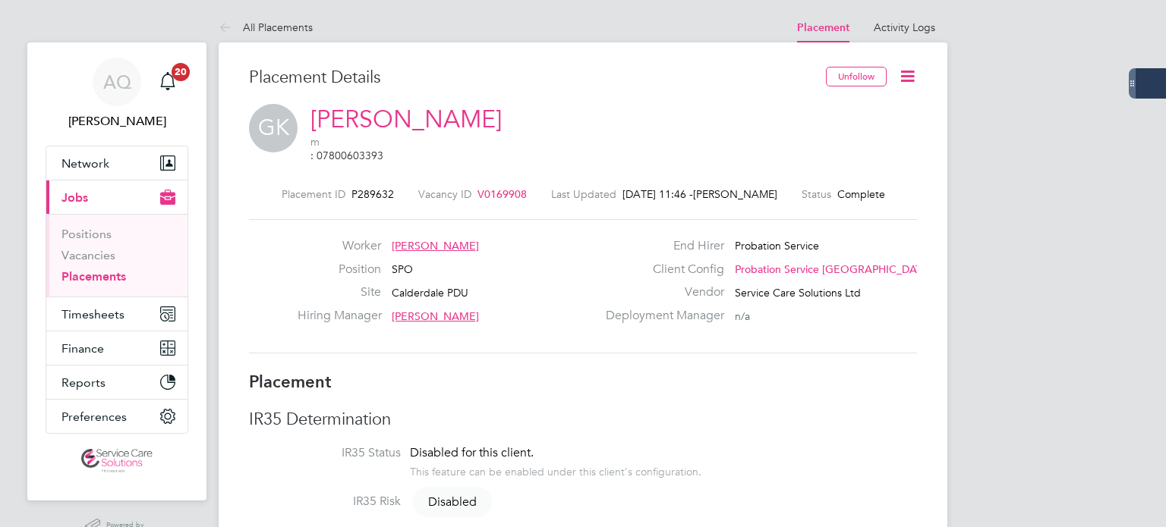
click at [905, 80] on icon at bounding box center [907, 76] width 19 height 19
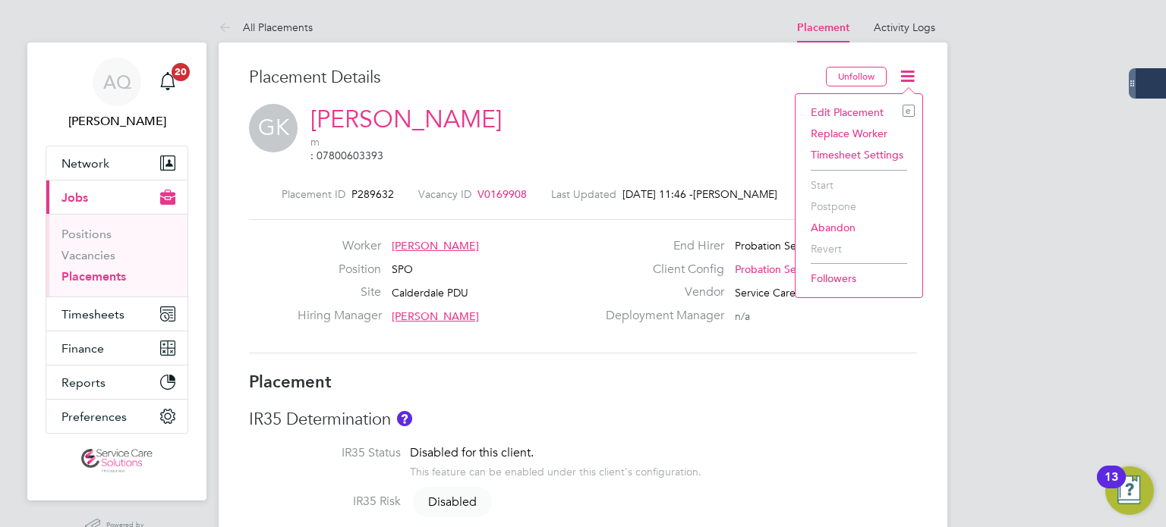
click at [803, 109] on li "Edit Placement e" at bounding box center [859, 112] width 112 height 21
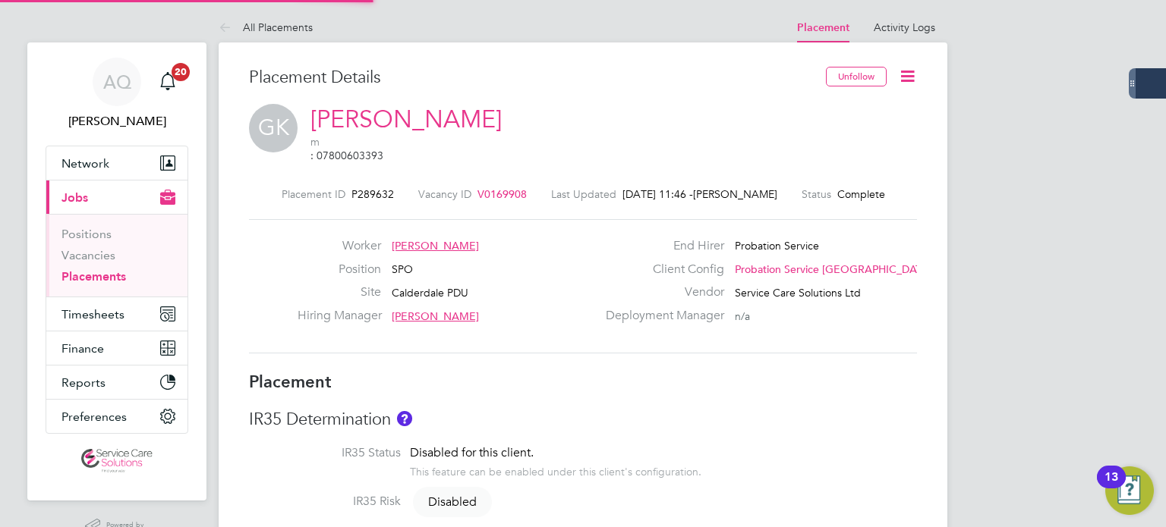
type input "[PERSON_NAME]"
type input "[DATE]"
type input "08:00"
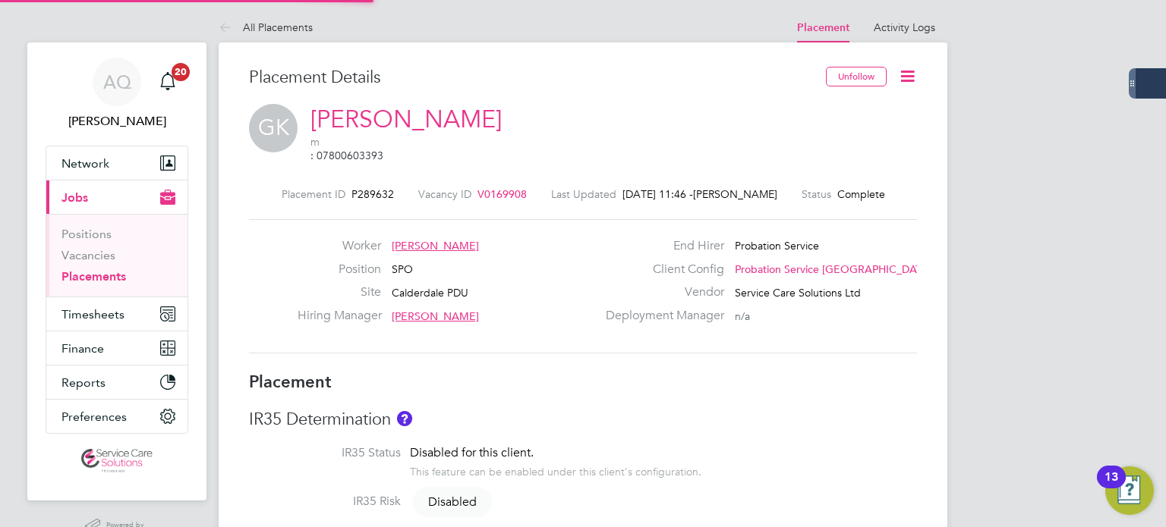
type input "18:00"
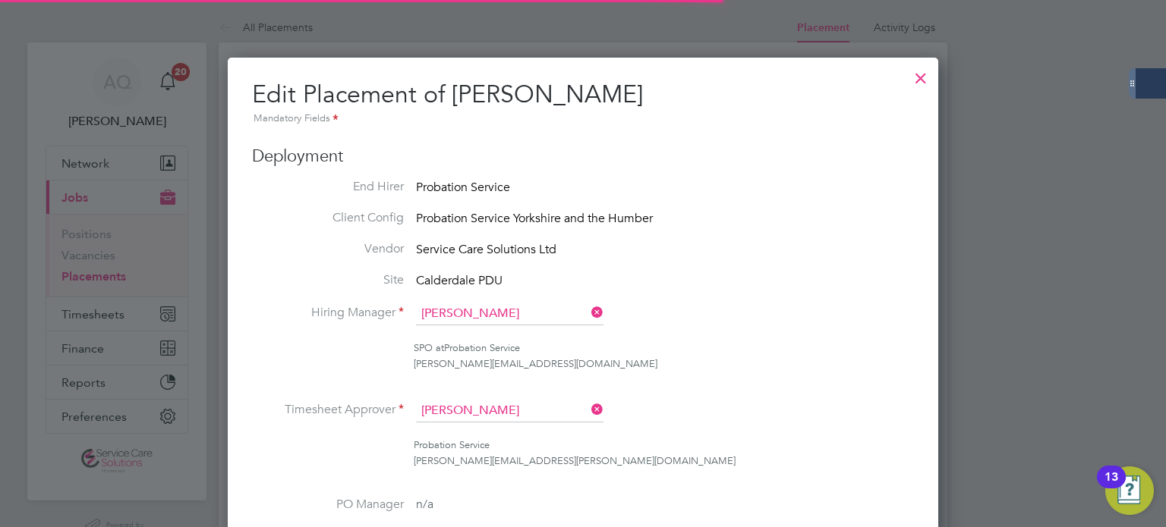
scroll to position [7, 8]
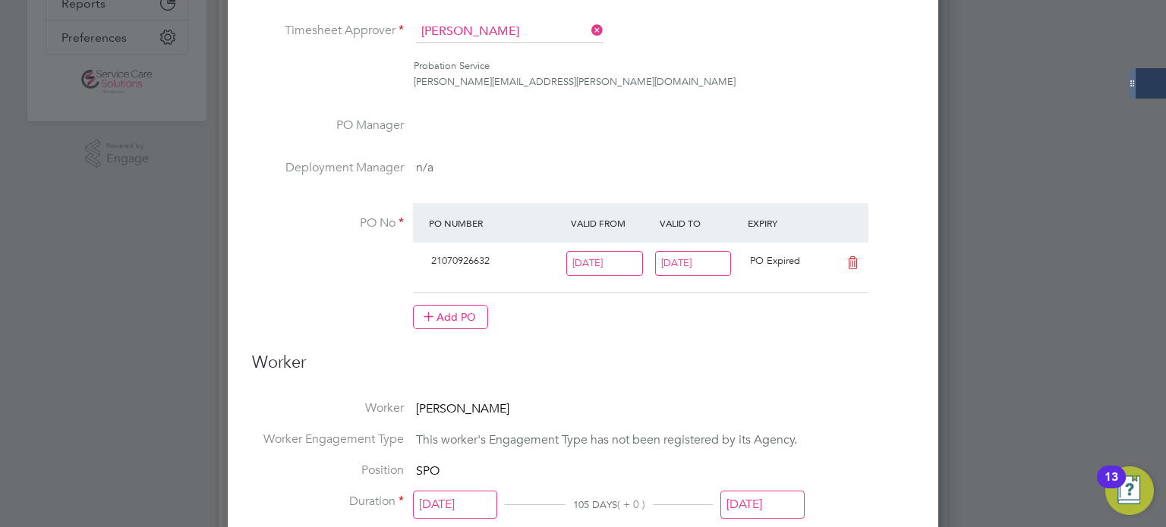
click at [687, 258] on input "24 Aug 2025" at bounding box center [693, 263] width 77 height 25
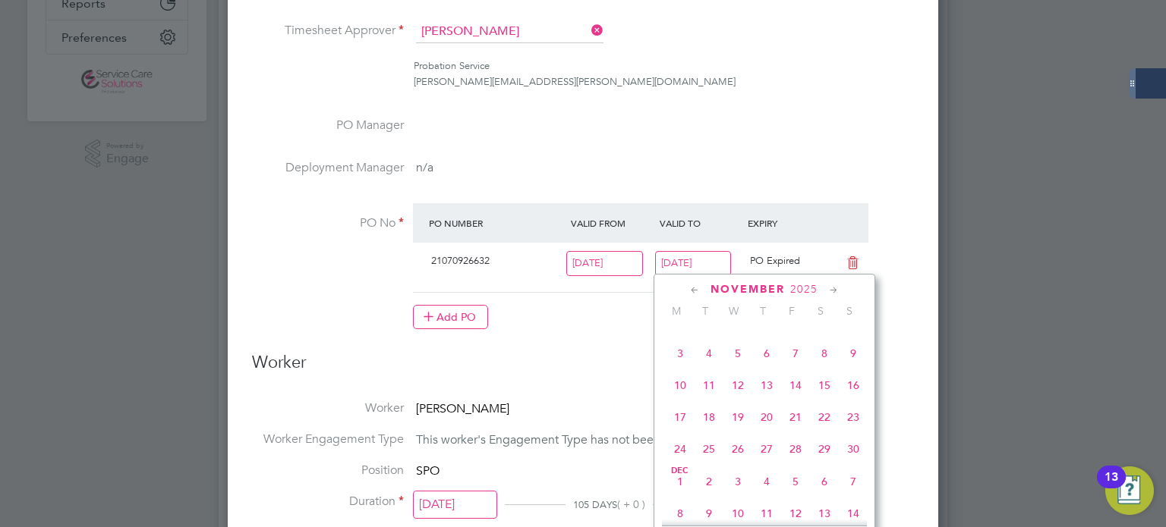
click at [851, 368] on span "9" at bounding box center [853, 353] width 29 height 29
type input "[DATE]"
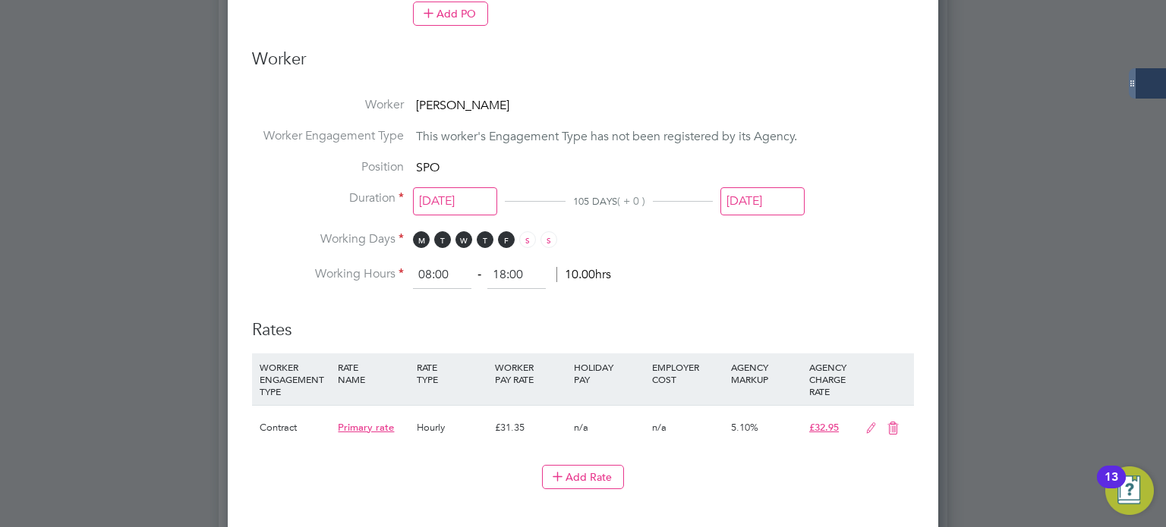
click at [785, 200] on input "[DATE]" at bounding box center [762, 201] width 84 height 28
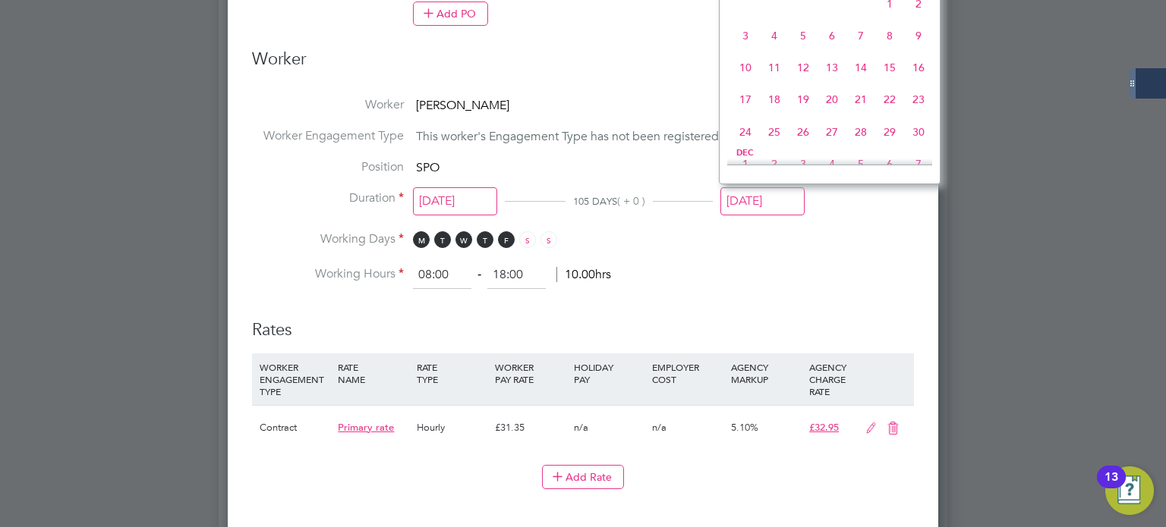
click at [919, 50] on span "9" at bounding box center [918, 35] width 29 height 29
type input "[DATE]"
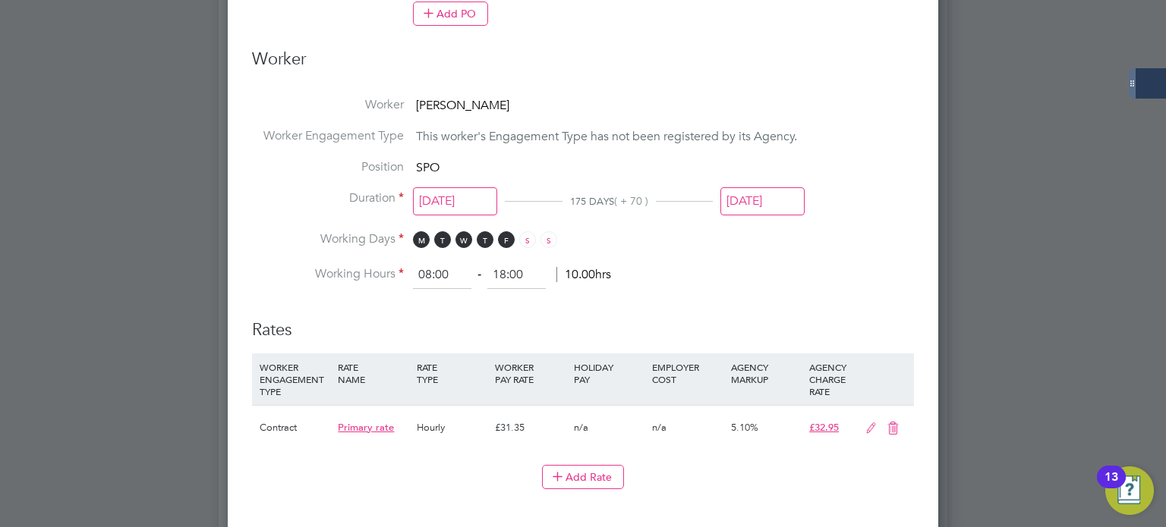
click at [905, 197] on li "Duration 19 May 2025 175 DAYS ( + 70 ) 09 Nov 2025" at bounding box center [583, 210] width 662 height 41
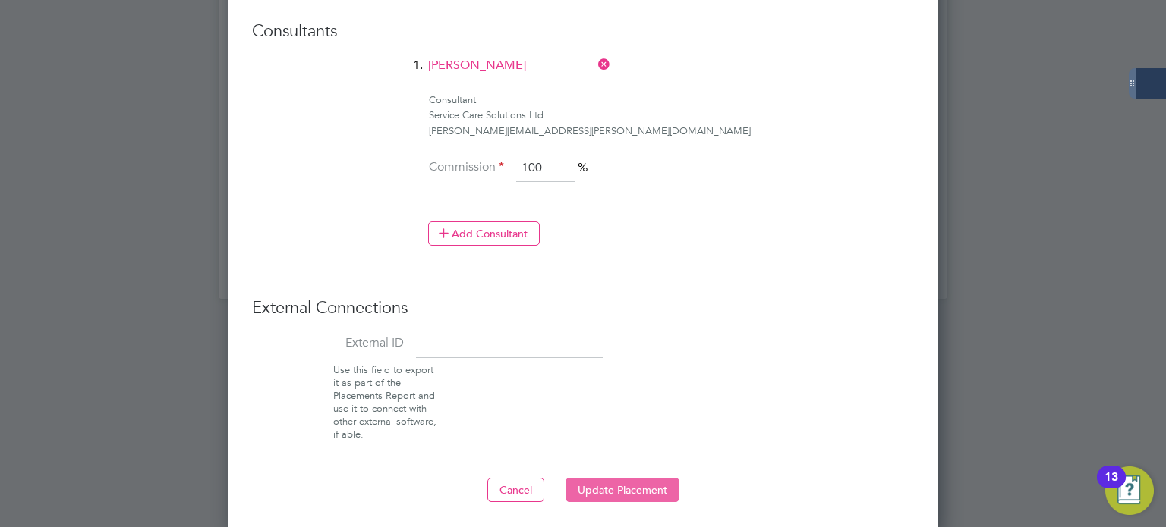
click at [633, 478] on button "Update Placement" at bounding box center [622, 490] width 114 height 24
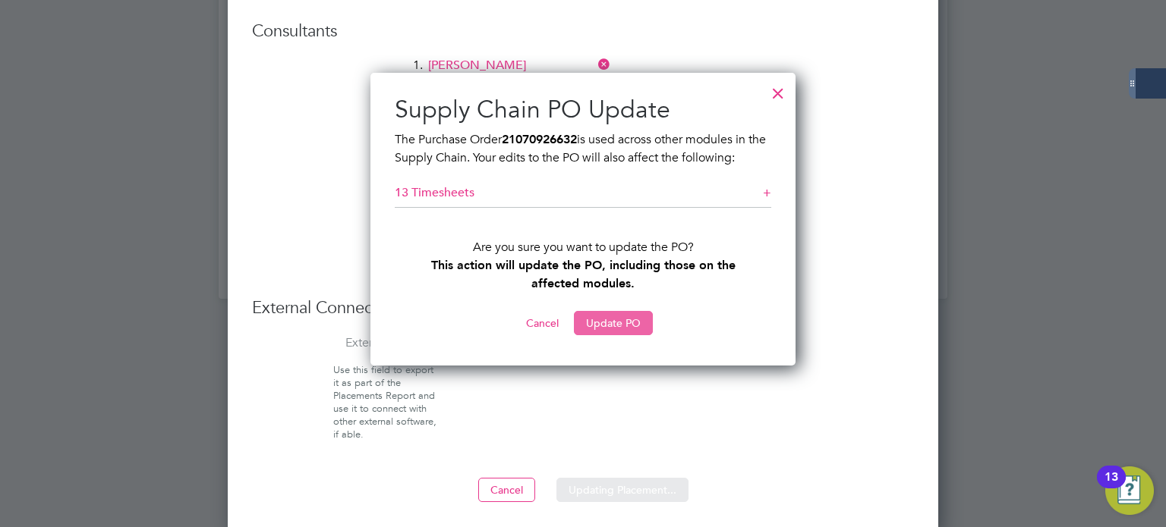
click at [596, 315] on button "Update PO" at bounding box center [613, 323] width 79 height 24
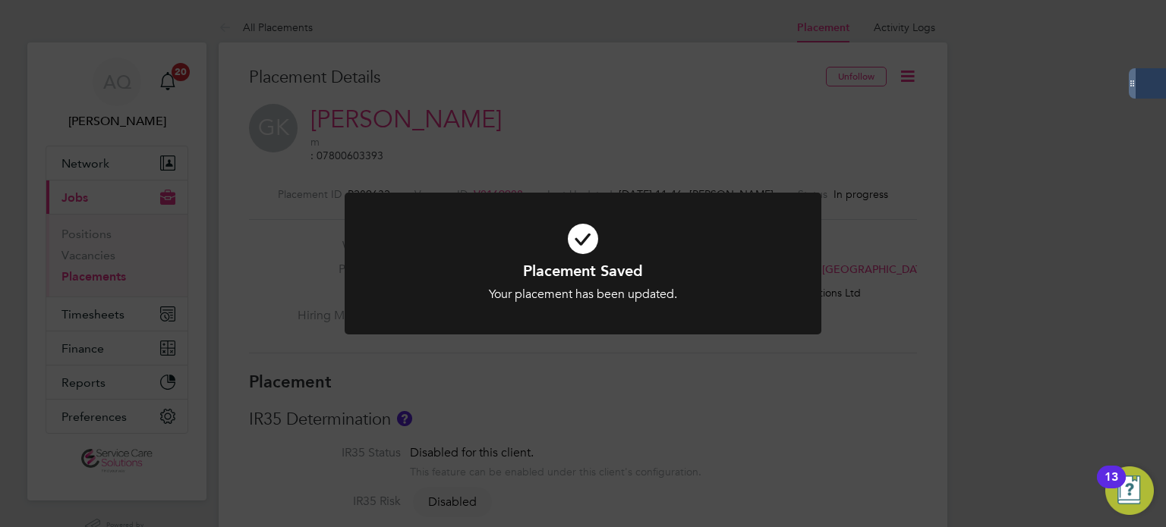
click at [941, 252] on div "Placement Saved Your placement has been updated. Cancel Okay" at bounding box center [583, 263] width 1166 height 527
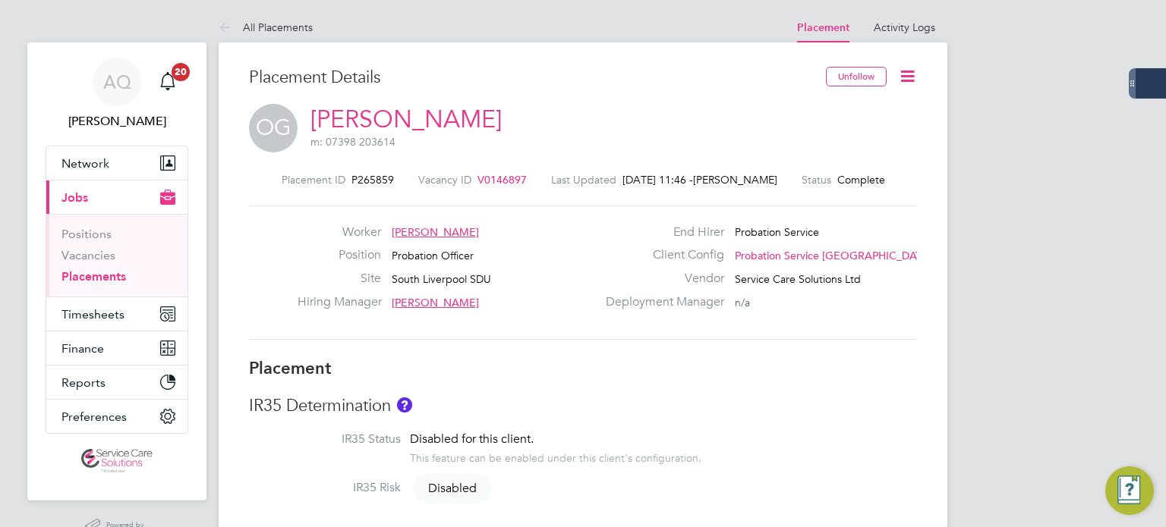
click at [908, 73] on icon at bounding box center [907, 76] width 19 height 19
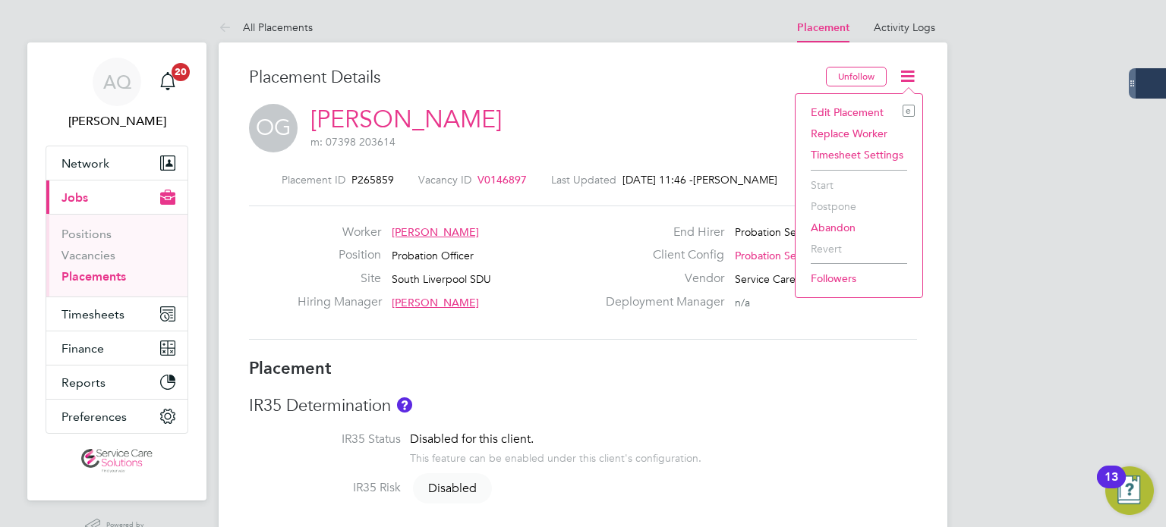
click at [844, 112] on li "Edit Placement e" at bounding box center [859, 112] width 112 height 21
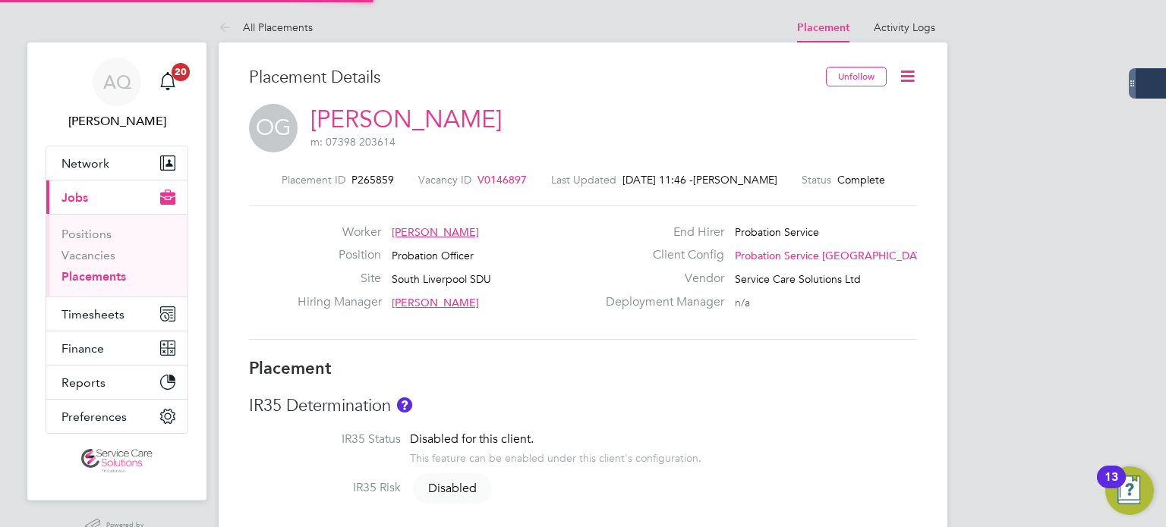
type input "[PERSON_NAME]"
type input "06 Jan 2025"
type input "[DATE]"
type input "08:00"
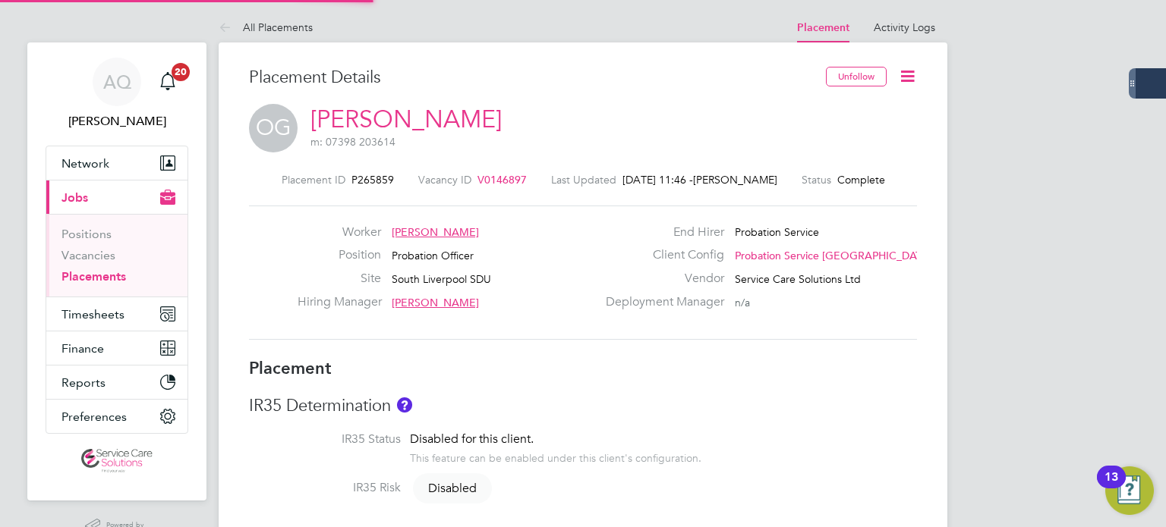
type input "18:00"
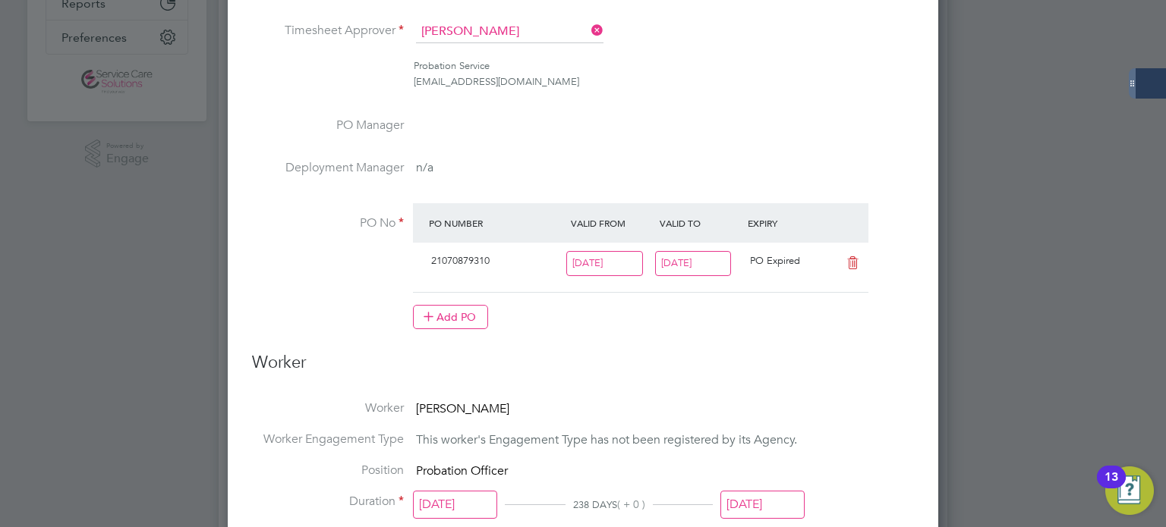
click at [674, 264] on input "[DATE]" at bounding box center [693, 263] width 77 height 25
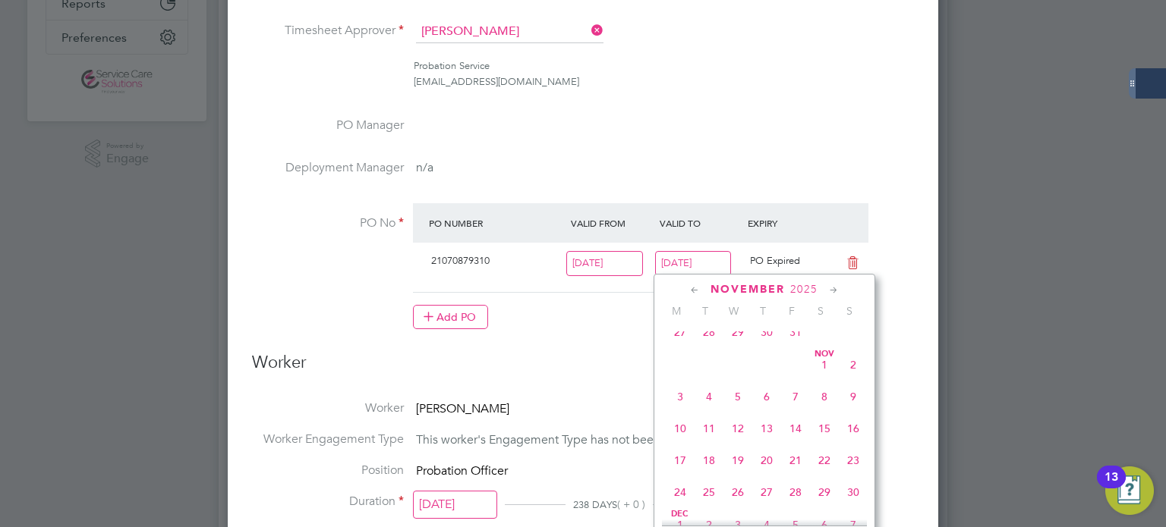
click at [847, 411] on span "9" at bounding box center [853, 396] width 29 height 29
type input "[DATE]"
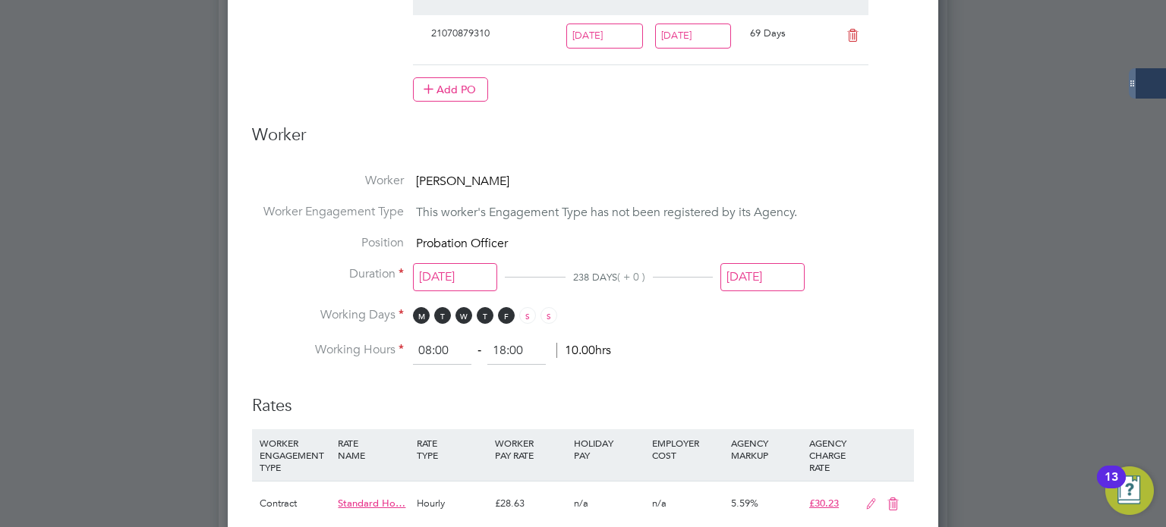
click at [759, 263] on input "[DATE]" at bounding box center [762, 277] width 84 height 28
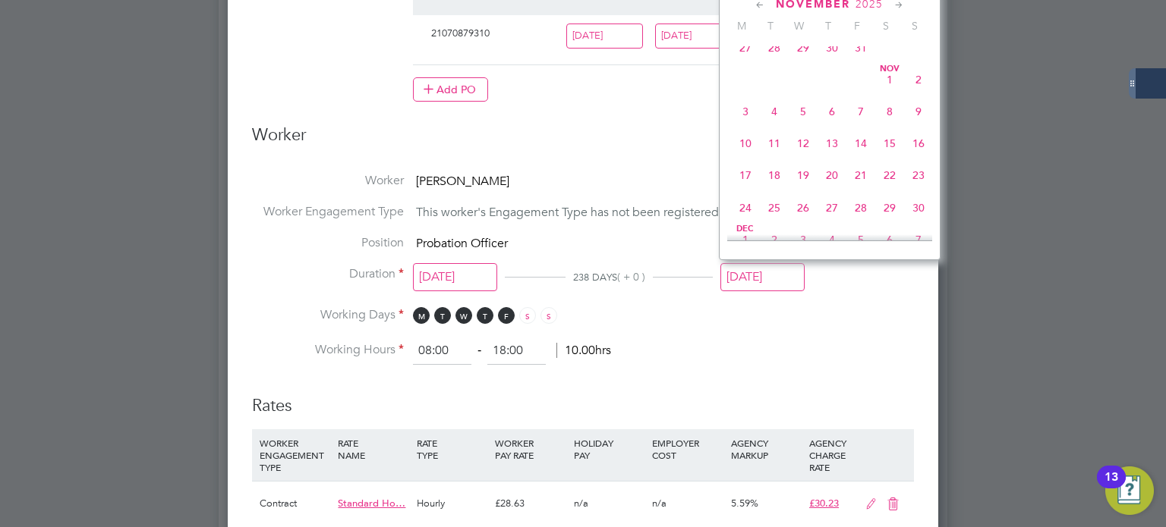
click at [918, 126] on span "9" at bounding box center [918, 111] width 29 height 29
type input "[DATE]"
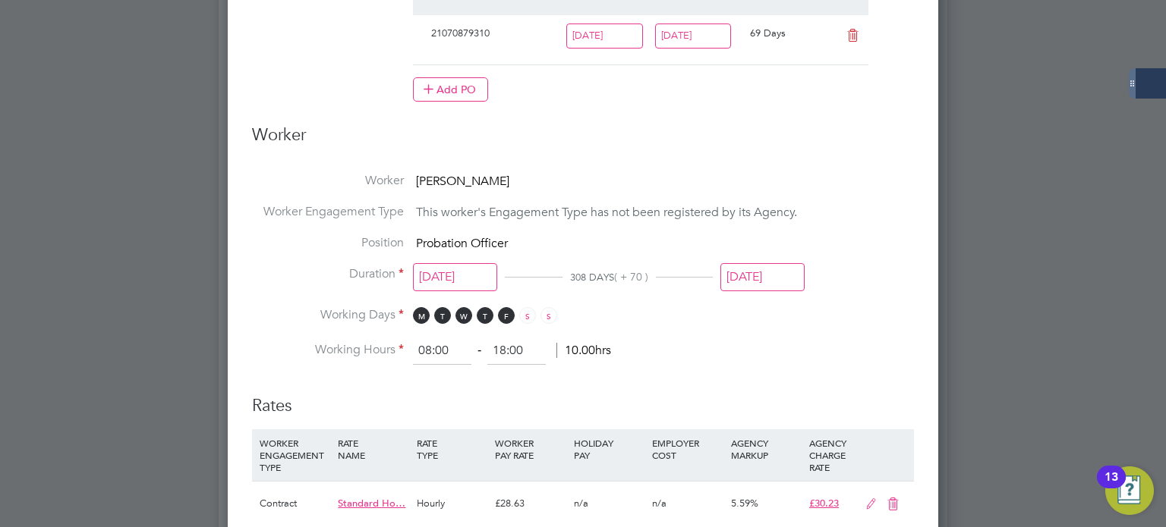
click at [886, 307] on li "Working Days M T W T F S S" at bounding box center [583, 322] width 662 height 31
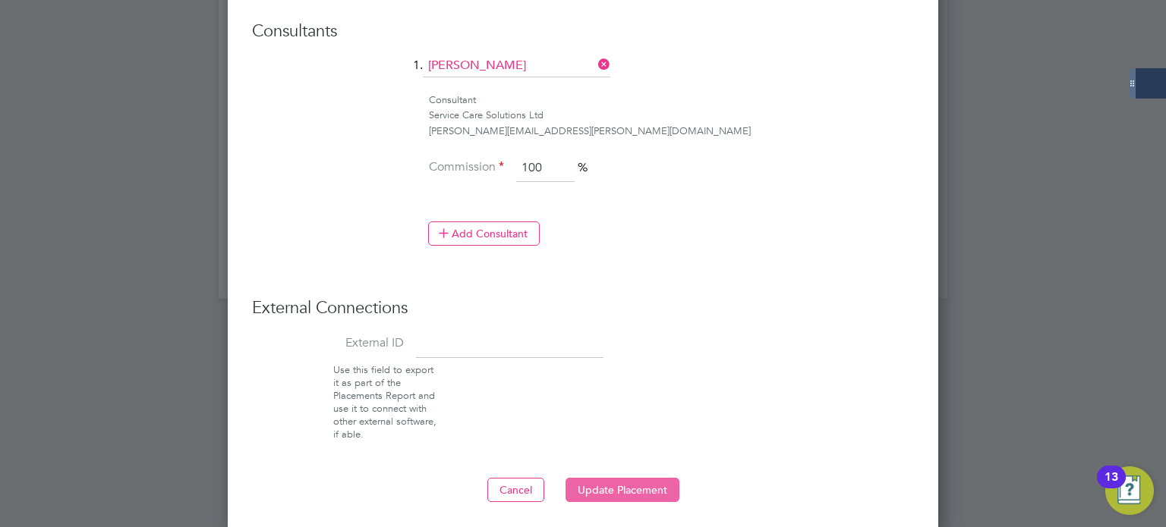
click at [602, 484] on button "Update Placement" at bounding box center [622, 490] width 114 height 24
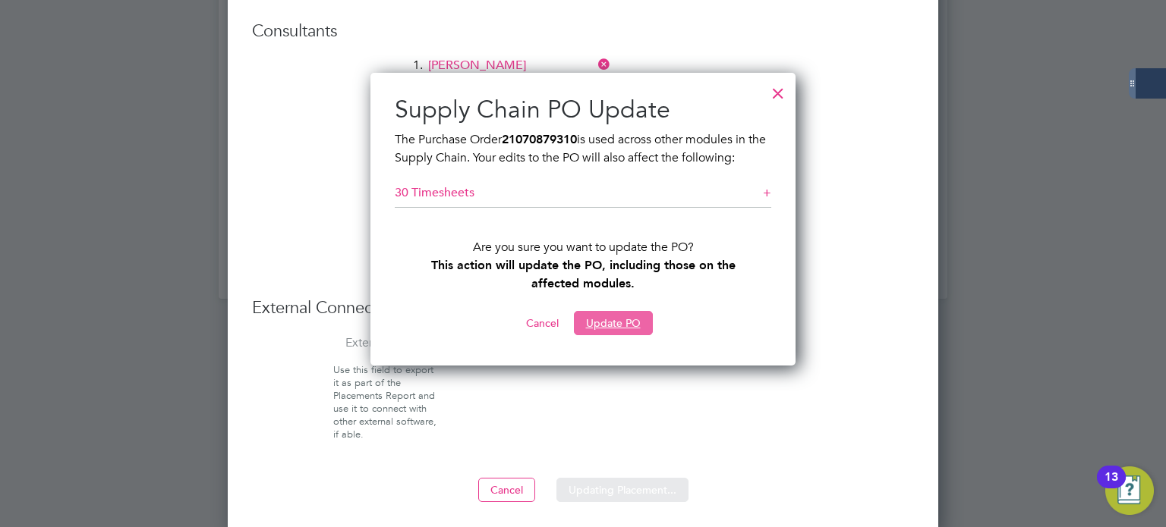
click at [610, 324] on button "Update PO" at bounding box center [613, 323] width 79 height 24
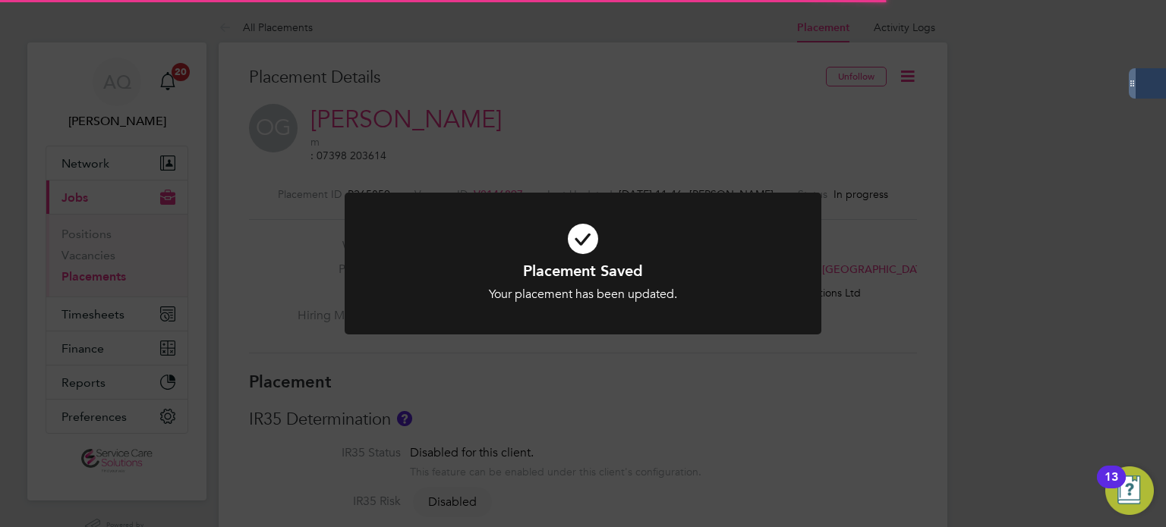
click at [837, 140] on div "Placement Saved Your placement has been updated. Cancel Okay" at bounding box center [583, 263] width 1166 height 527
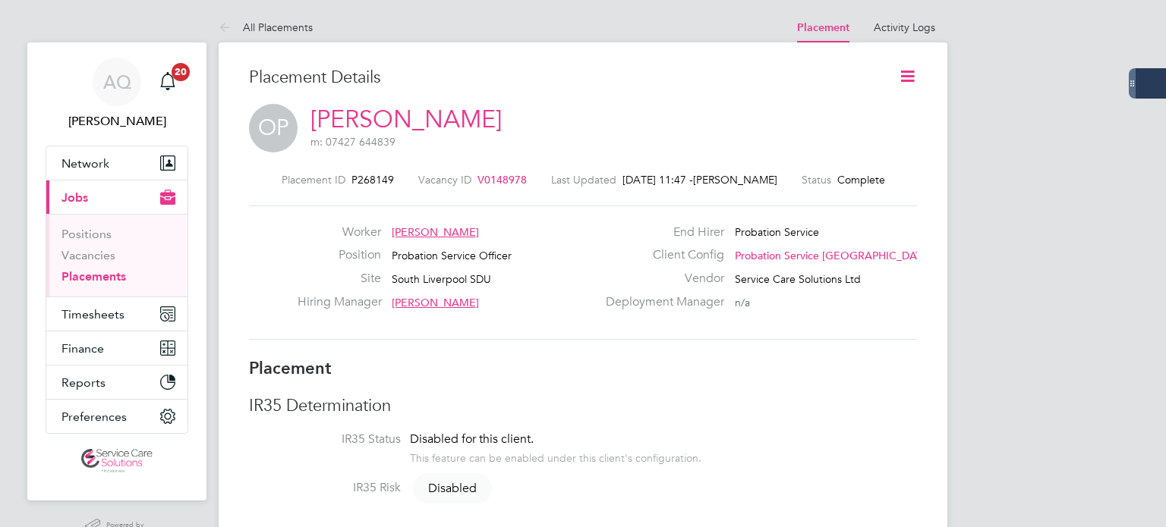
click at [916, 72] on icon at bounding box center [907, 76] width 19 height 19
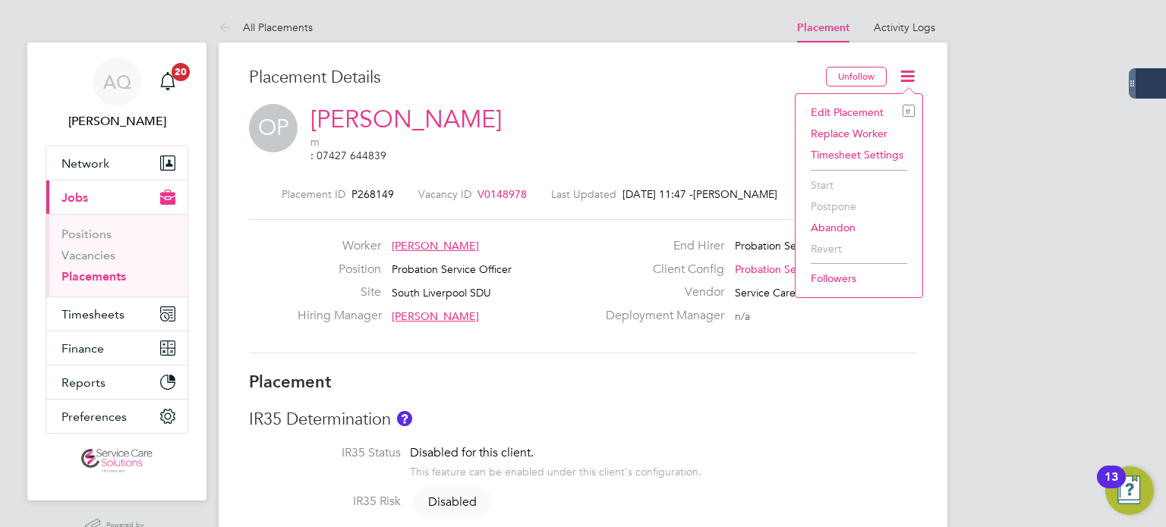
click at [860, 113] on li "Edit Placement e" at bounding box center [859, 112] width 112 height 21
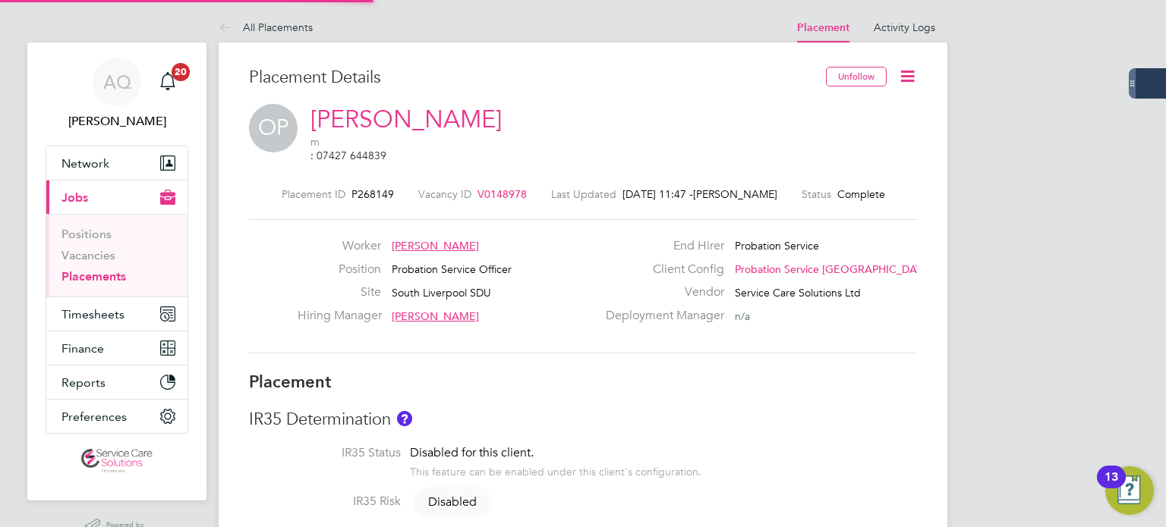
type input "[PERSON_NAME]"
type input "[DATE]"
type input "08:00"
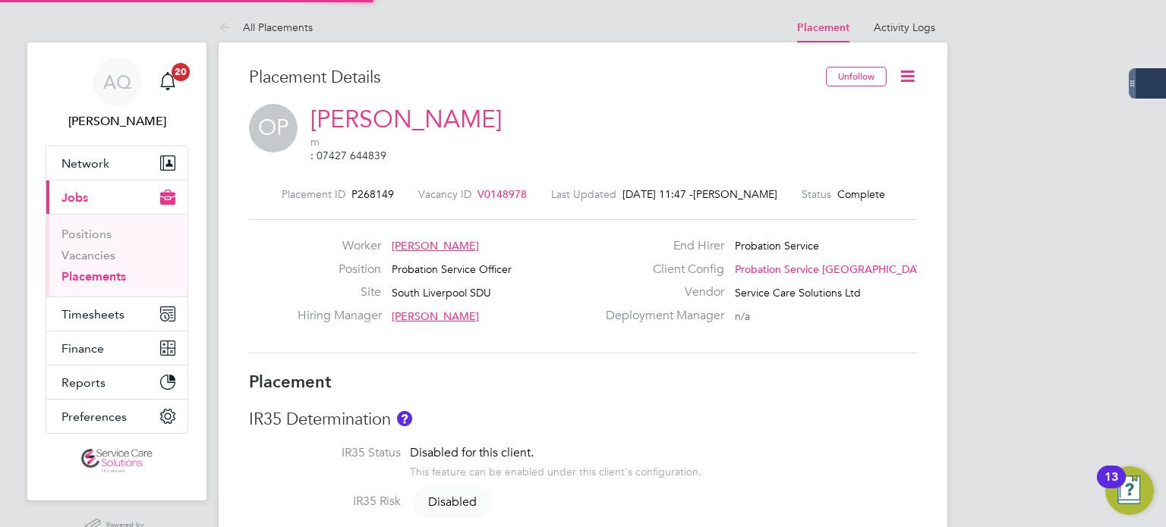
type input "18:00"
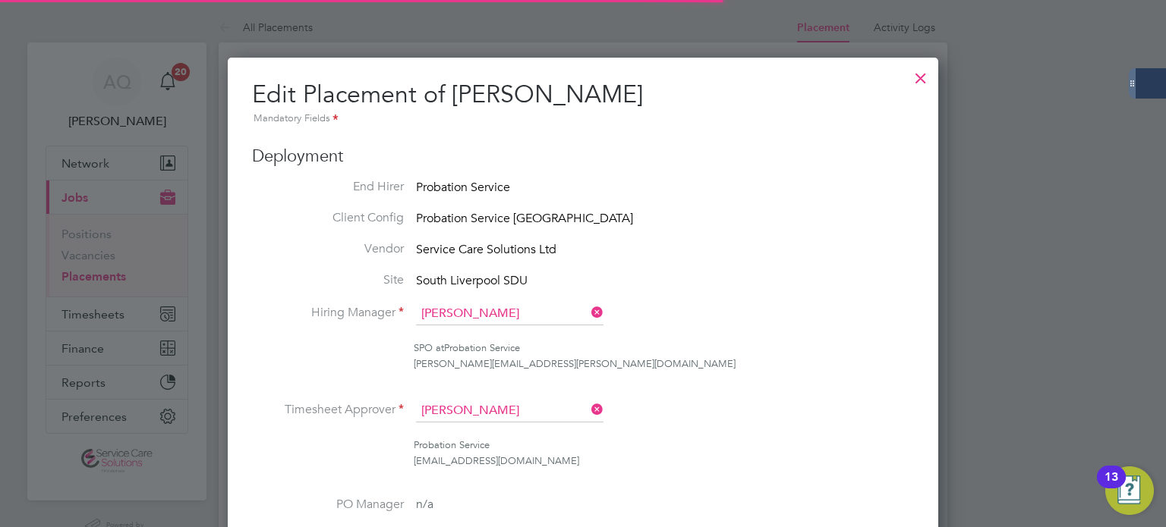
scroll to position [8, 8]
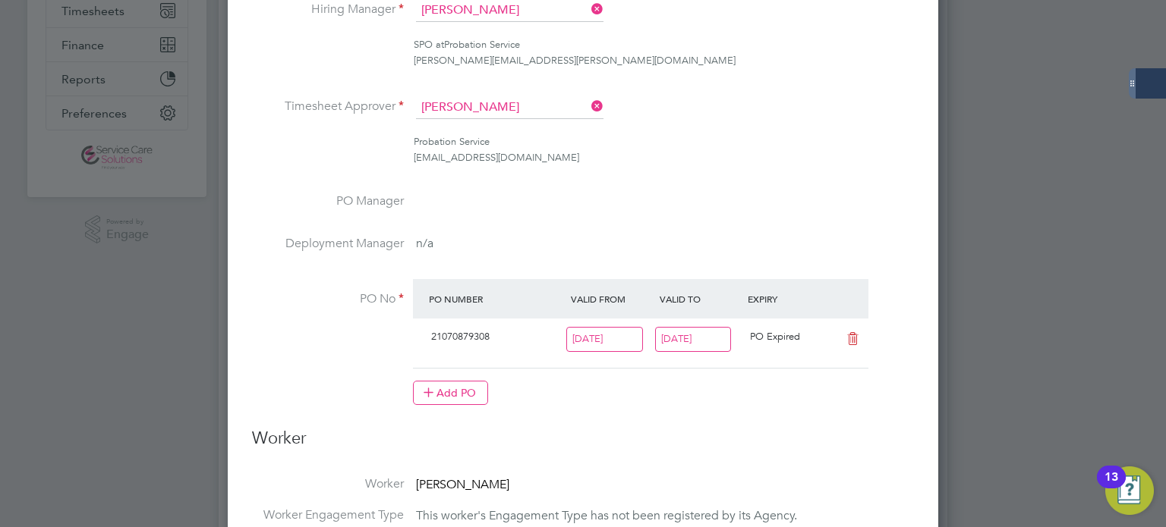
click at [707, 336] on input "[DATE]" at bounding box center [693, 339] width 77 height 25
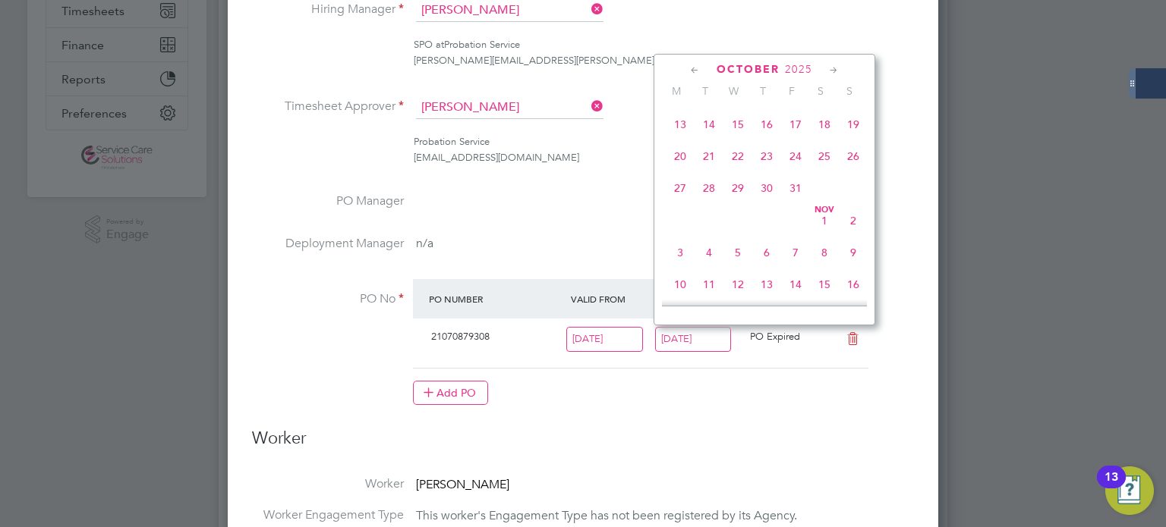
click at [852, 267] on span "9" at bounding box center [853, 252] width 29 height 29
type input "[DATE]"
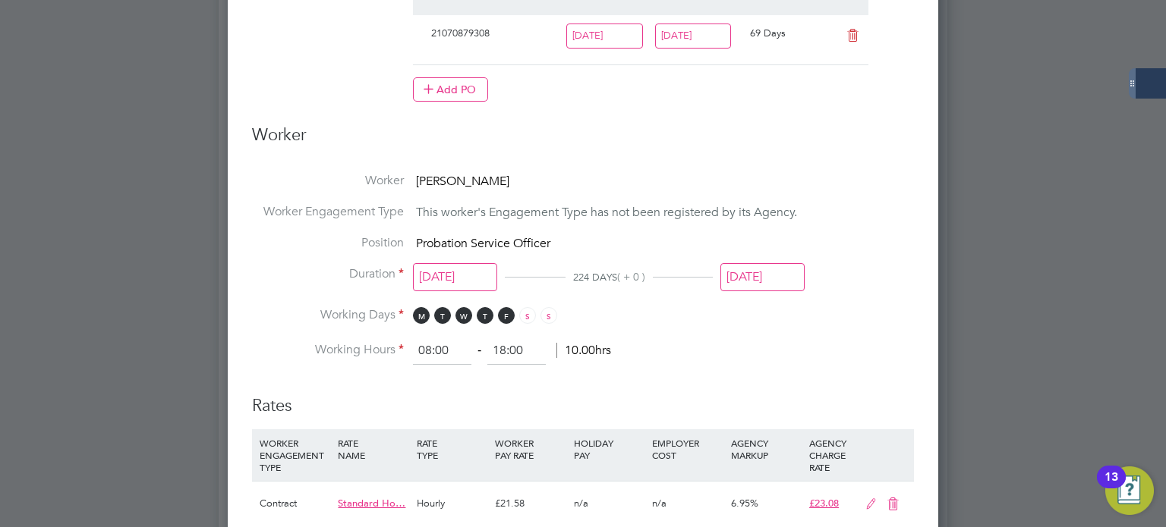
click at [781, 267] on input "[DATE]" at bounding box center [762, 277] width 84 height 28
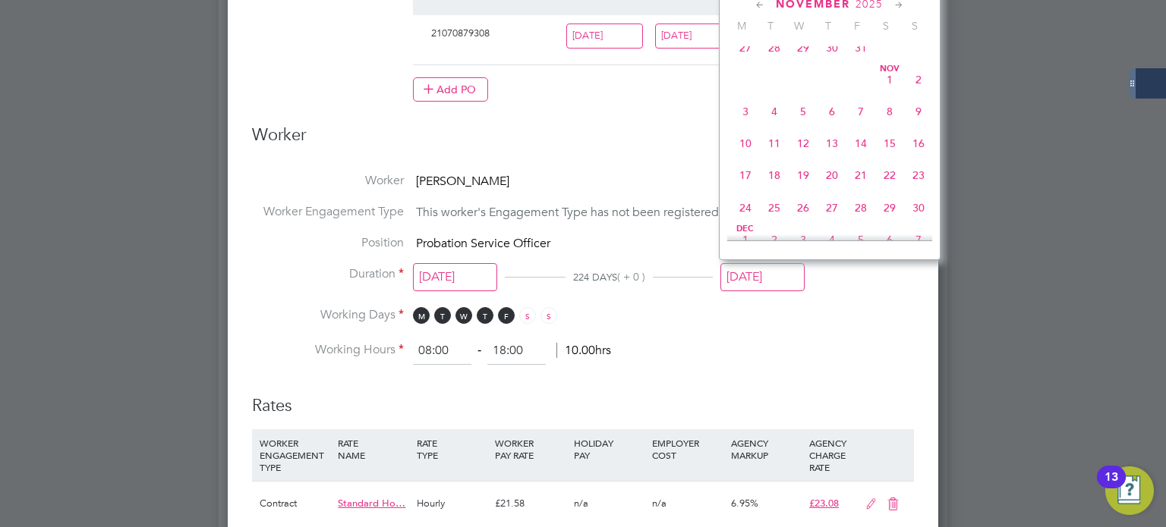
click at [920, 126] on span "9" at bounding box center [918, 111] width 29 height 29
type input "[DATE]"
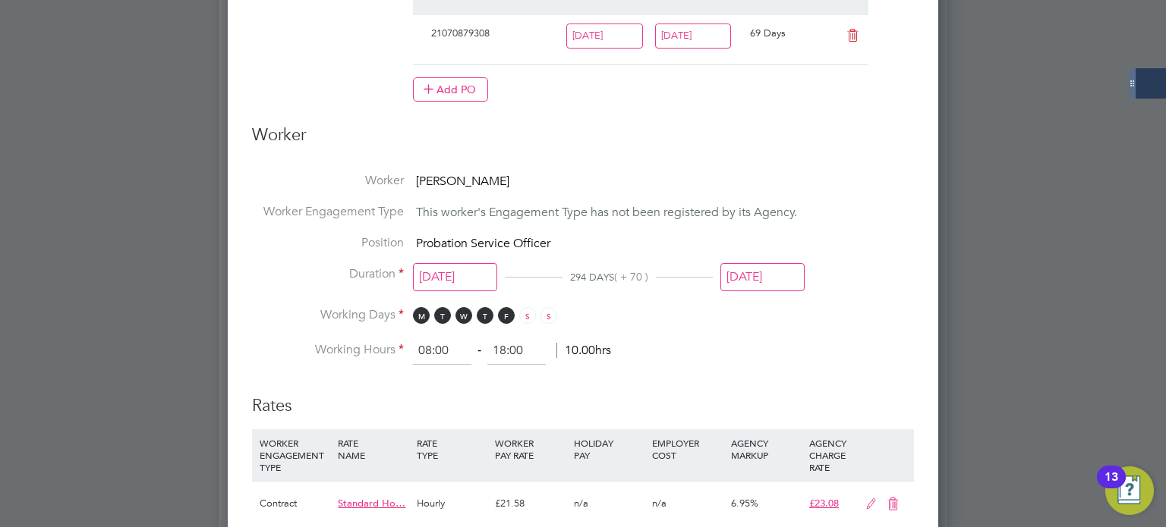
click at [886, 307] on li "Working Days M T W T F S S" at bounding box center [583, 322] width 662 height 31
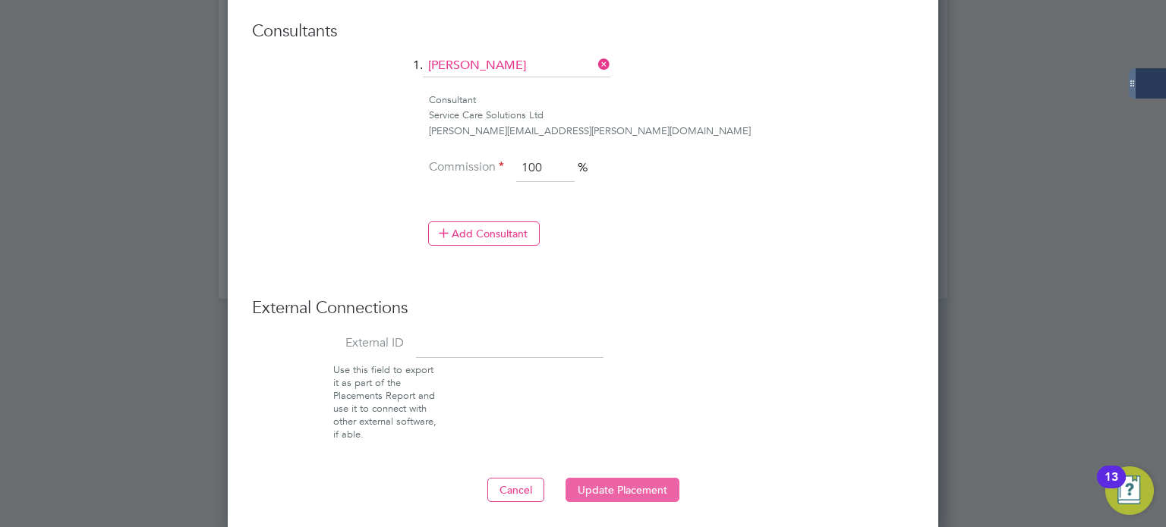
click at [625, 478] on button "Update Placement" at bounding box center [622, 490] width 114 height 24
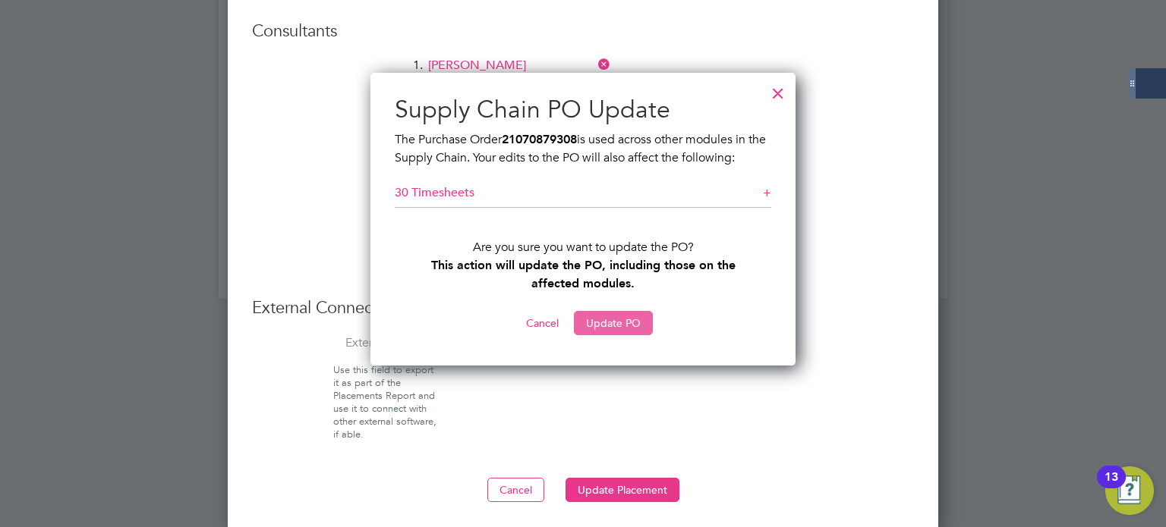
click at [611, 323] on button "Update PO" at bounding box center [613, 323] width 79 height 24
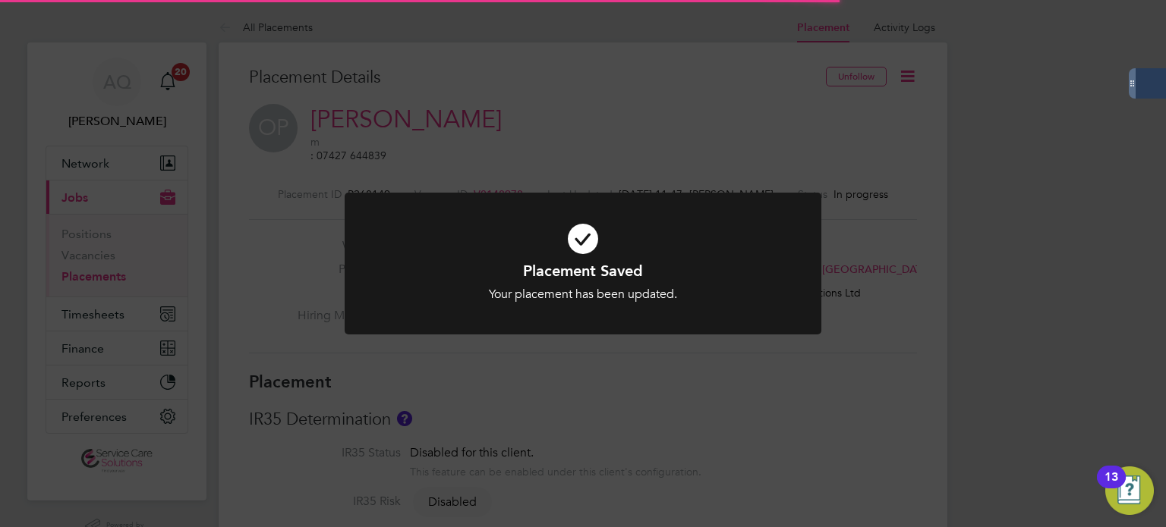
click at [850, 143] on div "Placement Saved Your placement has been updated. Cancel Okay" at bounding box center [583, 263] width 1166 height 527
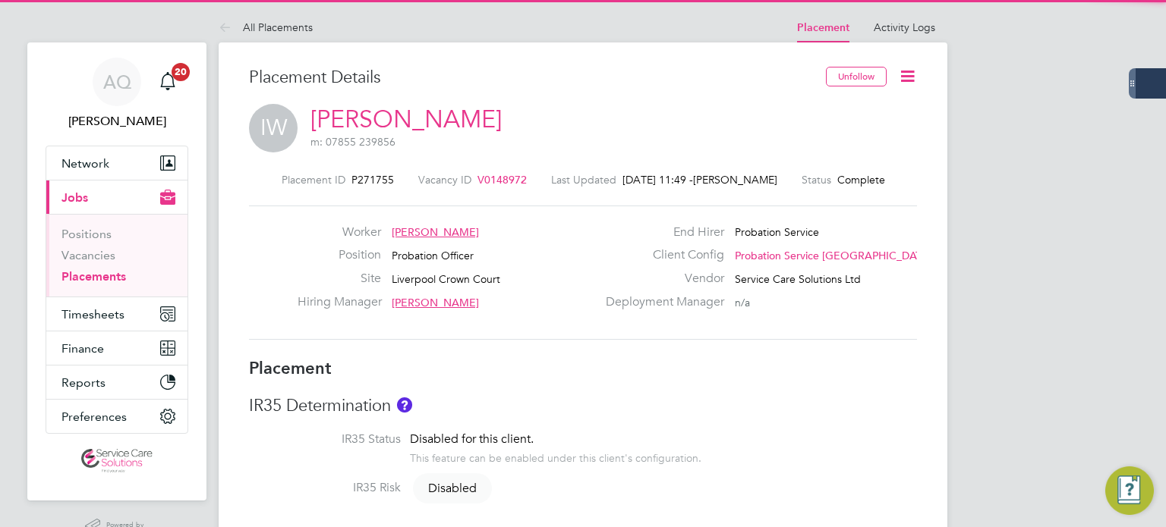
click at [909, 74] on icon at bounding box center [907, 76] width 19 height 19
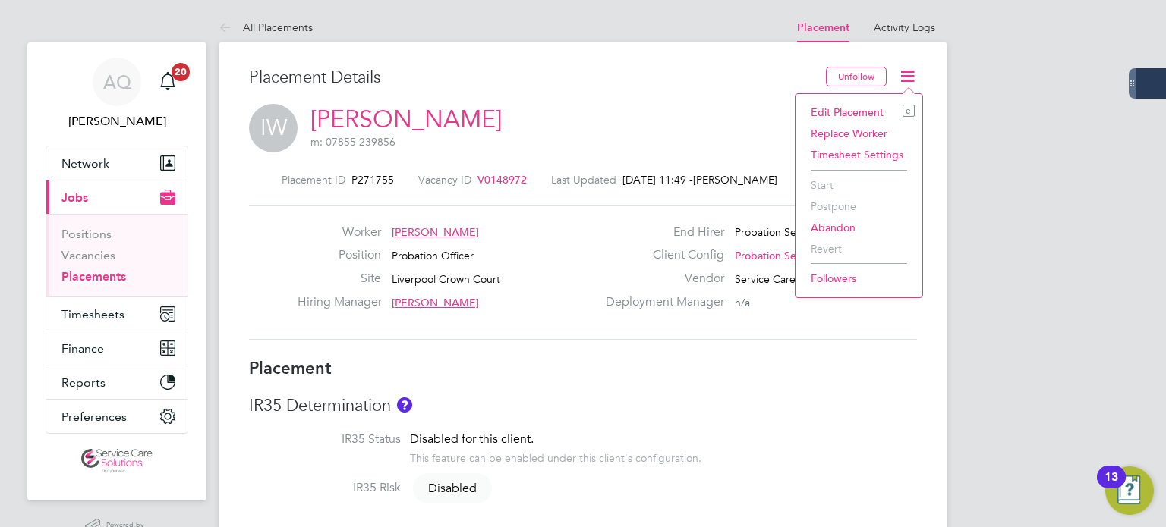
click at [832, 109] on li "Edit Placement e" at bounding box center [859, 112] width 112 height 21
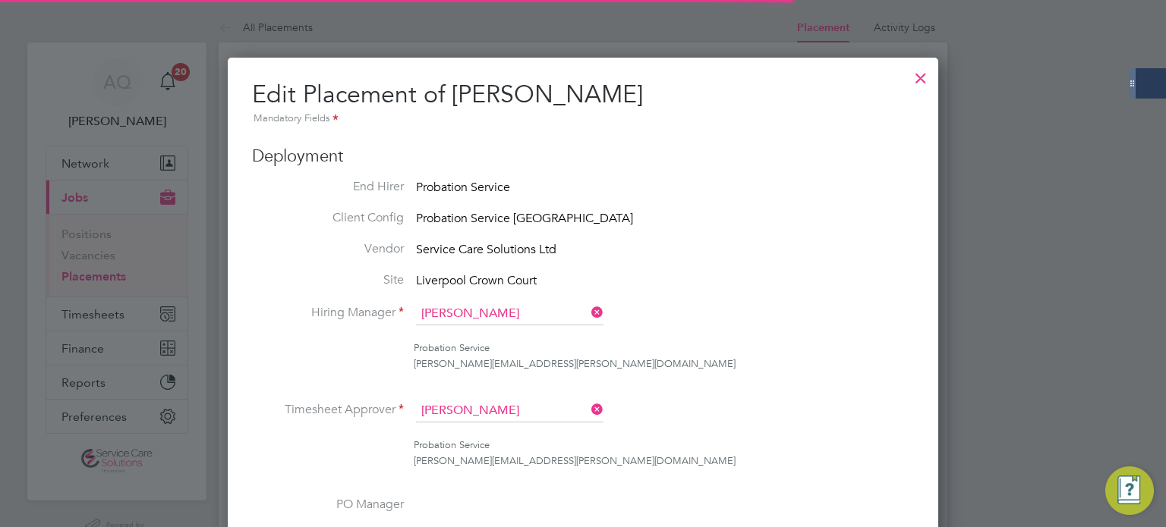
scroll to position [8, 8]
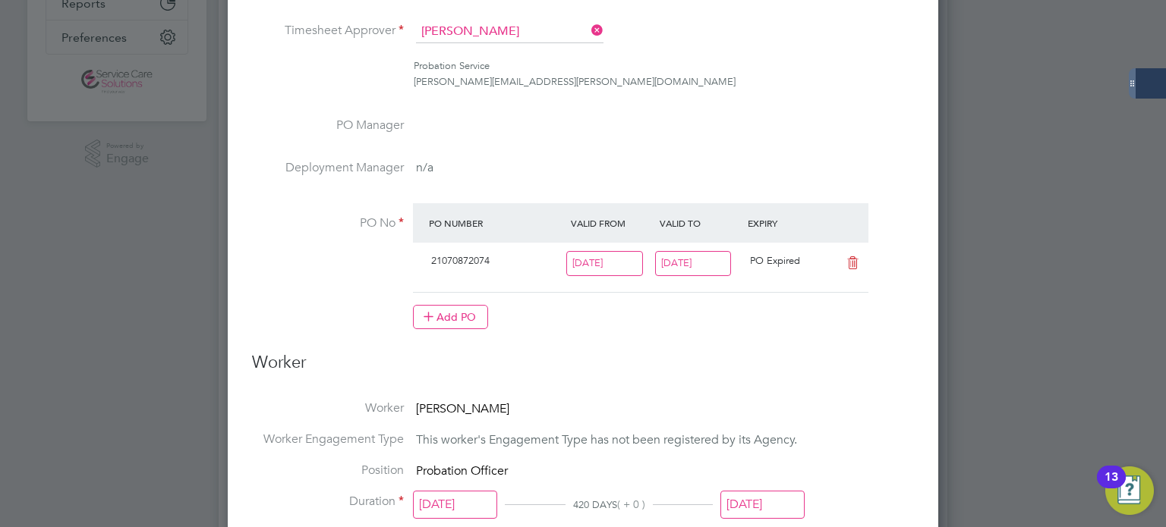
click at [700, 260] on input "[DATE]" at bounding box center [693, 263] width 77 height 25
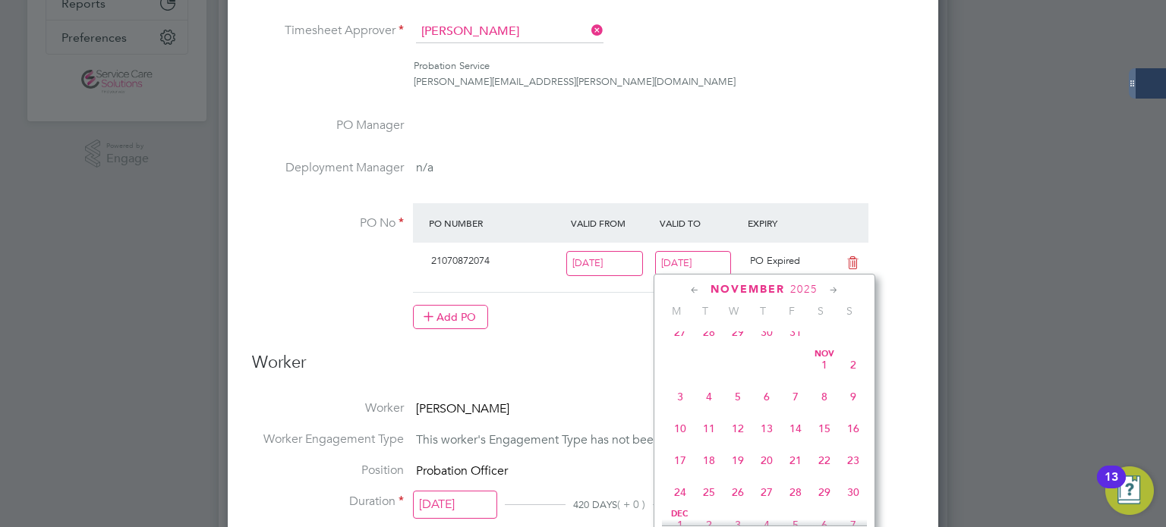
click at [854, 411] on span "9" at bounding box center [853, 396] width 29 height 29
type input "[DATE]"
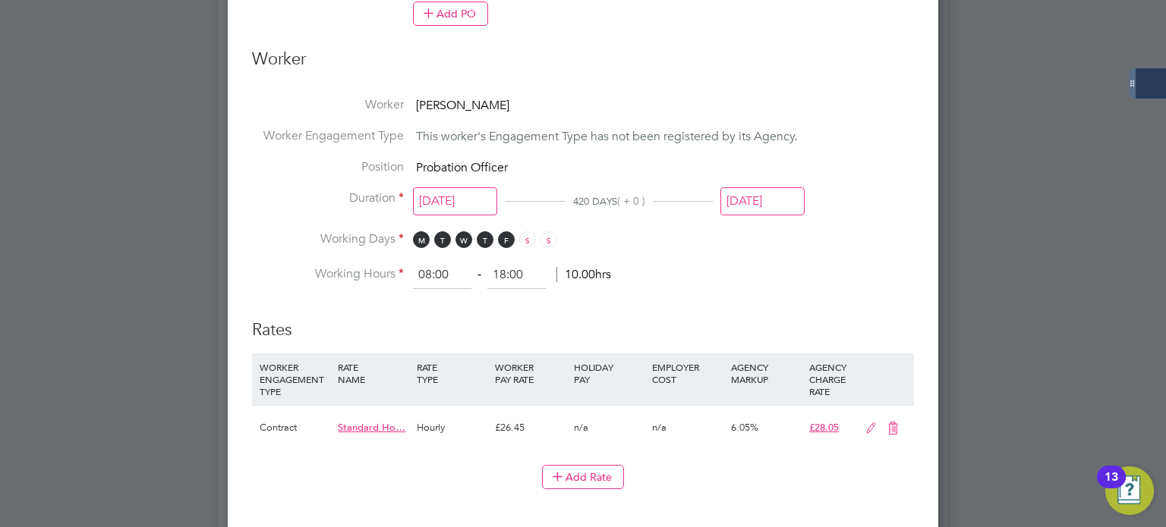
click at [773, 197] on input "[DATE]" at bounding box center [762, 201] width 84 height 28
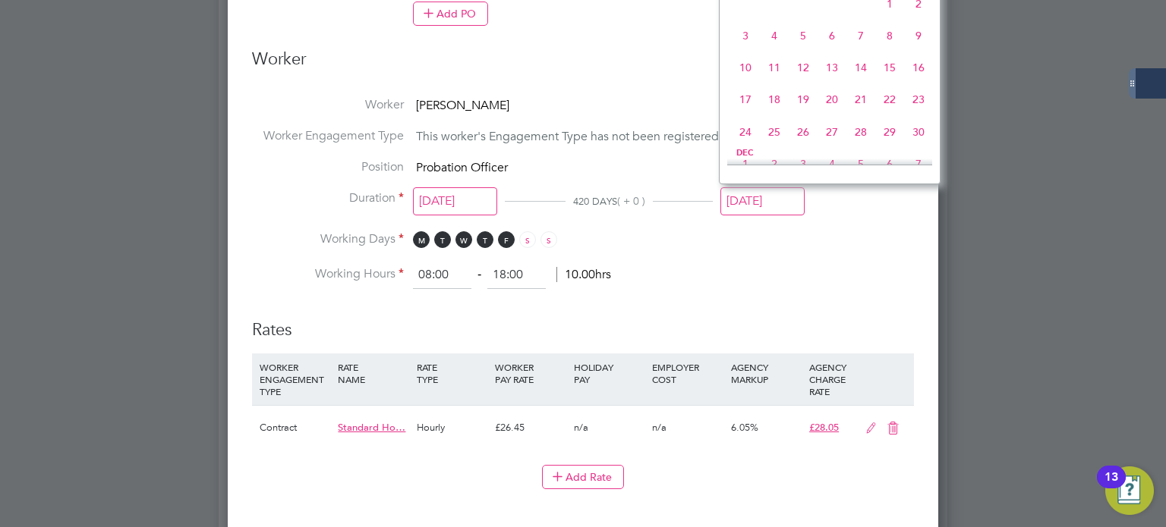
click at [924, 50] on span "9" at bounding box center [918, 35] width 29 height 29
type input "[DATE]"
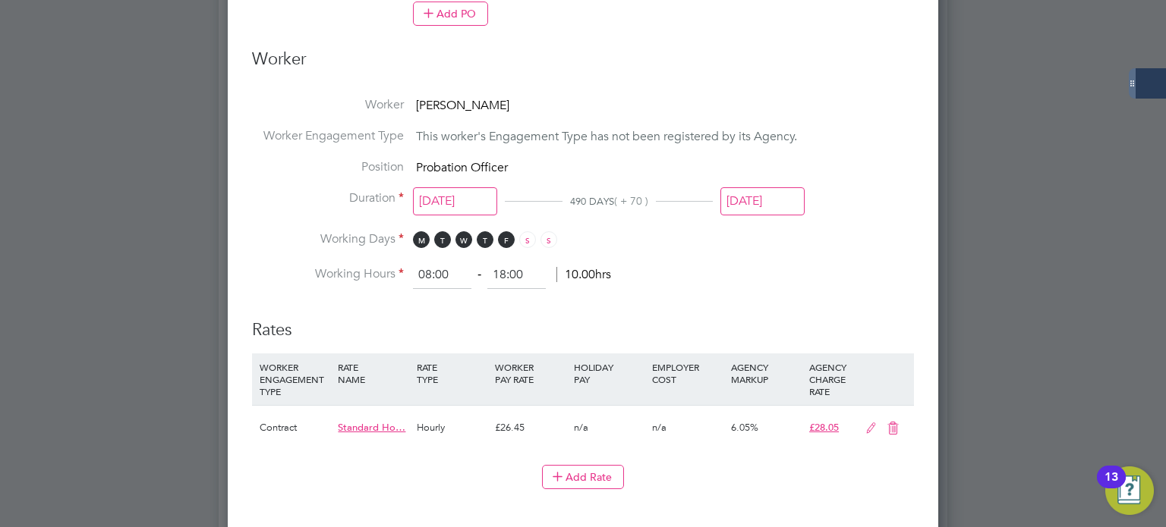
click at [901, 239] on li "Working Days M T W T F S S" at bounding box center [583, 246] width 662 height 31
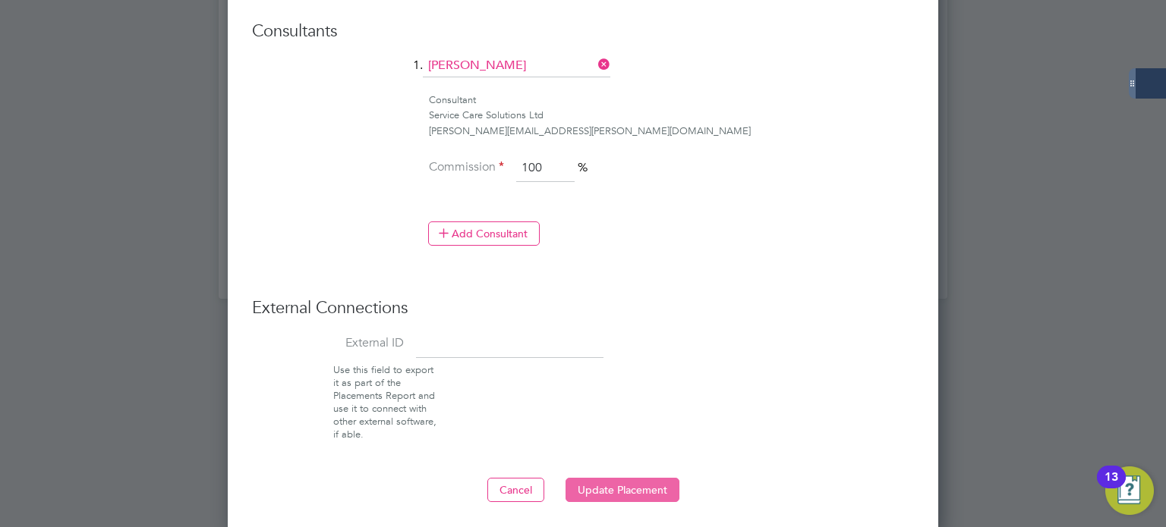
click at [633, 483] on button "Update Placement" at bounding box center [622, 490] width 114 height 24
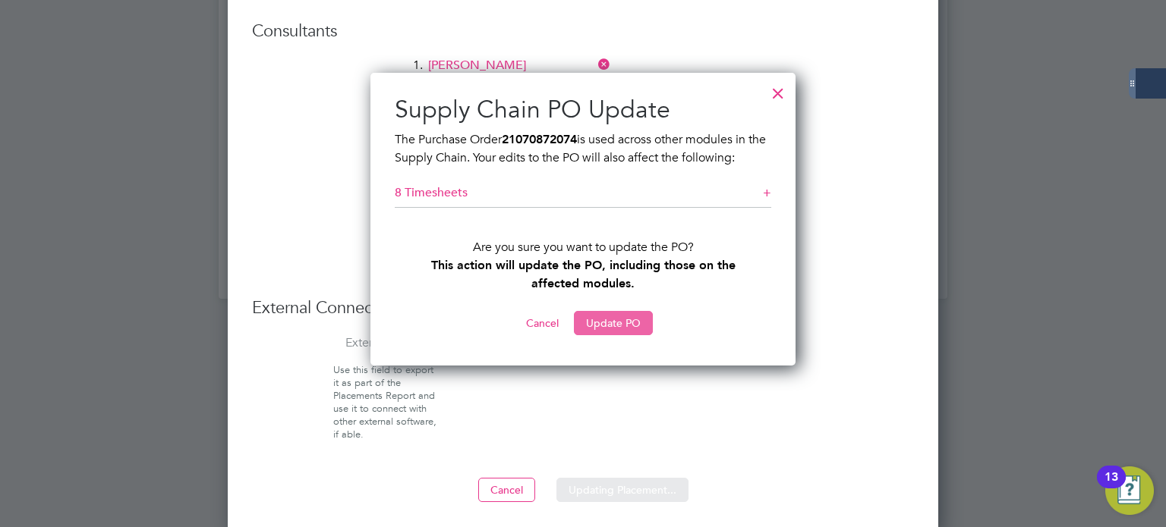
click at [619, 321] on button "Update PO" at bounding box center [613, 323] width 79 height 24
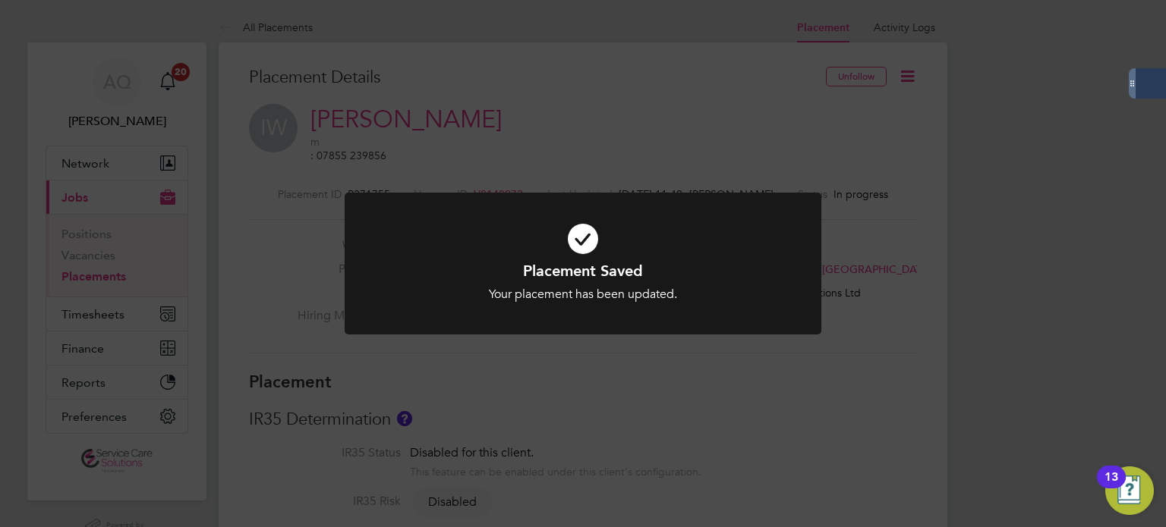
click at [924, 354] on div "Placement Saved Your placement has been updated. Cancel Okay" at bounding box center [583, 263] width 1166 height 527
